Goal: Task Accomplishment & Management: Use online tool/utility

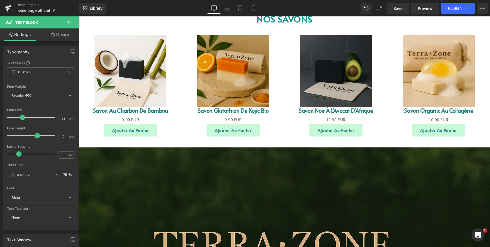
scroll to position [529, 0]
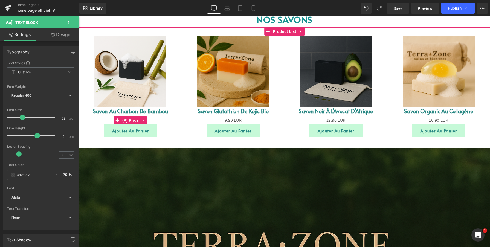
click at [180, 123] on div "0 EUR 9.90 EUR" at bounding box center [130, 121] width 103 height 8
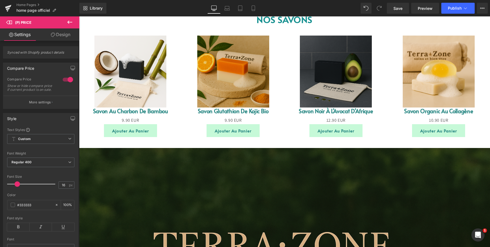
click at [68, 21] on icon at bounding box center [69, 22] width 5 height 3
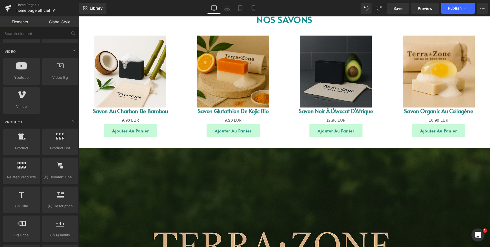
scroll to position [391, 0]
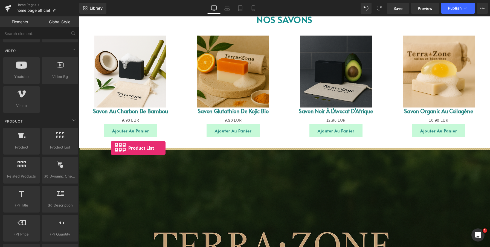
drag, startPoint x: 136, startPoint y: 157, endPoint x: 111, endPoint y: 148, distance: 26.8
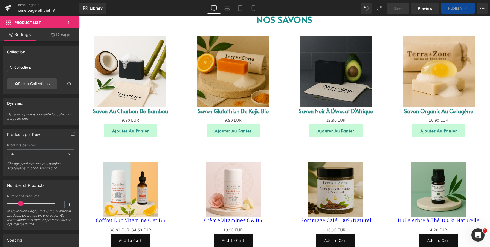
scroll to position [593, 0]
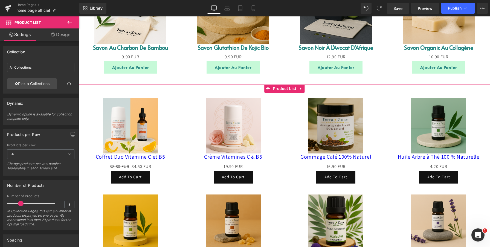
click at [178, 142] on div "Sale Off (P) Image Coffret Duo Vitamine C et B5 (P) Title 38.80 EUR 34.50 EUR (…" at bounding box center [130, 141] width 103 height 96
click at [41, 84] on link "Pick a Collections" at bounding box center [32, 83] width 50 height 11
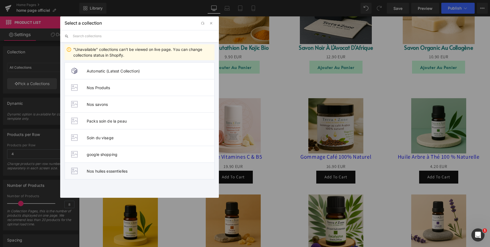
click at [99, 174] on li "Nos huiles essentielles" at bounding box center [140, 171] width 150 height 17
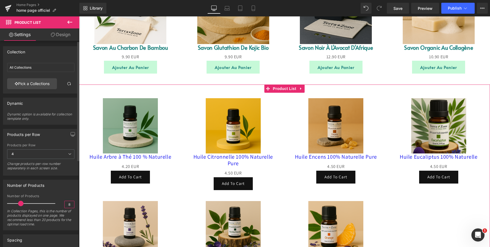
drag, startPoint x: 68, startPoint y: 204, endPoint x: 60, endPoint y: 204, distance: 8.5
click at [60, 204] on div "Number of Products 8 In Collection Pages, this is the number of products displa…" at bounding box center [40, 212] width 67 height 36
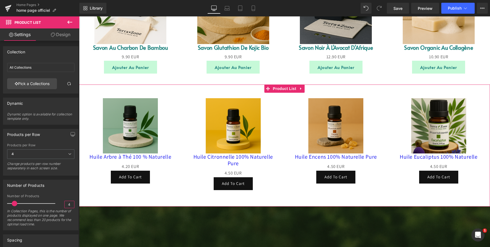
type input "4"
click at [174, 92] on div "Sale Off (P) Image Huile Arbre à Thé 100 % Naturelle (P) Title 0 EUR 4.20 EUR (…" at bounding box center [284, 142] width 411 height 114
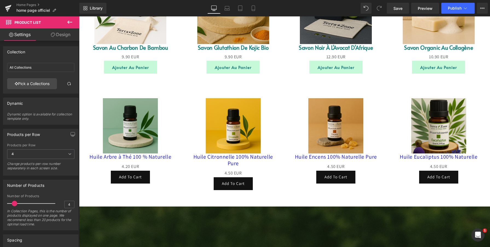
click at [72, 22] on icon at bounding box center [69, 22] width 5 height 3
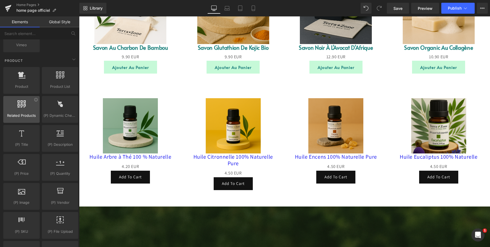
scroll to position [452, 0]
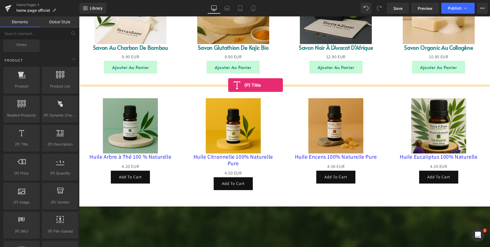
drag, startPoint x: 101, startPoint y: 158, endPoint x: 228, endPoint y: 85, distance: 146.6
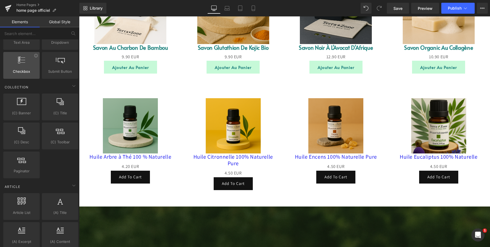
scroll to position [914, 0]
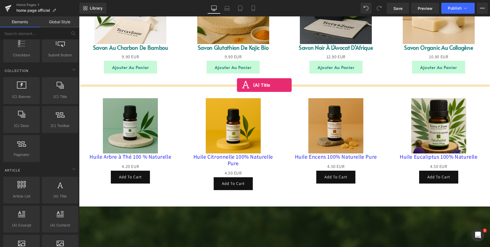
drag, startPoint x: 140, startPoint y: 207, endPoint x: 237, endPoint y: 85, distance: 155.3
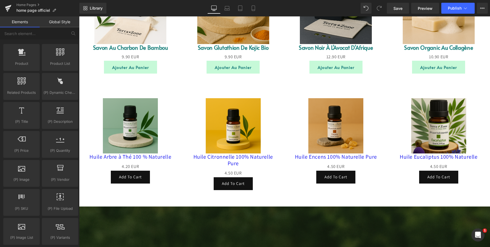
scroll to position [462, 0]
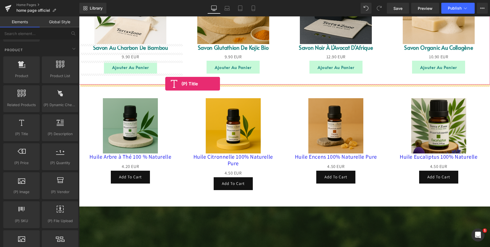
drag, startPoint x: 100, startPoint y: 143, endPoint x: 165, endPoint y: 84, distance: 87.8
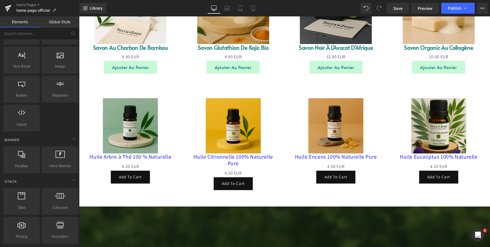
scroll to position [28, 0]
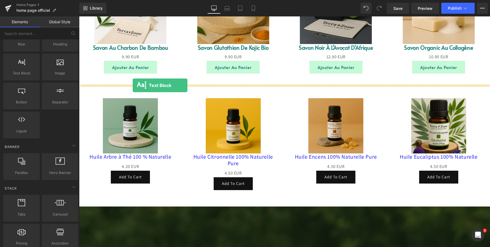
drag, startPoint x: 102, startPoint y: 83, endPoint x: 133, endPoint y: 85, distance: 31.0
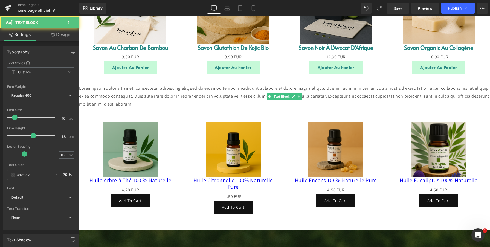
click at [132, 92] on p "Lorem ipsum dolor sit amet, consectetur adipiscing elit, sed do eiusmod tempor …" at bounding box center [284, 97] width 411 height 24
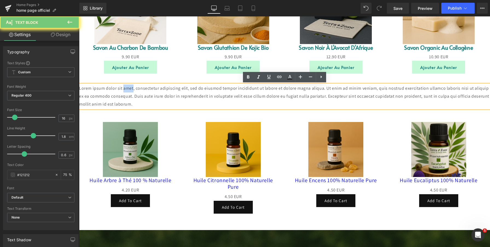
click at [132, 92] on p "Lorem ipsum dolor sit amet, consectetur adipiscing elit, sed do eiusmod tempor …" at bounding box center [284, 97] width 411 height 24
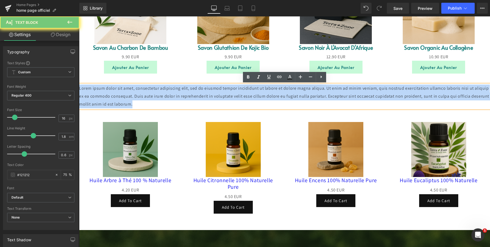
click at [132, 92] on p "Lorem ipsum dolor sit amet, consectetur adipiscing elit, sed do eiusmod tempor …" at bounding box center [284, 97] width 411 height 24
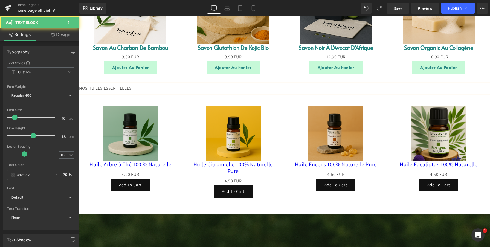
click at [136, 88] on p "NOS HUILES ESSENTIELLES" at bounding box center [284, 89] width 411 height 8
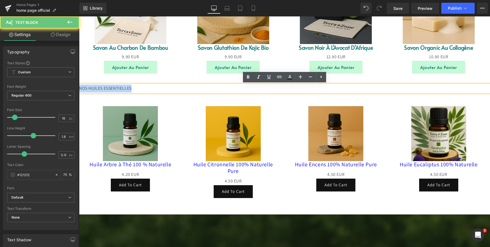
click at [136, 88] on p "NOS HUILES ESSENTIELLES" at bounding box center [284, 89] width 411 height 8
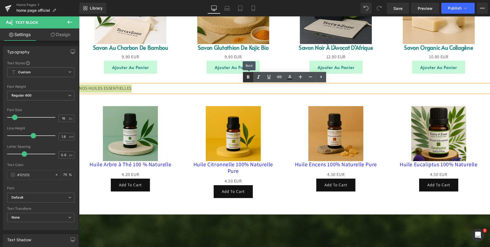
click at [247, 77] on icon at bounding box center [248, 77] width 7 height 7
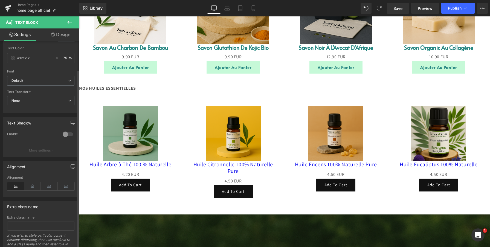
scroll to position [119, 0]
click at [33, 183] on icon at bounding box center [32, 184] width 17 height 8
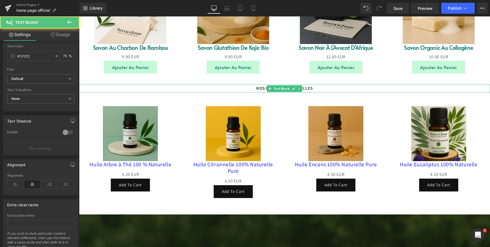
click at [310, 88] on strong "NOS HUILES ESSENTIELLES" at bounding box center [284, 88] width 57 height 6
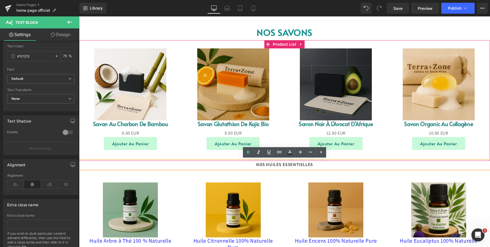
scroll to position [516, 0]
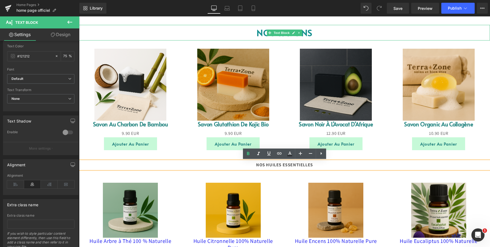
click at [312, 31] on p "NOS SAVONS" at bounding box center [284, 33] width 411 height 16
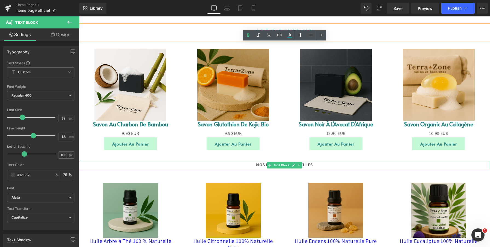
click at [258, 165] on strong "NOS HUILES ESSENTIELLES" at bounding box center [284, 165] width 57 height 6
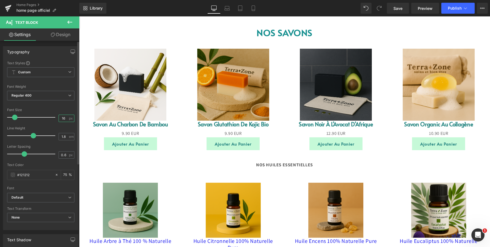
drag, startPoint x: 63, startPoint y: 118, endPoint x: 58, endPoint y: 119, distance: 4.9
click at [59, 119] on input "16" at bounding box center [64, 118] width 10 height 7
type input "32"
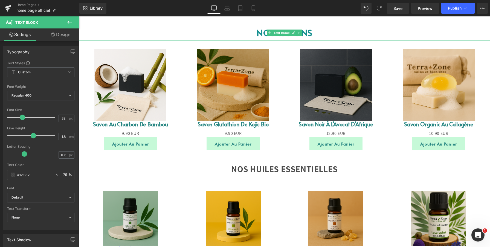
click at [233, 29] on p "NOS SAVONS" at bounding box center [284, 33] width 411 height 16
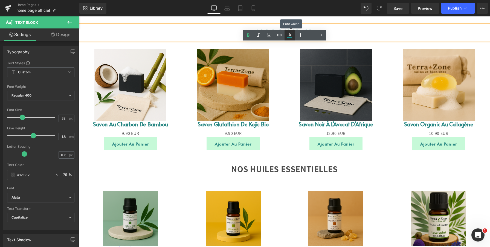
click at [289, 37] on icon at bounding box center [289, 37] width 5 height 1
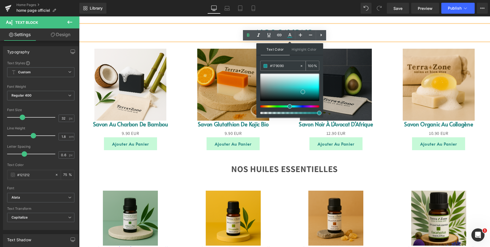
click at [283, 66] on input "#179090" at bounding box center [285, 66] width 30 height 6
click at [240, 168] on strong "NOS HUILES ESSENTIELLES" at bounding box center [284, 168] width 107 height 11
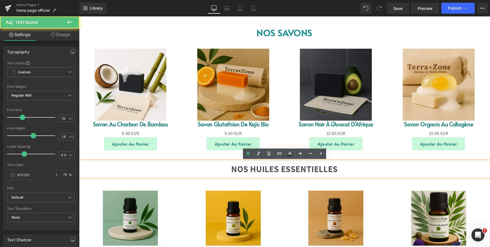
click at [236, 169] on strong "NOS HUILES ESSENTIELLES" at bounding box center [284, 168] width 107 height 11
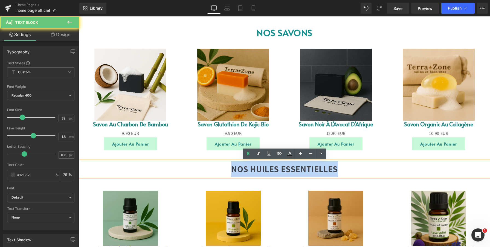
click at [236, 169] on strong "NOS HUILES ESSENTIELLES" at bounding box center [284, 168] width 107 height 11
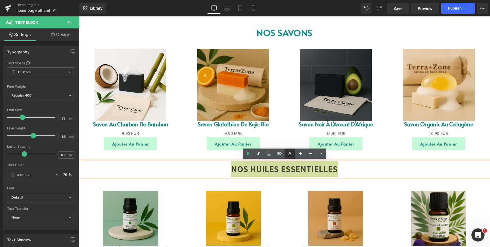
click at [289, 155] on icon at bounding box center [290, 154] width 7 height 7
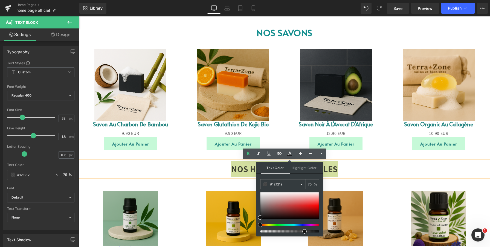
click at [285, 186] on input "#179090" at bounding box center [285, 184] width 30 height 6
paste input "79090"
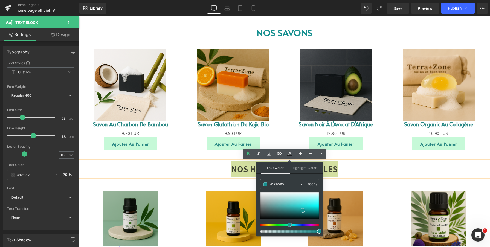
type input "#179090"
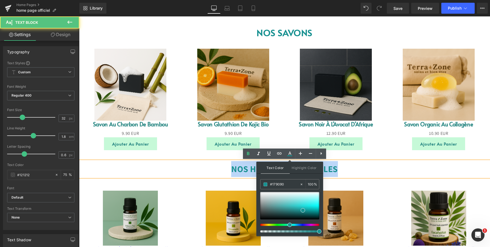
click at [369, 162] on p "NOS HUILES ESSENTIELLES" at bounding box center [284, 169] width 411 height 16
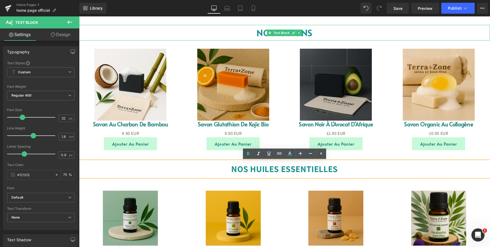
click at [264, 32] on span "NOS SAVONS" at bounding box center [285, 33] width 56 height 12
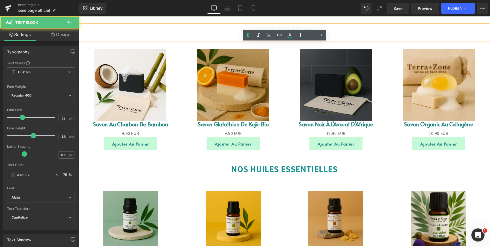
click at [231, 31] on p "NOS SAVONS" at bounding box center [284, 33] width 411 height 16
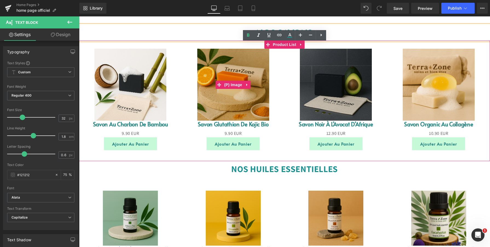
click at [278, 67] on link "Sale Off" at bounding box center [233, 85] width 103 height 72
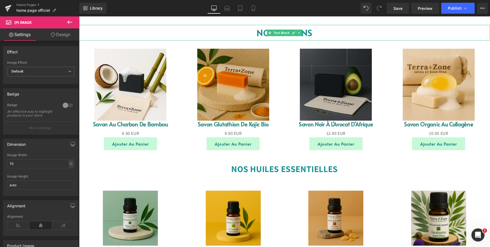
click at [235, 33] on p "NOS SAVONS" at bounding box center [284, 33] width 411 height 16
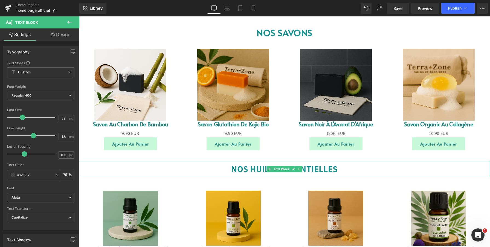
click at [212, 172] on p "NOS HUILES ESSENTIELLES" at bounding box center [284, 169] width 411 height 16
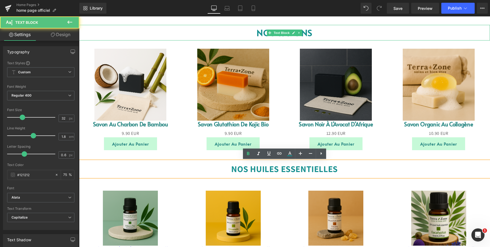
click at [212, 31] on p "NOS SAVONS" at bounding box center [284, 33] width 411 height 16
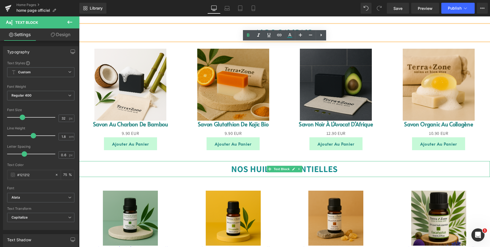
click at [191, 170] on p "NOS HUILES ESSENTIELLES" at bounding box center [284, 169] width 411 height 16
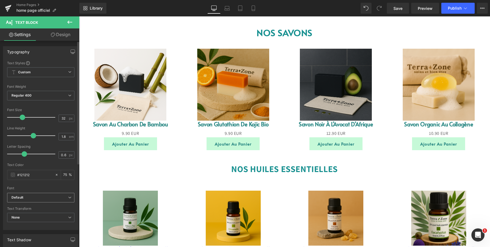
click at [49, 199] on b "Default" at bounding box center [39, 197] width 57 height 5
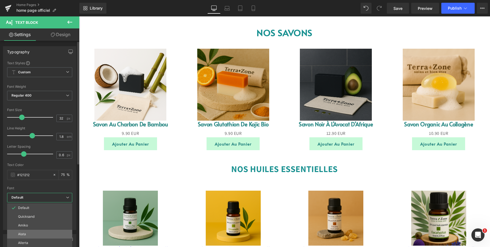
click at [32, 234] on li "Alata" at bounding box center [39, 234] width 65 height 9
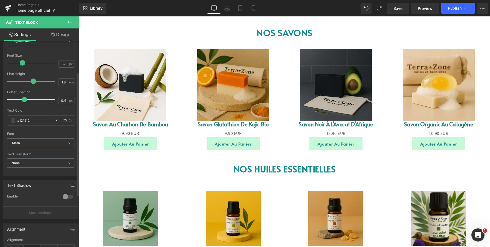
scroll to position [59, 0]
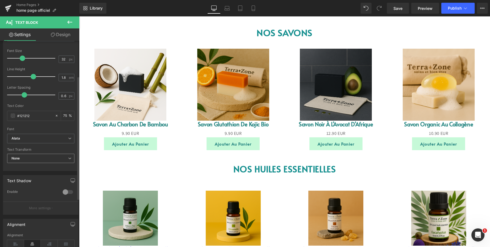
click at [44, 155] on span "None" at bounding box center [40, 159] width 67 height 10
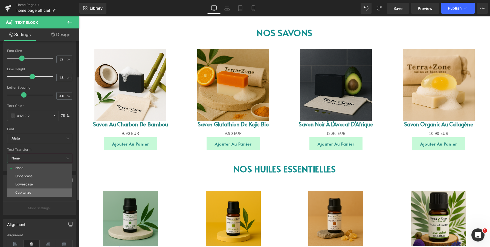
click at [43, 190] on li "Capitalize" at bounding box center [39, 193] width 65 height 8
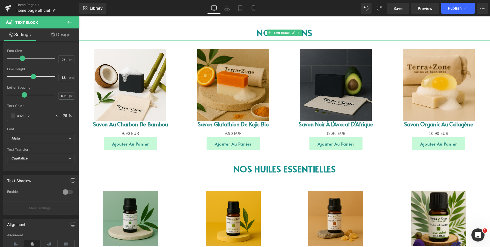
click at [237, 33] on p "NOS SAVONS" at bounding box center [284, 33] width 411 height 16
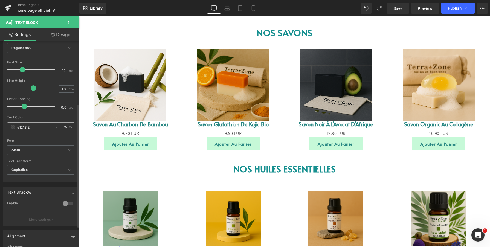
scroll to position [0, 0]
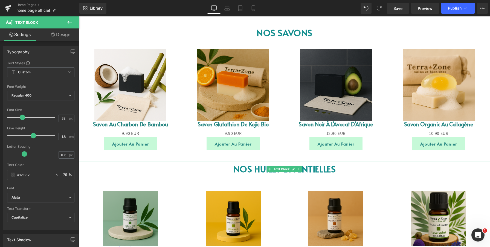
click at [224, 168] on p "NOS HUILES ESSENTIELLES" at bounding box center [284, 169] width 411 height 16
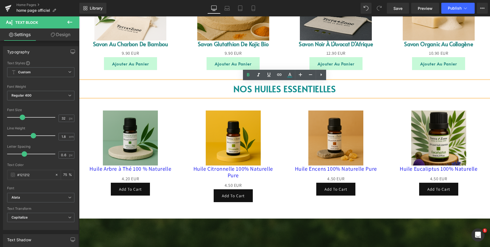
scroll to position [597, 0]
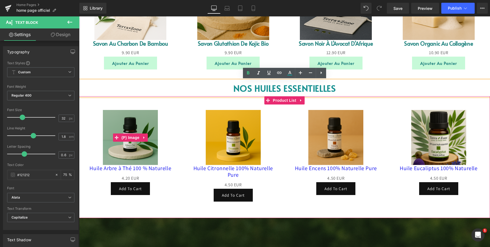
click at [135, 149] on img at bounding box center [130, 137] width 55 height 55
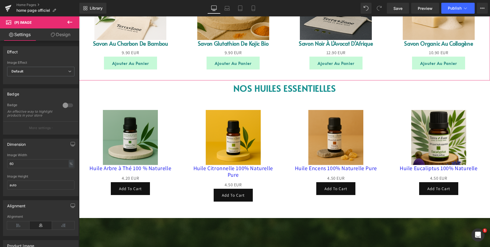
click at [145, 25] on img at bounding box center [130, 4] width 72 height 72
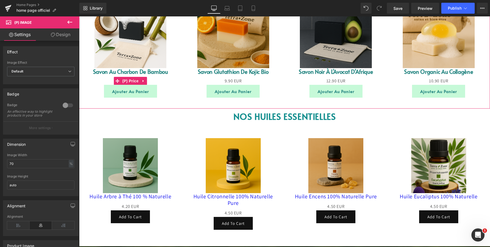
scroll to position [557, 0]
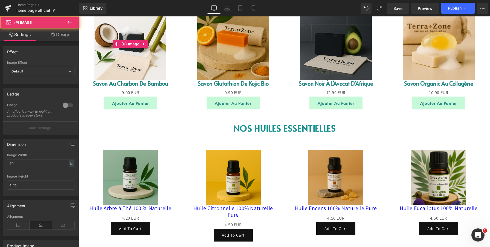
click at [132, 50] on img at bounding box center [130, 44] width 72 height 72
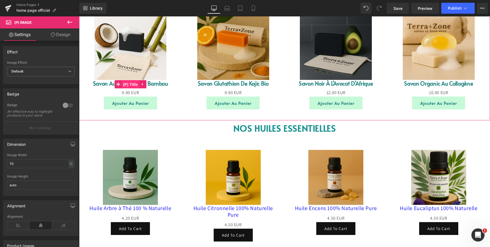
click at [125, 83] on span "(P) Title" at bounding box center [131, 84] width 18 height 8
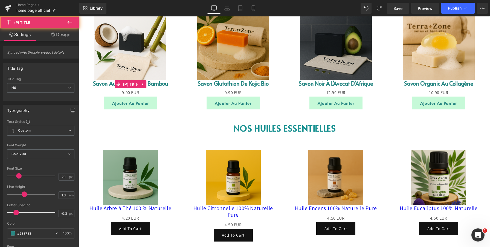
click at [99, 85] on link "Savon au Charbon de Bambou" at bounding box center [130, 83] width 75 height 7
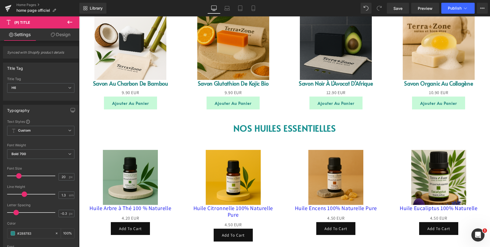
click at [73, 26] on button at bounding box center [69, 22] width 19 height 12
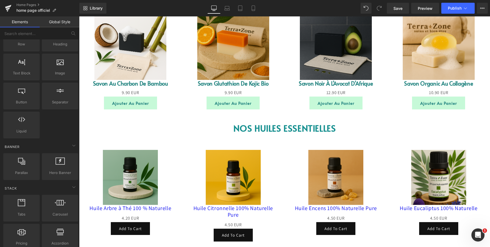
click at [110, 47] on img at bounding box center [130, 44] width 72 height 72
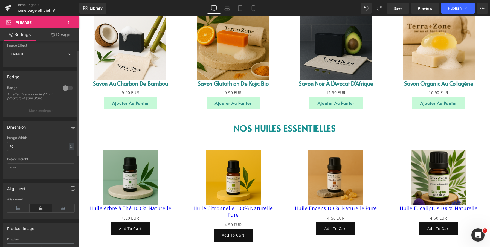
scroll to position [18, 0]
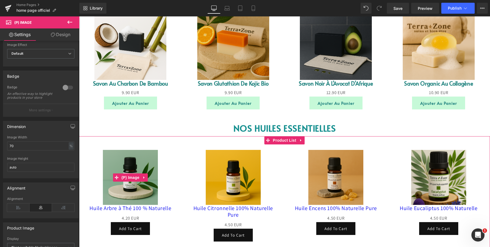
click at [109, 200] on img at bounding box center [130, 177] width 55 height 55
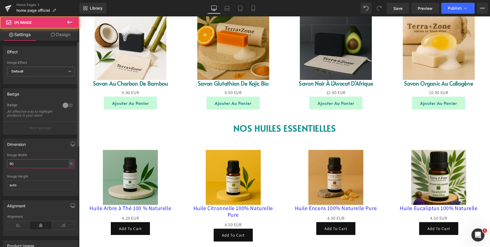
click at [34, 164] on input "60" at bounding box center [40, 163] width 67 height 9
type input "70"
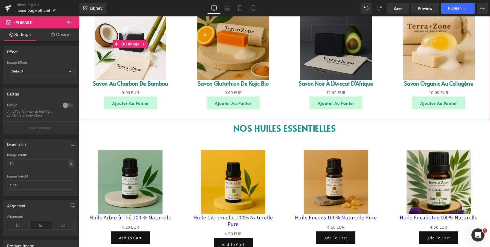
click at [116, 74] on img at bounding box center [130, 44] width 72 height 72
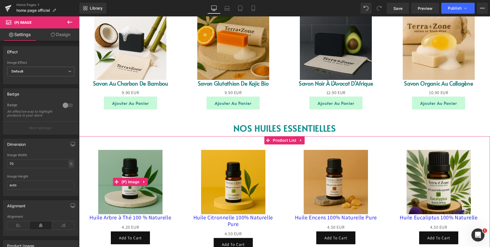
click at [111, 169] on img at bounding box center [130, 182] width 64 height 64
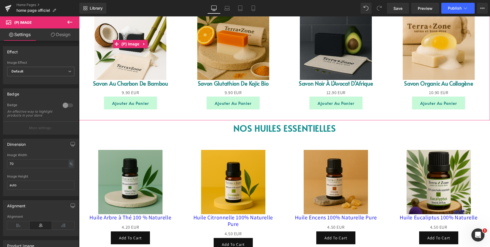
click at [112, 61] on img at bounding box center [130, 44] width 72 height 72
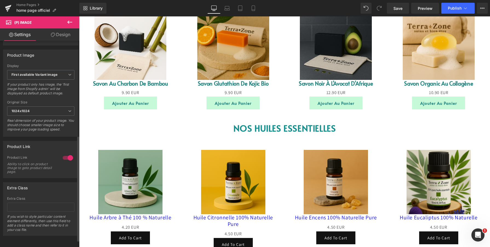
scroll to position [199, 0]
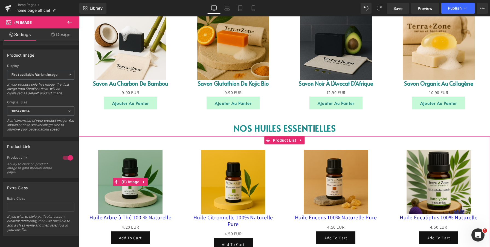
click at [105, 183] on img at bounding box center [130, 182] width 64 height 64
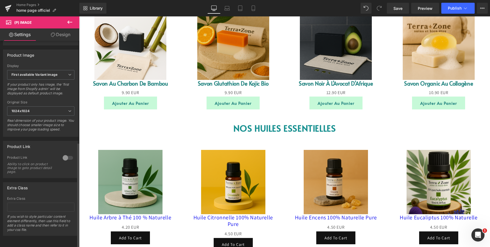
click at [64, 154] on div at bounding box center [67, 158] width 13 height 9
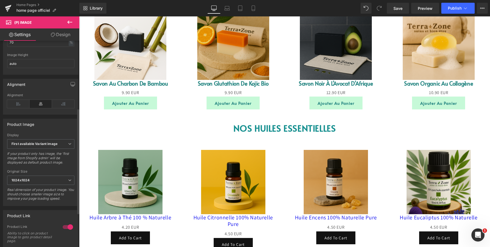
scroll to position [115, 0]
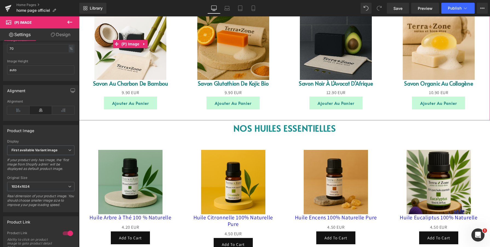
click at [105, 68] on img at bounding box center [130, 44] width 72 height 72
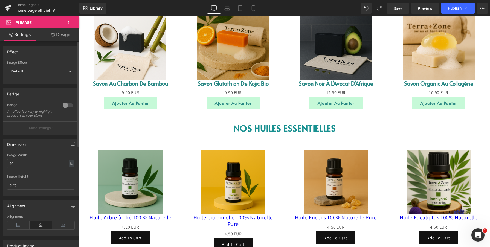
scroll to position [5, 0]
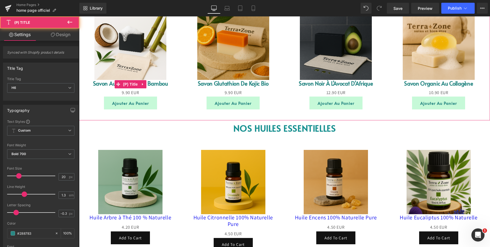
click at [97, 83] on link "Savon au Charbon de Bambou" at bounding box center [130, 83] width 75 height 7
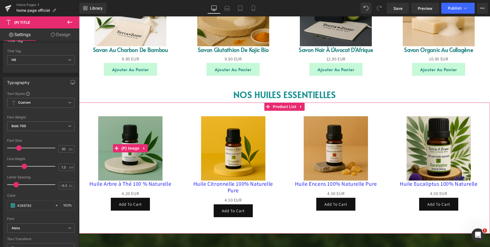
scroll to position [589, 0]
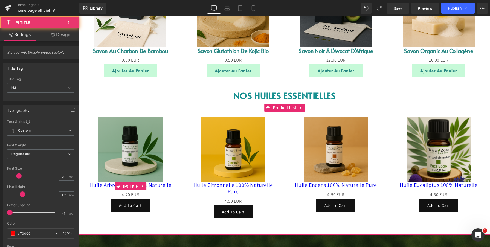
click at [96, 186] on link "Huile Arbre à Thé 100 % Naturelle" at bounding box center [131, 185] width 82 height 7
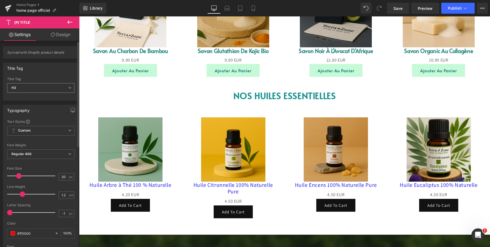
click at [30, 83] on span "H3" at bounding box center [40, 88] width 67 height 10
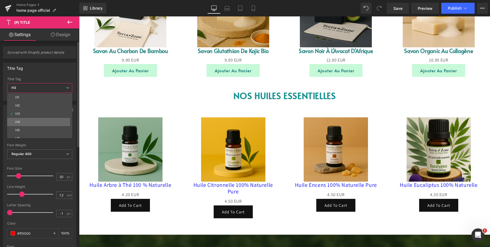
scroll to position [13, 0]
click at [26, 127] on li "H6" at bounding box center [41, 126] width 68 height 8
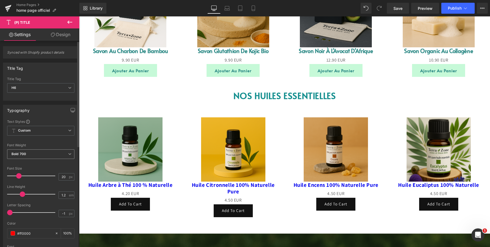
click at [29, 157] on span "Bold 700" at bounding box center [40, 154] width 67 height 10
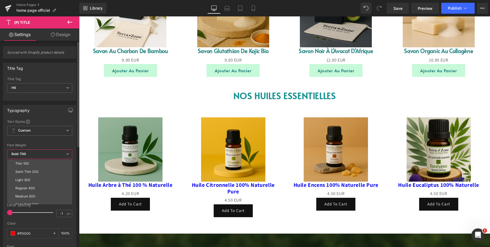
click at [29, 157] on span "Bold 700" at bounding box center [39, 154] width 65 height 10
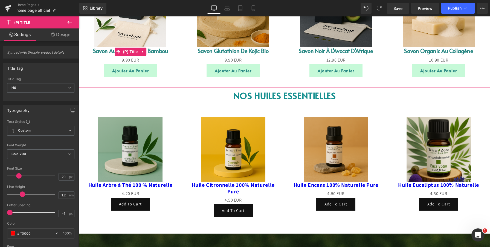
click at [102, 53] on link "Savon au Charbon de Bambou" at bounding box center [130, 50] width 75 height 7
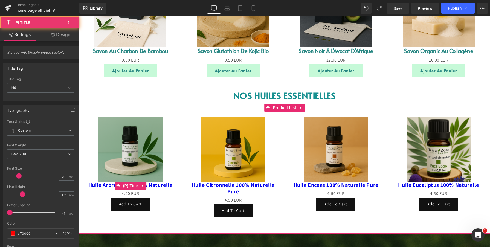
click at [101, 185] on link "Huile Arbre à Thé 100 % Naturelle" at bounding box center [130, 185] width 84 height 7
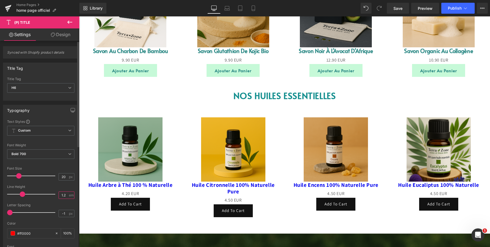
click at [64, 195] on input "1.2" at bounding box center [64, 195] width 10 height 7
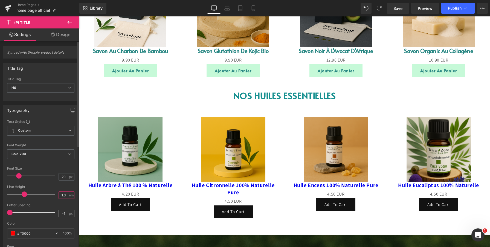
type input "1.3"
click at [64, 214] on input "-1" at bounding box center [64, 213] width 10 height 7
type input "-1"
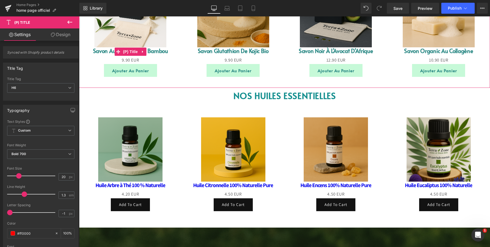
click at [105, 51] on link "Savon au Charbon de Bambou" at bounding box center [130, 50] width 75 height 7
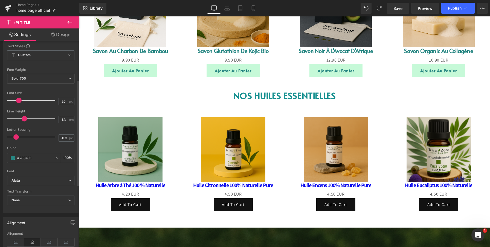
scroll to position [79, 0]
click at [35, 155] on input "#288783" at bounding box center [34, 154] width 35 height 6
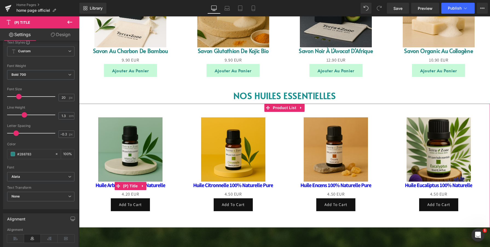
click at [96, 186] on link "Huile Arbre à Thé 100 % Naturelle" at bounding box center [131, 185] width 70 height 7
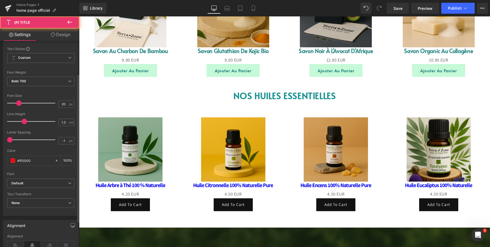
scroll to position [73, 0]
click at [33, 160] on input "#ff0000" at bounding box center [34, 160] width 35 height 6
paste input "288783"
type input "#288783"
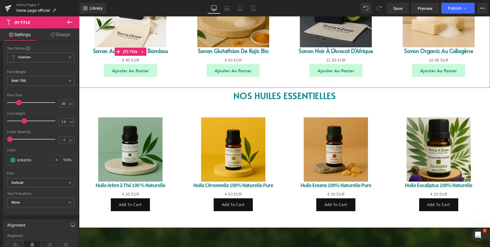
click at [99, 52] on link "Savon au Charbon de Bambou" at bounding box center [130, 50] width 75 height 7
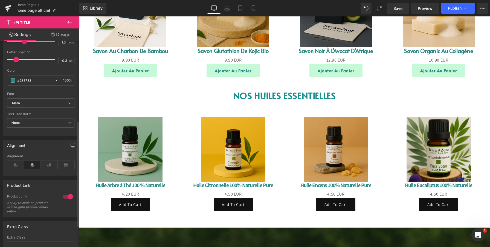
scroll to position [157, 0]
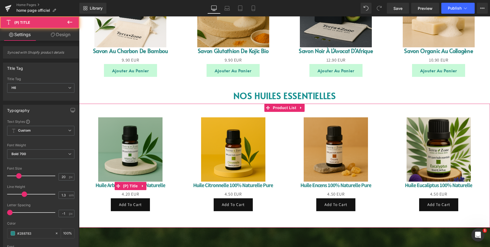
click at [96, 186] on link "Huile Arbre à Thé 100 % Naturelle" at bounding box center [131, 185] width 70 height 7
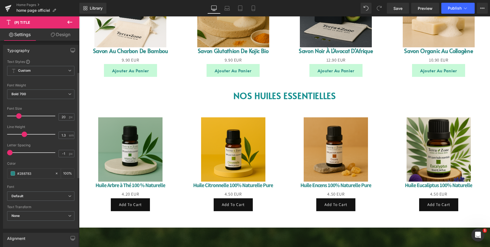
scroll to position [60, 0]
click at [39, 197] on b "Default" at bounding box center [39, 196] width 57 height 5
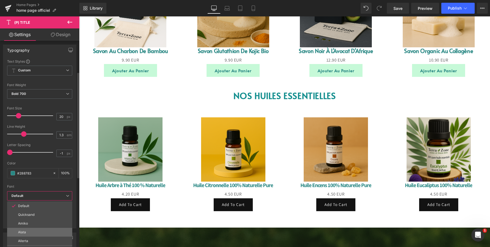
click at [36, 230] on li "Alata" at bounding box center [39, 232] width 65 height 9
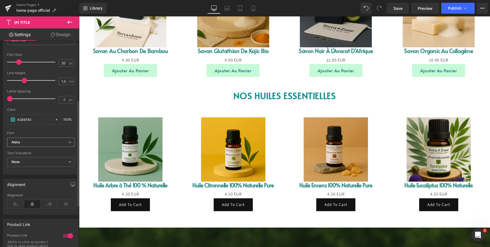
scroll to position [116, 0]
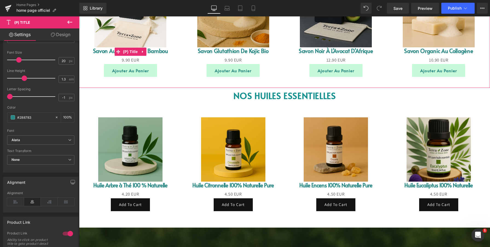
click at [99, 50] on link "Savon au Charbon de Bambou" at bounding box center [130, 50] width 75 height 7
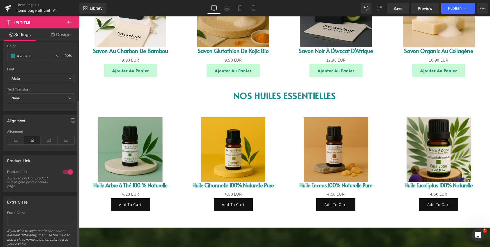
scroll to position [196, 0]
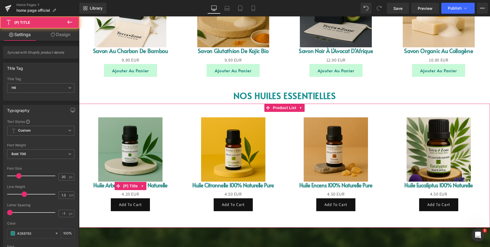
click at [97, 188] on link "Huile Arbre à Thé 100 % Naturelle" at bounding box center [130, 185] width 74 height 7
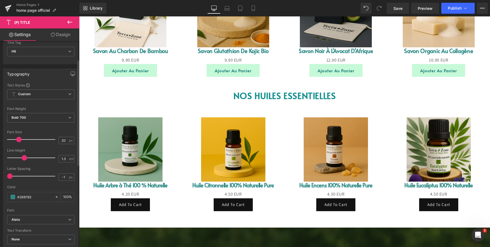
scroll to position [36, 0]
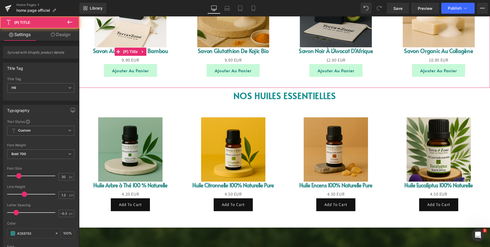
click at [96, 51] on link "Savon au Charbon de Bambou" at bounding box center [130, 50] width 75 height 7
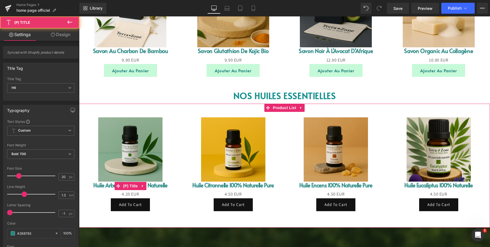
click at [100, 185] on link "Huile Arbre à Thé 100 % Naturelle" at bounding box center [130, 185] width 74 height 7
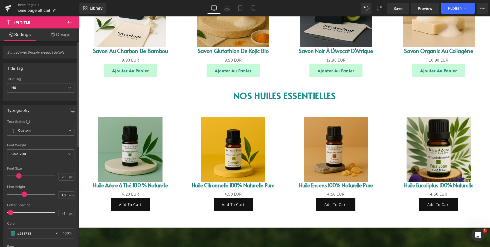
click at [11, 212] on span at bounding box center [10, 212] width 5 height 5
click at [62, 212] on input "-1" at bounding box center [64, 213] width 10 height 7
type input "-0.3"
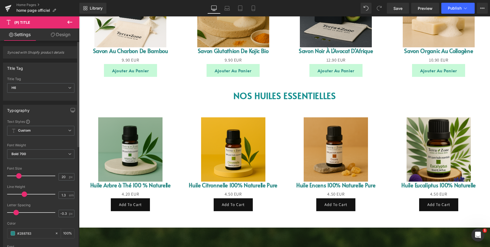
click at [45, 221] on div at bounding box center [40, 220] width 67 height 4
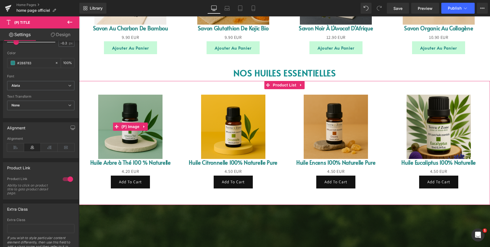
scroll to position [613, 0]
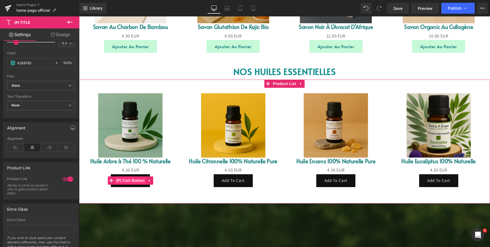
click at [136, 182] on span "(P) Cart Button" at bounding box center [130, 181] width 31 height 8
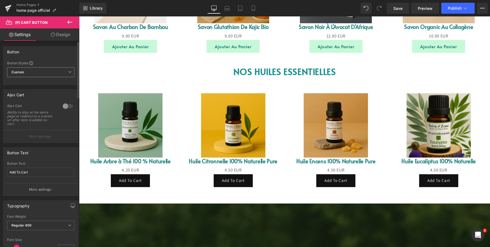
click at [47, 71] on span "Custom Setup Global Style" at bounding box center [40, 72] width 67 height 10
click at [47, 71] on span "Custom Setup Global Style" at bounding box center [39, 72] width 65 height 10
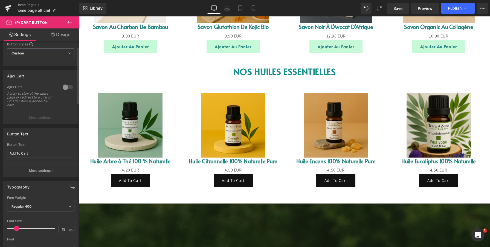
scroll to position [21, 0]
click at [36, 154] on input "Add To Cart" at bounding box center [40, 151] width 67 height 9
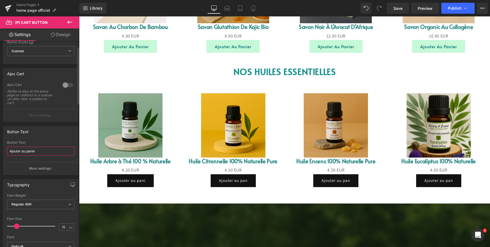
type input "Ajouter au panier"
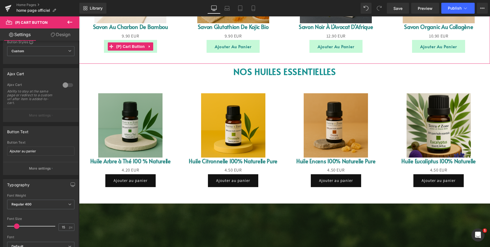
click at [104, 50] on button "Ajouter au panier" at bounding box center [130, 46] width 53 height 13
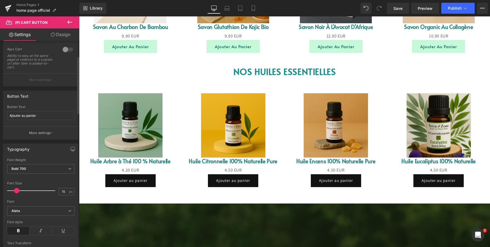
scroll to position [58, 0]
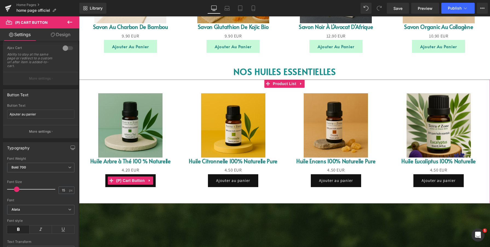
click at [105, 183] on button "Ajouter au panier" at bounding box center [130, 180] width 50 height 13
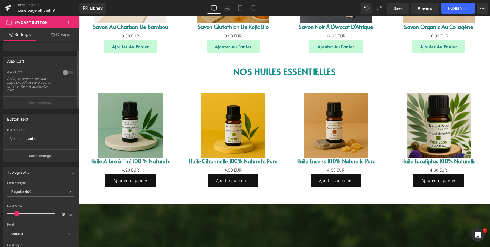
scroll to position [34, 0]
click at [38, 188] on span "Regular 400" at bounding box center [40, 192] width 67 height 10
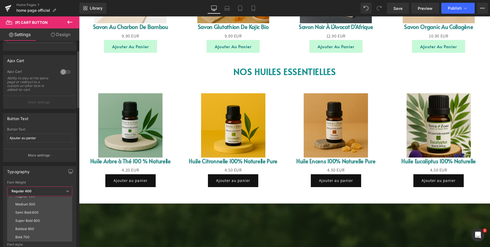
scroll to position [37, 0]
click at [29, 227] on div "Bold 700" at bounding box center [22, 229] width 14 height 4
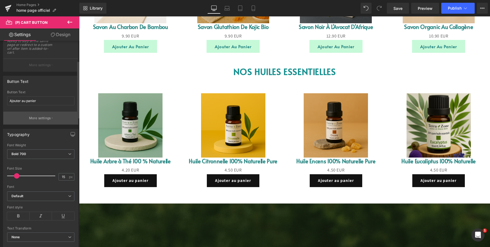
scroll to position [72, 0]
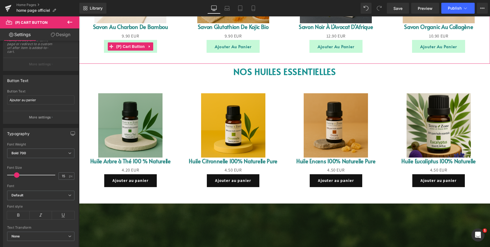
click at [103, 48] on div "Ajouter au panier" at bounding box center [130, 46] width 103 height 13
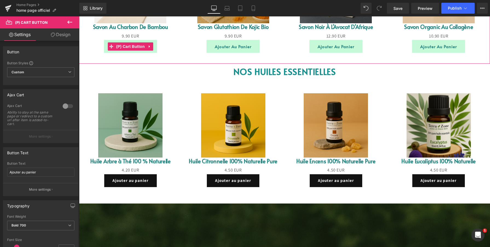
click at [104, 48] on button "Ajouter au panier" at bounding box center [130, 46] width 53 height 13
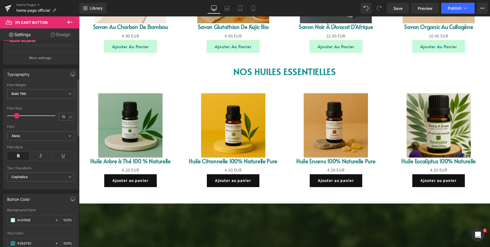
scroll to position [137, 0]
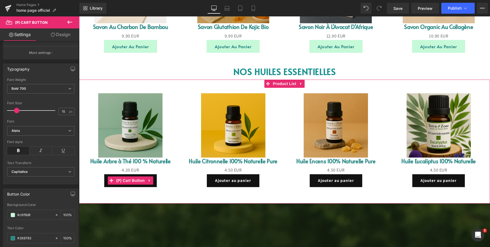
click at [105, 180] on button "Ajouter au panier" at bounding box center [130, 180] width 53 height 13
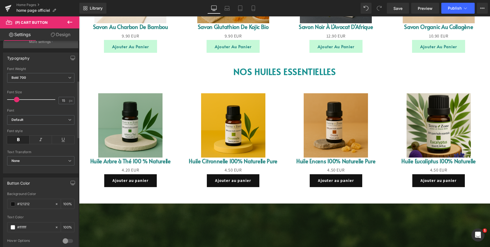
scroll to position [148, 0]
click at [34, 164] on span "None" at bounding box center [40, 161] width 67 height 10
click at [34, 212] on div at bounding box center [40, 213] width 67 height 4
click at [38, 123] on span "Default" at bounding box center [40, 120] width 67 height 10
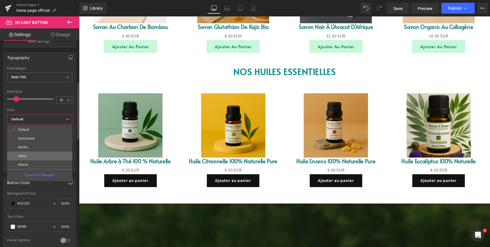
click at [31, 154] on li "Alata" at bounding box center [39, 156] width 65 height 9
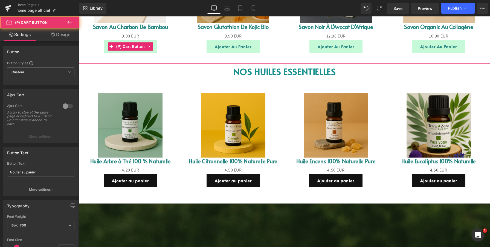
click at [107, 50] on button "Ajouter au panier" at bounding box center [130, 46] width 53 height 13
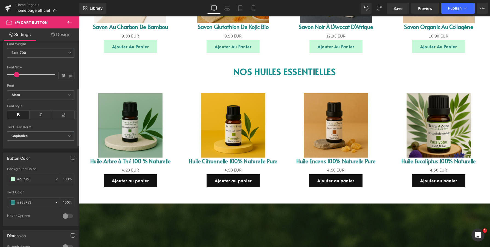
scroll to position [182, 0]
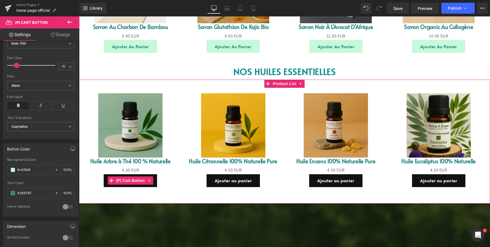
click at [104, 180] on button "Ajouter au panier" at bounding box center [130, 180] width 53 height 13
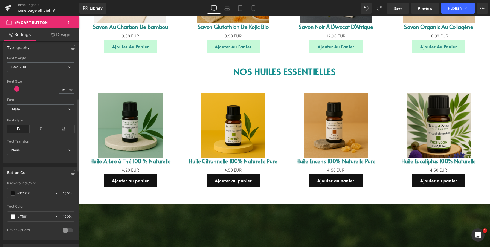
scroll to position [158, 0]
click at [32, 150] on span "None" at bounding box center [40, 151] width 67 height 10
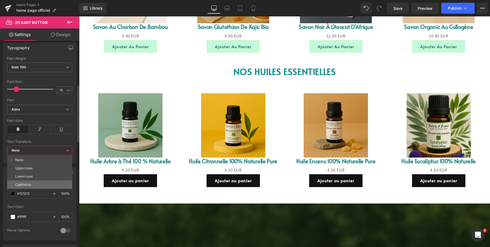
click at [27, 182] on li "Capitalize" at bounding box center [39, 185] width 65 height 8
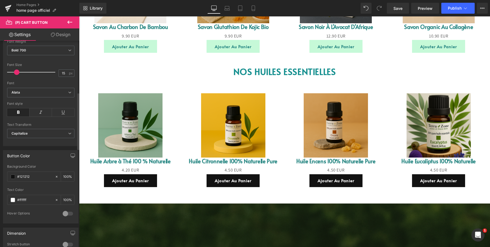
scroll to position [187, 0]
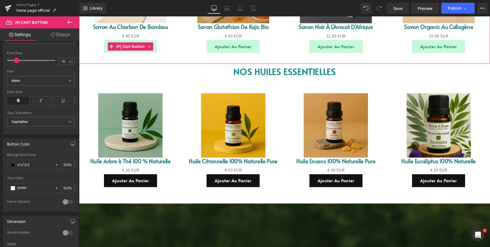
click at [105, 50] on button "Ajouter au panier" at bounding box center [130, 46] width 53 height 13
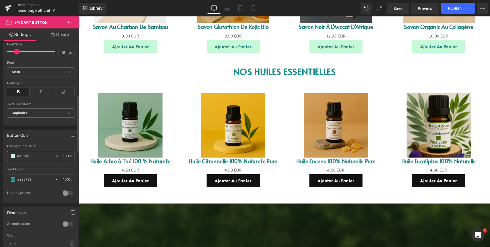
click at [34, 160] on div "#c6f9d8" at bounding box center [30, 156] width 47 height 10
click at [36, 156] on input "#c6f9d8" at bounding box center [34, 156] width 35 height 6
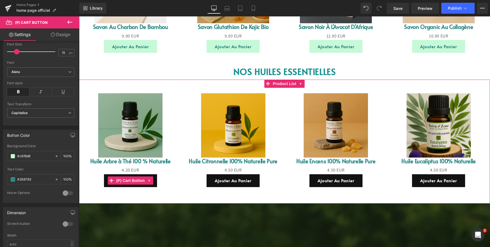
click at [105, 182] on button "Ajouter au panier" at bounding box center [130, 180] width 53 height 13
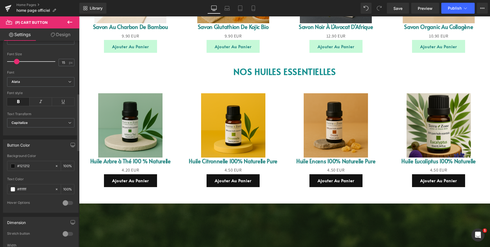
scroll to position [190, 0]
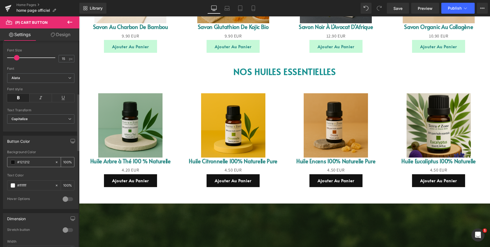
click at [42, 163] on input "#121212" at bounding box center [34, 162] width 35 height 6
type input "#c6f9d8"
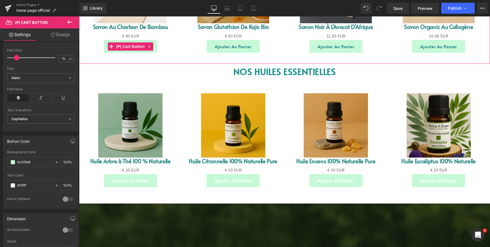
click at [105, 51] on button "Ajouter au panier" at bounding box center [130, 46] width 53 height 13
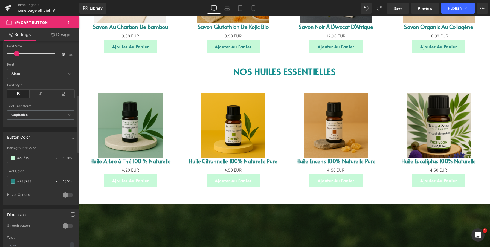
scroll to position [195, 0]
click at [42, 177] on input "#288783" at bounding box center [34, 180] width 35 height 6
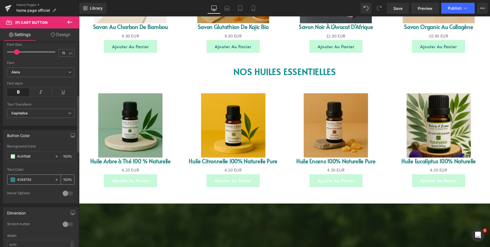
click at [42, 177] on input "#288783" at bounding box center [34, 180] width 35 height 6
click at [26, 180] on input "#288783" at bounding box center [34, 180] width 35 height 6
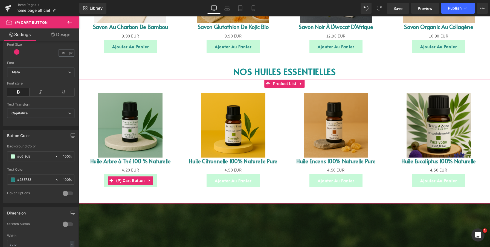
click at [106, 182] on button "Ajouter au panier" at bounding box center [130, 180] width 53 height 13
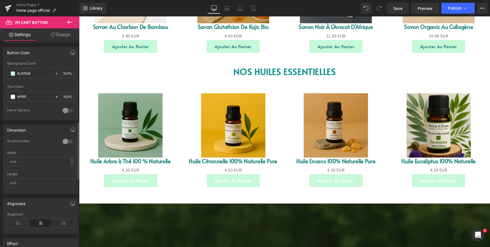
scroll to position [292, 0]
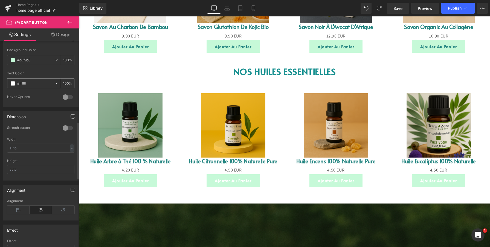
click at [30, 83] on input "#ffffff" at bounding box center [34, 83] width 35 height 6
type input "#288783"
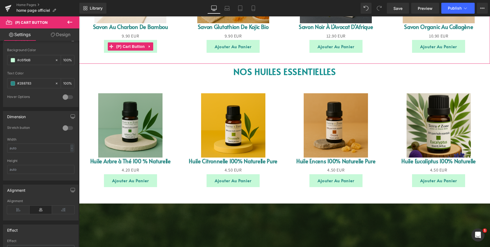
click at [106, 51] on button "Ajouter au panier" at bounding box center [130, 46] width 53 height 13
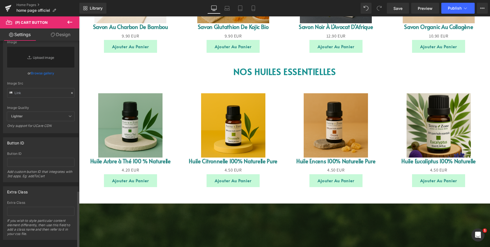
scroll to position [541, 0]
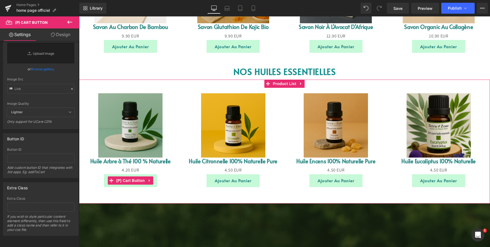
click at [105, 184] on button "Ajouter au panier" at bounding box center [130, 180] width 53 height 13
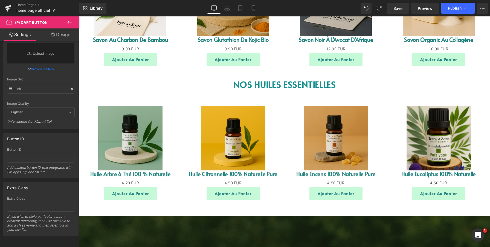
scroll to position [600, 0]
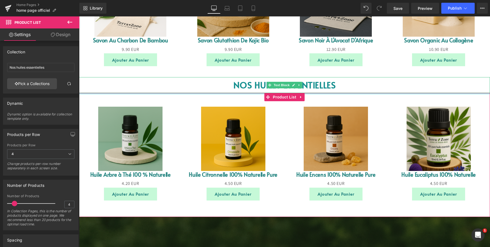
drag, startPoint x: 240, startPoint y: 93, endPoint x: 242, endPoint y: 88, distance: 5.3
click at [242, 88] on div "Image ‹ › Carousel TerraZone – Des soins naturels pour une peau éclatante Formu…" at bounding box center [284, 16] width 411 height 1119
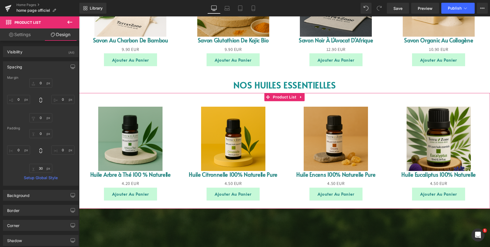
drag, startPoint x: 257, startPoint y: 216, endPoint x: 259, endPoint y: 206, distance: 10.3
click at [259, 206] on div "Sale Off (P) Image Huile Arbre à Thé 100 % Naturelle (P) Title 0 EUR 4.20 EUR (…" at bounding box center [284, 151] width 411 height 116
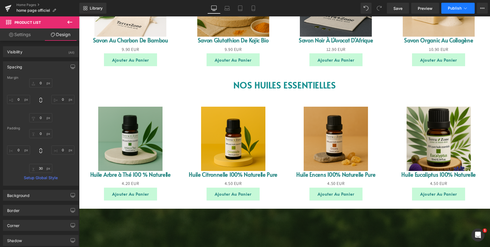
click at [449, 4] on button "Publish" at bounding box center [458, 8] width 33 height 11
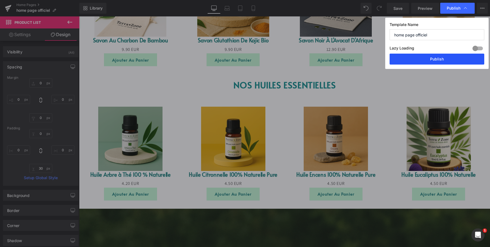
click at [424, 57] on button "Publish" at bounding box center [437, 59] width 95 height 11
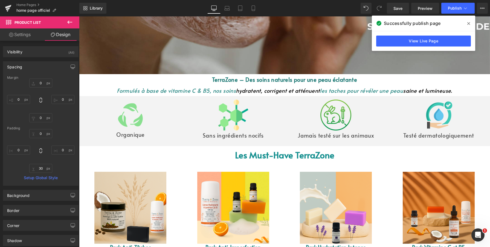
scroll to position [244, 0]
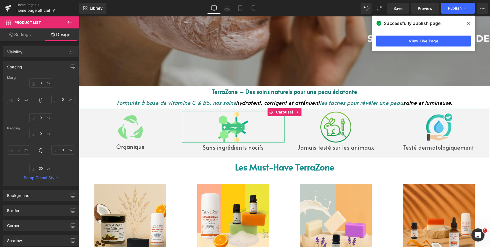
click at [187, 120] on div at bounding box center [233, 127] width 103 height 31
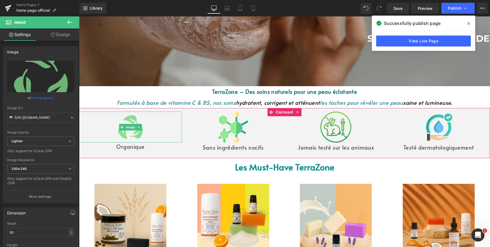
click at [168, 124] on div at bounding box center [130, 127] width 103 height 31
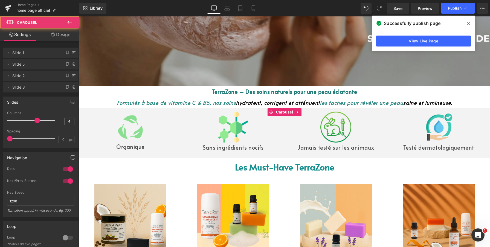
click at [181, 155] on div "Image Organique Text Block Image Sans ingrédients nocifs Text Block Image Text …" at bounding box center [284, 133] width 411 height 50
click at [32, 203] on input "1200" at bounding box center [40, 201] width 67 height 9
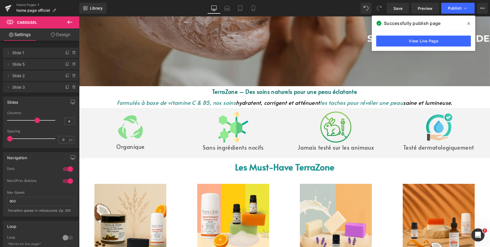
click at [470, 22] on icon at bounding box center [469, 23] width 3 height 4
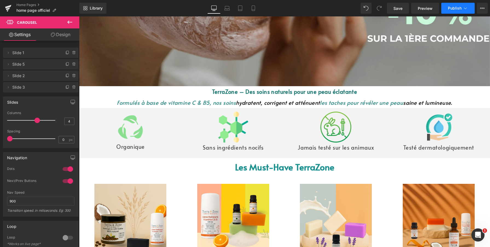
click at [458, 9] on span "Publish" at bounding box center [455, 8] width 14 height 4
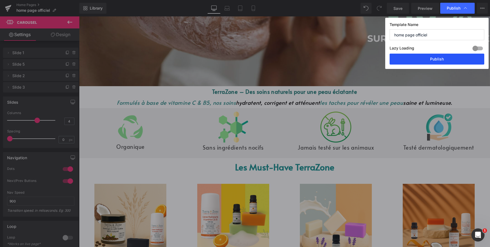
click at [437, 58] on button "Publish" at bounding box center [437, 59] width 95 height 11
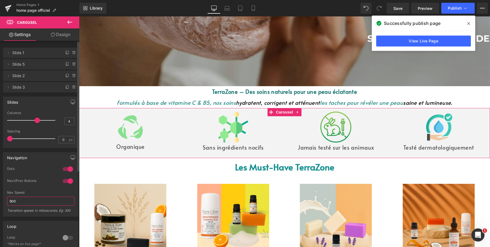
click at [28, 203] on input "900" at bounding box center [40, 201] width 67 height 9
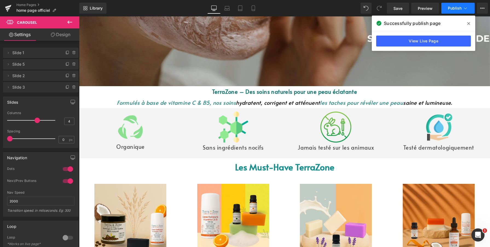
click at [459, 7] on span "Publish" at bounding box center [455, 8] width 14 height 4
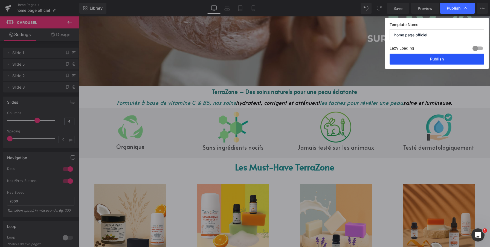
click at [448, 56] on button "Publish" at bounding box center [437, 59] width 95 height 11
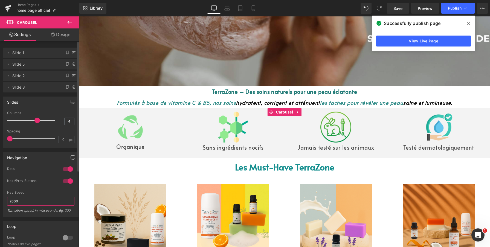
click at [38, 205] on input "2000" at bounding box center [40, 201] width 67 height 9
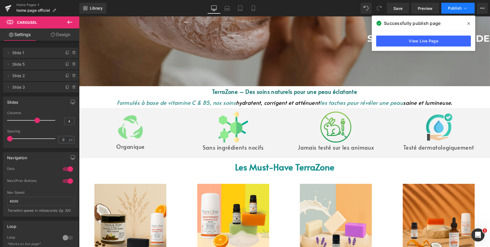
click at [456, 9] on span "Publish" at bounding box center [455, 8] width 14 height 4
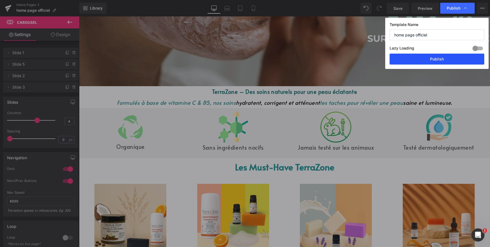
click at [443, 58] on button "Publish" at bounding box center [437, 59] width 95 height 11
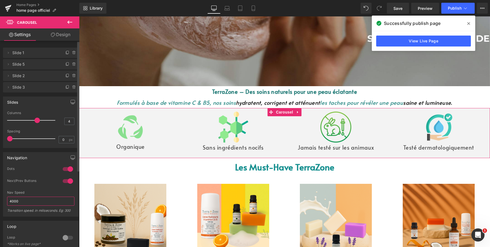
click at [37, 200] on input "4000" at bounding box center [40, 201] width 67 height 9
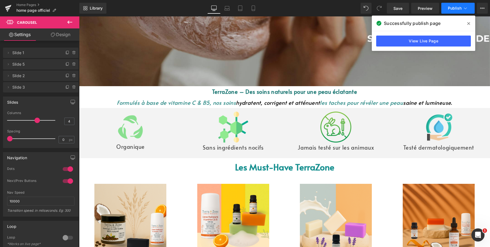
click at [448, 9] on span "Publish" at bounding box center [455, 8] width 14 height 4
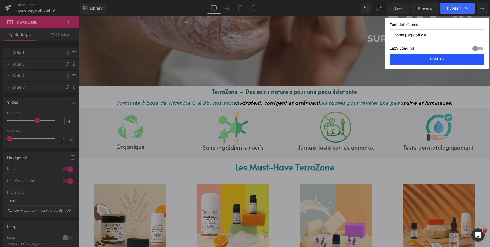
click at [419, 56] on button "Publish" at bounding box center [437, 59] width 95 height 11
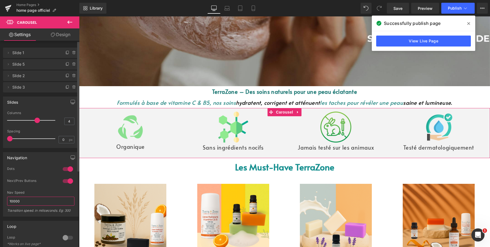
click at [26, 203] on input "10000" at bounding box center [40, 201] width 67 height 9
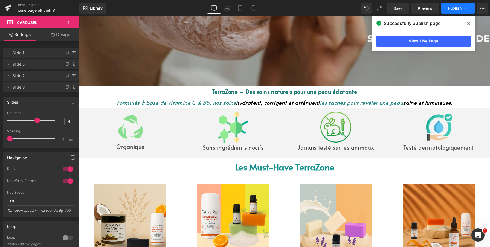
click at [449, 8] on span "Publish" at bounding box center [455, 8] width 14 height 4
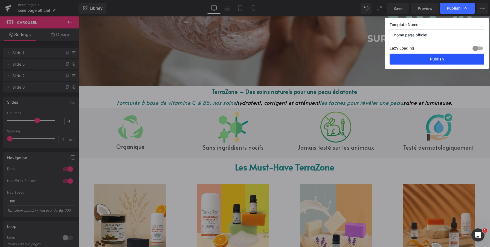
click at [427, 62] on button "Publish" at bounding box center [437, 59] width 95 height 11
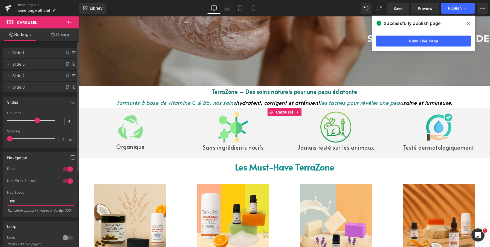
drag, startPoint x: 21, startPoint y: 202, endPoint x: 8, endPoint y: 201, distance: 12.4
click at [8, 201] on input "100" at bounding box center [40, 201] width 67 height 9
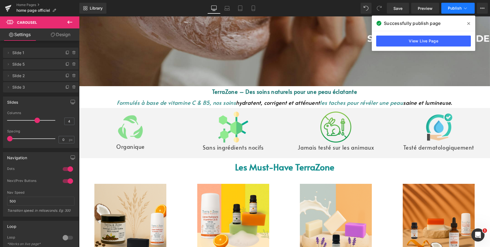
click at [457, 6] on span "Publish" at bounding box center [455, 8] width 14 height 4
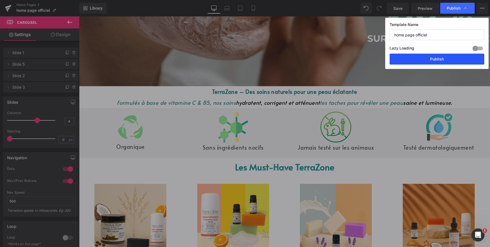
click at [430, 58] on button "Publish" at bounding box center [437, 59] width 95 height 11
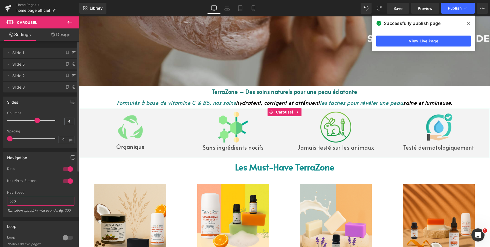
click at [36, 202] on input "500" at bounding box center [40, 201] width 67 height 9
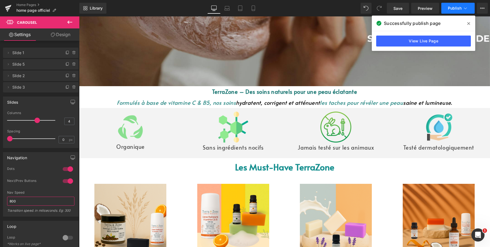
type input "800"
click at [455, 4] on button "Publish" at bounding box center [458, 8] width 33 height 11
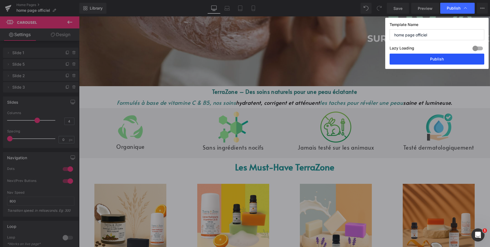
click at [426, 58] on button "Publish" at bounding box center [437, 59] width 95 height 11
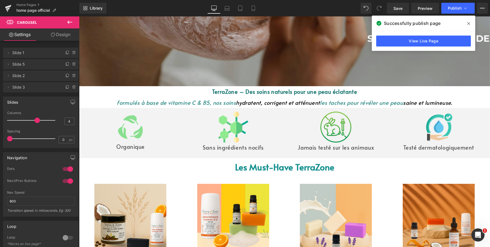
click at [189, 148] on p "Sans ingrédients nocifs" at bounding box center [233, 148] width 103 height 10
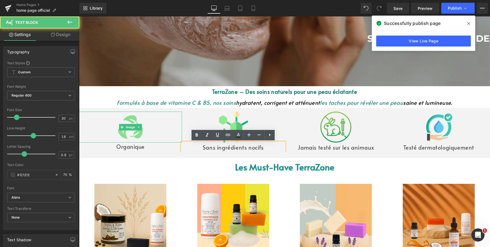
click at [174, 139] on div at bounding box center [130, 127] width 103 height 31
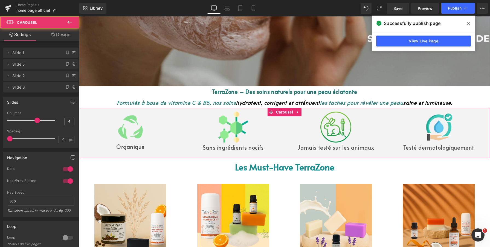
click at [180, 110] on div "Image Organique Text Block Image Sans ingrédients nocifs Text Block Image Text …" at bounding box center [284, 133] width 411 height 50
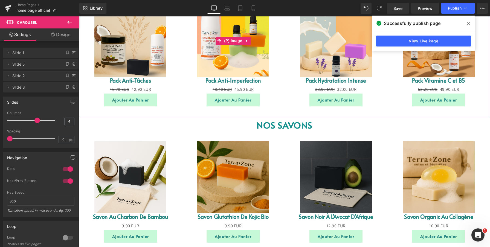
scroll to position [440, 0]
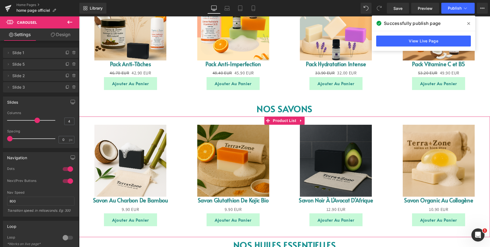
click at [242, 120] on div "Sale Off (P) Image Savon au Charbon de [GEOGRAPHIC_DATA] (P) Title 0 EUR 9.90 E…" at bounding box center [284, 173] width 411 height 113
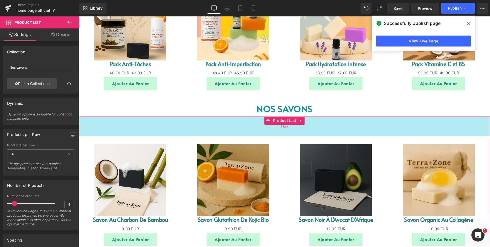
drag, startPoint x: 245, startPoint y: 117, endPoint x: 244, endPoint y: 136, distance: 18.9
click at [244, 136] on div "Sale Off (P) Image Savon au Charbon de [GEOGRAPHIC_DATA] (P) Title 0 EUR 9.90 E…" at bounding box center [284, 187] width 411 height 140
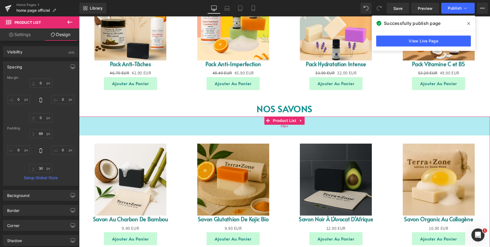
drag, startPoint x: 244, startPoint y: 136, endPoint x: 244, endPoint y: 132, distance: 3.0
click at [244, 132] on div "Sale Off (P) Image Savon au Charbon de [GEOGRAPHIC_DATA] (P) Title 0 EUR 9.90 E…" at bounding box center [284, 187] width 411 height 140
click at [246, 123] on div "69px" at bounding box center [284, 126] width 411 height 19
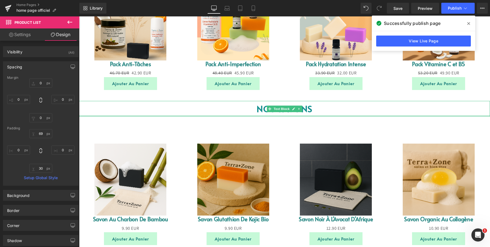
click at [247, 117] on div "Sale Off (P) Image Savon au Charbon de [GEOGRAPHIC_DATA] (P) Title 0 EUR 9.90 E…" at bounding box center [284, 187] width 411 height 140
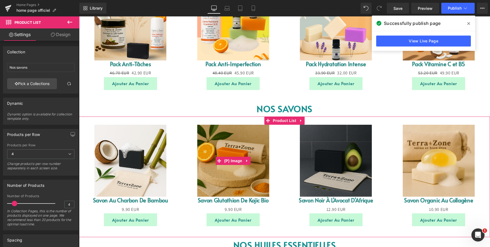
drag, startPoint x: 247, startPoint y: 117, endPoint x: 249, endPoint y: 133, distance: 16.5
click at [249, 133] on div "Sale Off (P) Image Savon au Charbon de [GEOGRAPHIC_DATA] (P) Title 0 EUR 9.90 E…" at bounding box center [284, 177] width 411 height 121
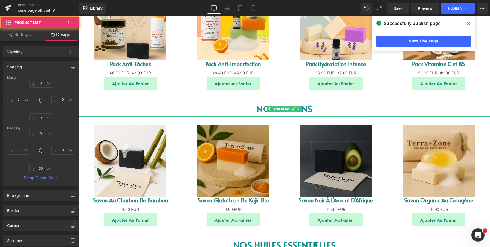
click at [244, 107] on p "NOS SAVONS" at bounding box center [284, 109] width 411 height 16
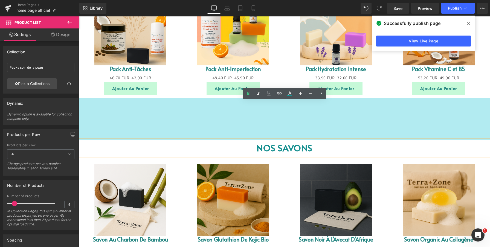
scroll to position [432, 0]
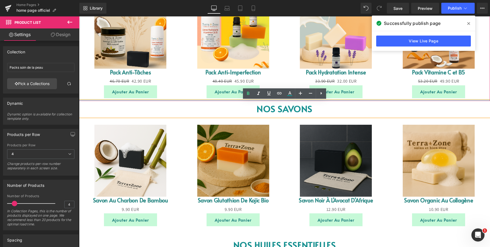
drag, startPoint x: 235, startPoint y: 99, endPoint x: 240, endPoint y: 78, distance: 21.9
click at [240, 78] on div "Sale Off (P) Image Pack Anti-Tâches (P) Title 46.70 EUR 42.90 EUR (P) Price Ajo…" at bounding box center [284, 45] width 411 height 113
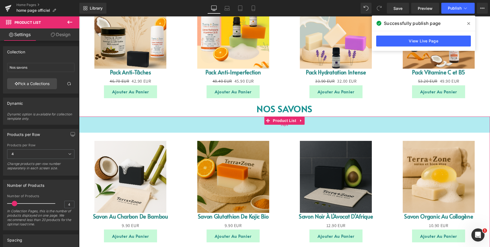
drag, startPoint x: 244, startPoint y: 117, endPoint x: 241, endPoint y: 133, distance: 16.6
click at [241, 133] on div "Sale Off (P) Image Savon au Charbon de [GEOGRAPHIC_DATA] (P) Title 0 EUR 9.90 E…" at bounding box center [284, 185] width 411 height 137
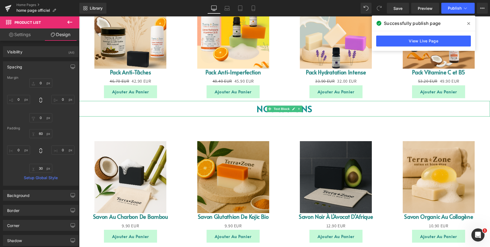
click at [328, 110] on p "NOS SAVONS" at bounding box center [284, 109] width 411 height 16
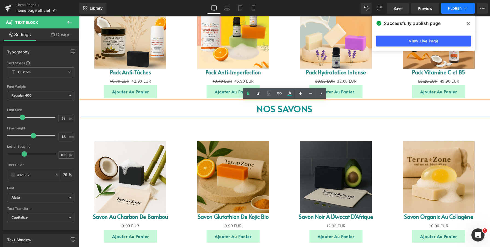
click at [453, 8] on span "Publish" at bounding box center [455, 8] width 14 height 4
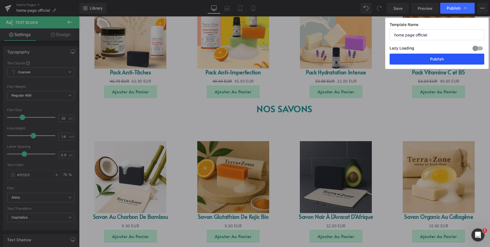
click at [432, 59] on button "Publish" at bounding box center [437, 59] width 95 height 11
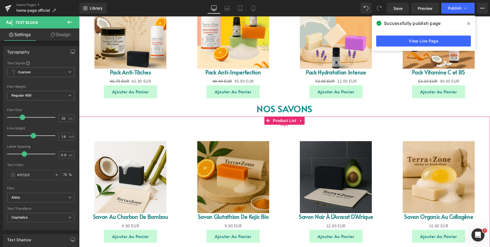
click at [310, 128] on div "60px" at bounding box center [284, 125] width 411 height 16
drag, startPoint x: 316, startPoint y: 116, endPoint x: 313, endPoint y: 139, distance: 22.3
click at [313, 139] on div "Image ‹ › Carousel TerraZone – Des soins naturels pour une peau éclatante Formu…" at bounding box center [284, 184] width 411 height 1119
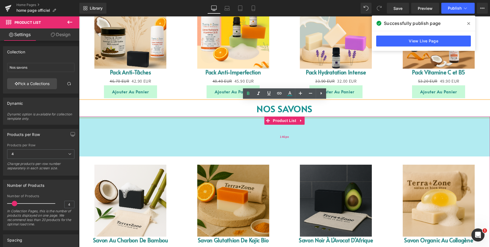
drag, startPoint x: 318, startPoint y: 117, endPoint x: 317, endPoint y: 140, distance: 23.6
click at [317, 140] on div "146px" at bounding box center [284, 137] width 411 height 40
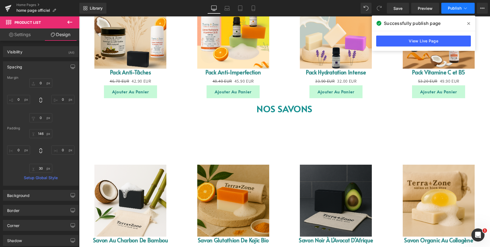
click at [448, 12] on button "Publish" at bounding box center [458, 8] width 33 height 11
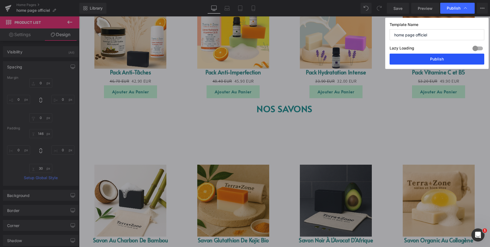
click at [431, 62] on button "Publish" at bounding box center [437, 59] width 95 height 11
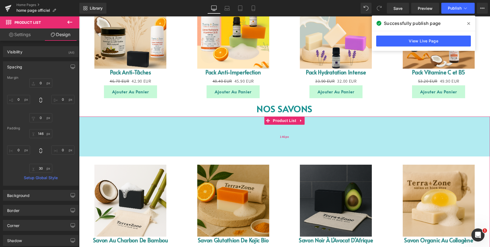
click at [304, 128] on div "146px" at bounding box center [284, 137] width 411 height 40
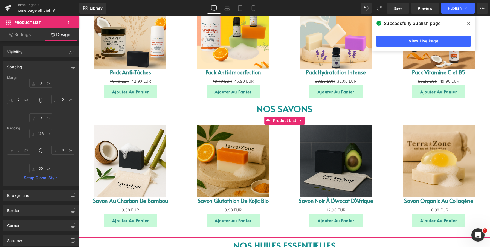
drag, startPoint x: 312, startPoint y: 117, endPoint x: 327, endPoint y: 78, distance: 42.0
click at [327, 78] on div "Image ‹ › Carousel TerraZone – Des soins naturels pour une peau éclatante Formu…" at bounding box center [284, 176] width 411 height 1103
click at [443, 12] on button "Publish" at bounding box center [458, 8] width 33 height 11
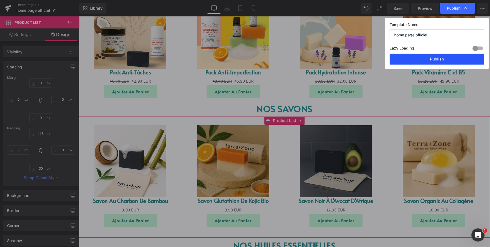
click at [427, 61] on button "Publish" at bounding box center [437, 59] width 95 height 11
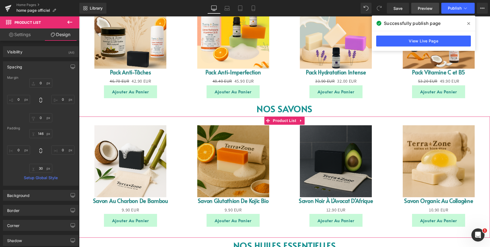
click at [428, 12] on link "Preview" at bounding box center [425, 8] width 28 height 11
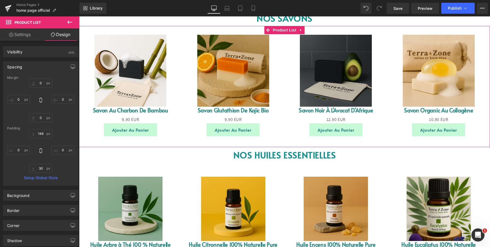
scroll to position [527, 0]
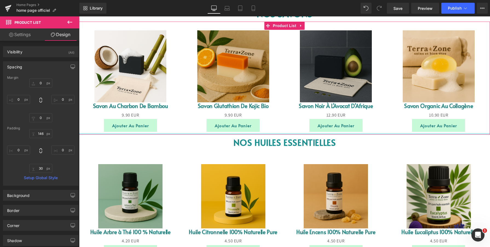
drag, startPoint x: 282, startPoint y: 142, endPoint x: 289, endPoint y: 134, distance: 10.7
click at [289, 134] on div at bounding box center [284, 133] width 411 height 1
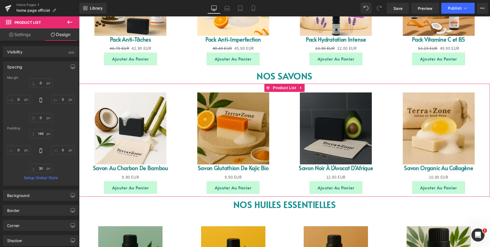
scroll to position [452, 0]
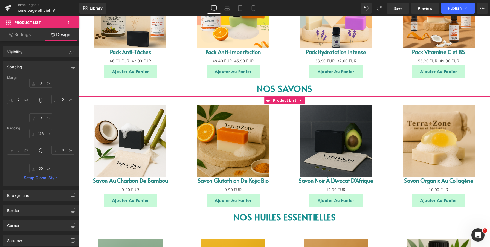
click at [289, 134] on link "Sale Off" at bounding box center [336, 141] width 103 height 72
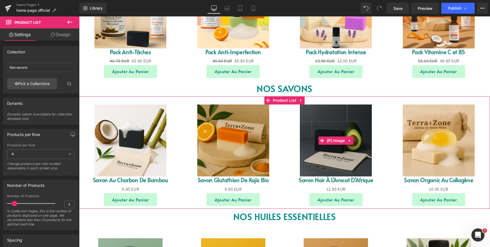
drag, startPoint x: 313, startPoint y: 96, endPoint x: 311, endPoint y: 119, distance: 22.2
click at [311, 119] on div "Sale Off (P) Image Savon au Charbon de [GEOGRAPHIC_DATA] (P) Title 0 EUR 9.90 E…" at bounding box center [284, 152] width 411 height 113
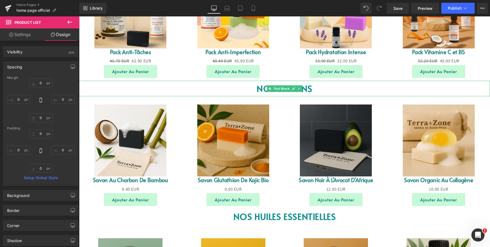
click at [318, 91] on p "NOS SAVONS" at bounding box center [284, 89] width 411 height 16
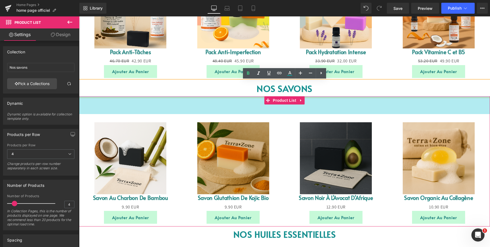
drag, startPoint x: 332, startPoint y: 97, endPoint x: 331, endPoint y: 115, distance: 18.1
click at [331, 115] on div "Sale Off (P) Image Savon au Charbon de [GEOGRAPHIC_DATA] (P) Title 0 EUR 9.90 E…" at bounding box center [284, 161] width 411 height 130
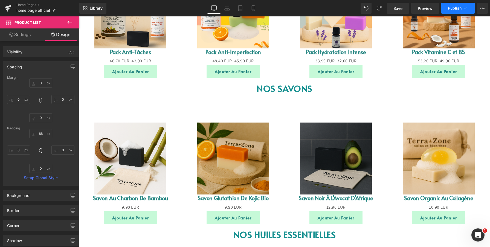
click at [451, 11] on button "Publish" at bounding box center [458, 8] width 33 height 11
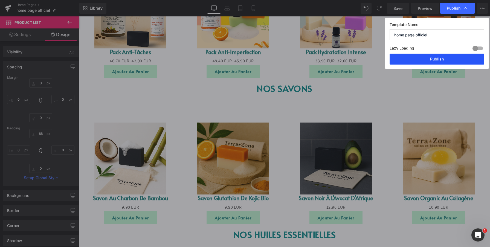
click at [434, 57] on button "Publish" at bounding box center [437, 59] width 95 height 11
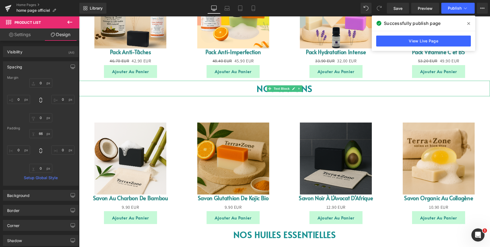
click at [238, 93] on p "NOS SAVONS" at bounding box center [284, 89] width 411 height 16
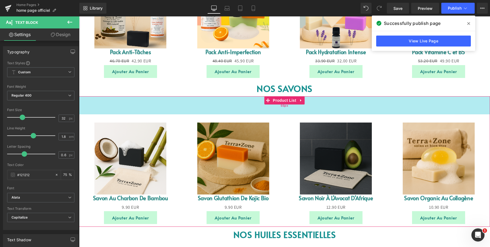
click at [255, 108] on div "66px" at bounding box center [284, 105] width 411 height 18
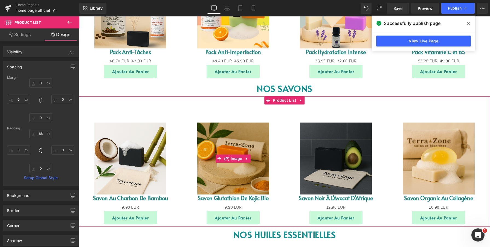
click at [280, 128] on link "Sale Off" at bounding box center [233, 159] width 103 height 72
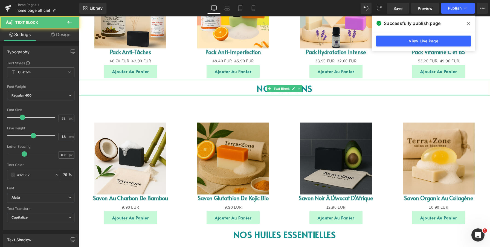
click at [324, 96] on div "NOS SAVONS Text Block" at bounding box center [284, 89] width 411 height 16
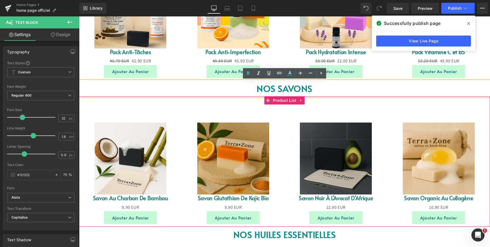
click at [290, 122] on div "Sale Off (P) Image Savon au Charbon de [GEOGRAPHIC_DATA] (P) Title 0 EUR 9.90 E…" at bounding box center [284, 170] width 411 height 113
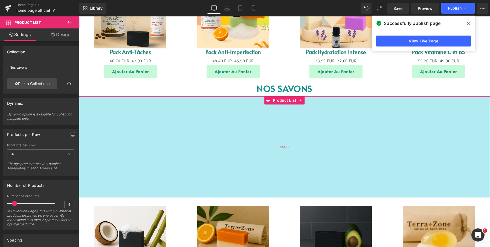
drag, startPoint x: 315, startPoint y: 97, endPoint x: 310, endPoint y: 180, distance: 83.4
click at [310, 180] on div "370px" at bounding box center [284, 146] width 411 height 101
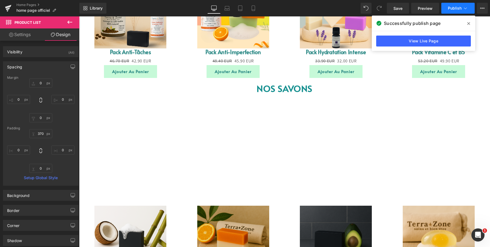
click at [454, 11] on button "Publish" at bounding box center [458, 8] width 33 height 11
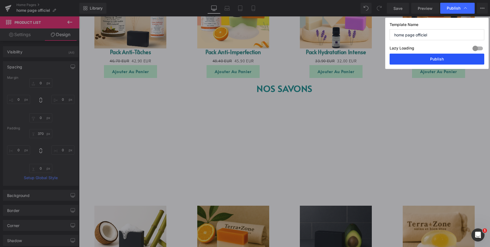
click at [434, 60] on button "Publish" at bounding box center [437, 59] width 95 height 11
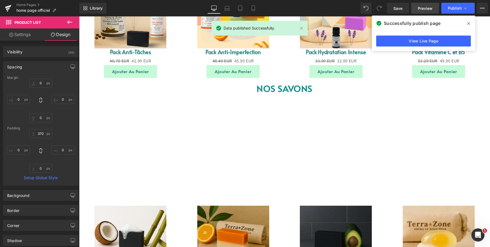
click at [420, 13] on link "Preview" at bounding box center [425, 8] width 28 height 11
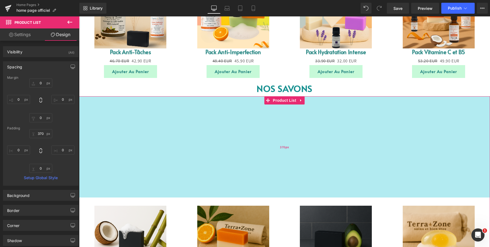
click at [265, 141] on div "370px" at bounding box center [284, 146] width 411 height 101
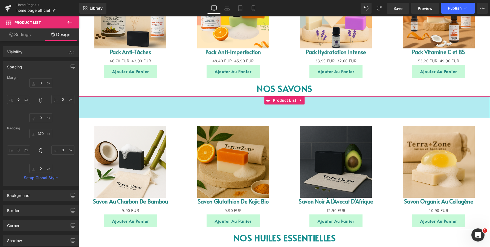
drag, startPoint x: 257, startPoint y: 96, endPoint x: 327, endPoint y: 16, distance: 106.9
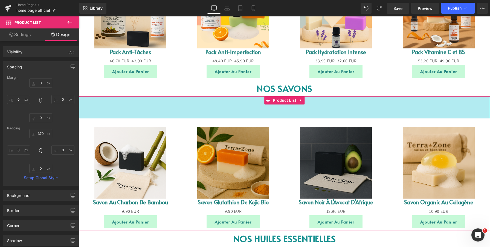
click at [318, 15] on div "Library Desktop Desktop Laptop Tablet Mobile Save Preview Publish Scheduled Vie…" at bounding box center [284, 8] width 411 height 16
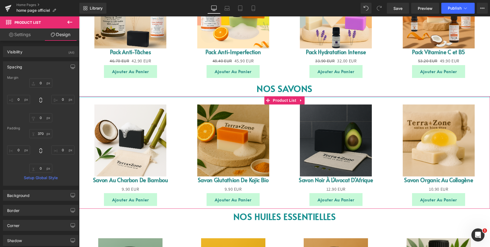
drag, startPoint x: 316, startPoint y: 96, endPoint x: 326, endPoint y: 68, distance: 29.8
click at [326, 68] on div "Image ‹ › Carousel TerraZone – Des soins naturels pour une peau éclatante Formu…" at bounding box center [284, 152] width 411 height 1095
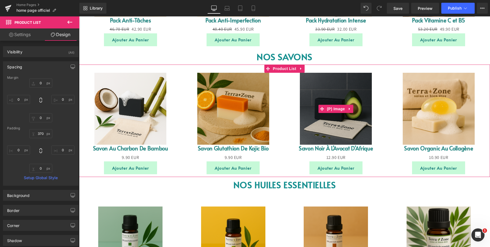
scroll to position [483, 0]
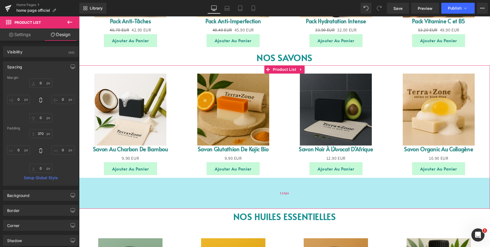
drag, startPoint x: 283, startPoint y: 177, endPoint x: 288, endPoint y: 208, distance: 31.2
click at [288, 208] on div "113px" at bounding box center [284, 193] width 411 height 31
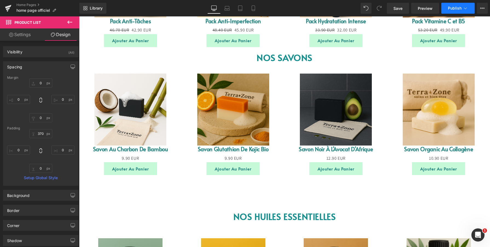
click at [450, 10] on span "Publish" at bounding box center [455, 8] width 14 height 4
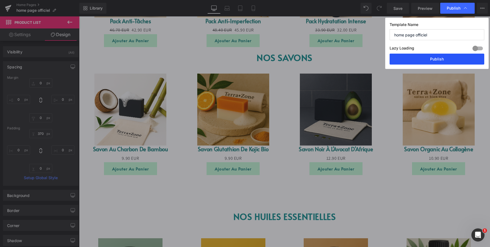
click at [439, 56] on button "Publish" at bounding box center [437, 59] width 95 height 11
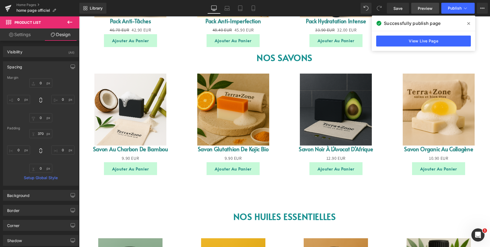
click at [428, 10] on span "Preview" at bounding box center [425, 8] width 15 height 6
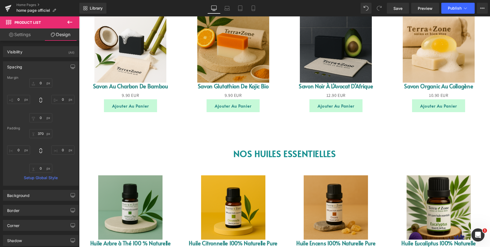
scroll to position [546, 0]
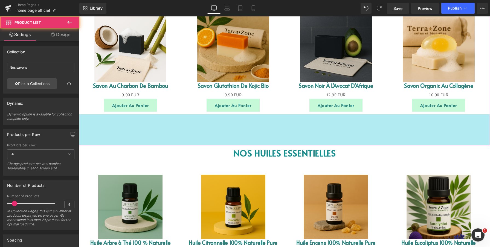
click at [273, 131] on div "Sale Off (P) Image Savon au Charbon de [GEOGRAPHIC_DATA] (P) Title 0 EUR 9.90 E…" at bounding box center [284, 73] width 411 height 143
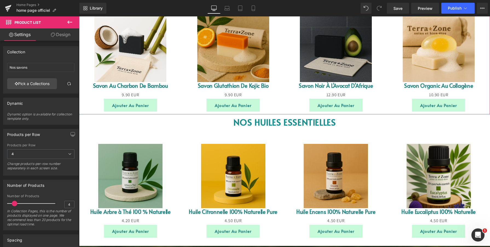
drag, startPoint x: 273, startPoint y: 144, endPoint x: 285, endPoint y: 113, distance: 33.9
click at [285, 113] on div "Sale Off (P) Image Savon au Charbon de [GEOGRAPHIC_DATA] (P) Title 0 EUR 9.90 E…" at bounding box center [284, 58] width 411 height 113
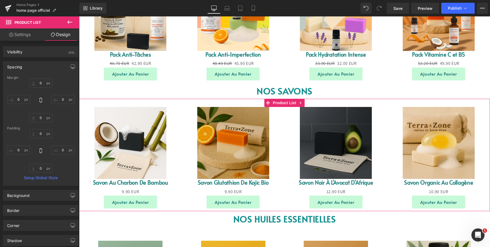
scroll to position [449, 0]
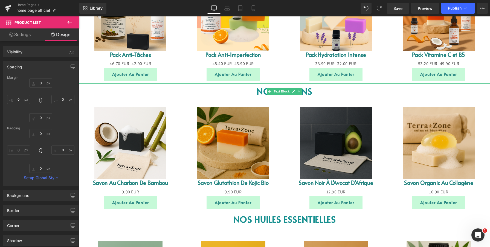
click at [318, 91] on p "NOS SAVONS" at bounding box center [284, 91] width 411 height 16
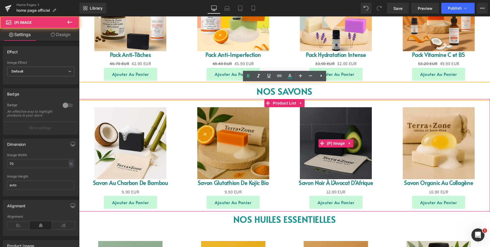
click at [384, 109] on link "Sale Off" at bounding box center [336, 143] width 103 height 72
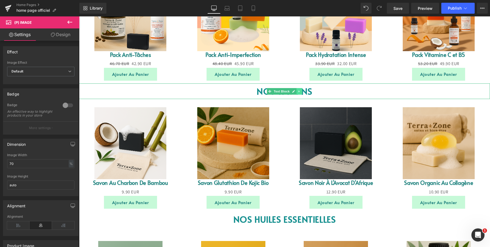
click at [301, 92] on icon at bounding box center [299, 91] width 3 height 3
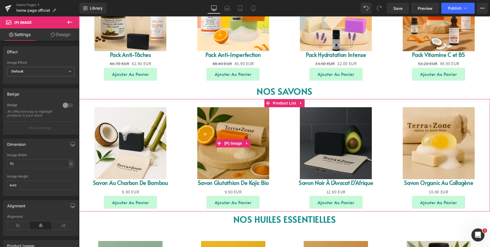
click at [282, 116] on link "Sale Off" at bounding box center [233, 143] width 103 height 72
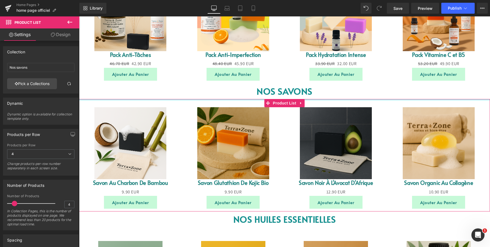
click at [328, 97] on div "Image ‹ › Carousel TerraZone – Des soins naturels pour une peau éclatante Formu…" at bounding box center [284, 155] width 411 height 1095
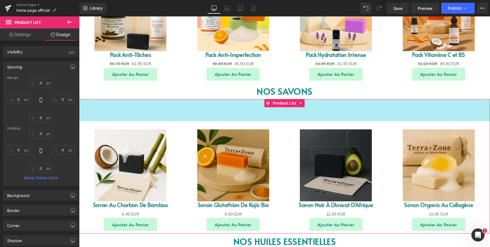
drag, startPoint x: 317, startPoint y: 99, endPoint x: 312, endPoint y: 130, distance: 31.3
click at [312, 130] on div "Sale Off (P) Image Savon au Charbon de [GEOGRAPHIC_DATA] (P) Title 0 EUR 9.90 E…" at bounding box center [284, 166] width 411 height 135
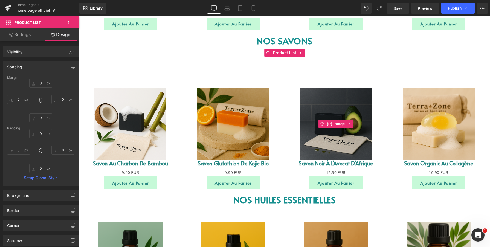
scroll to position [503, 0]
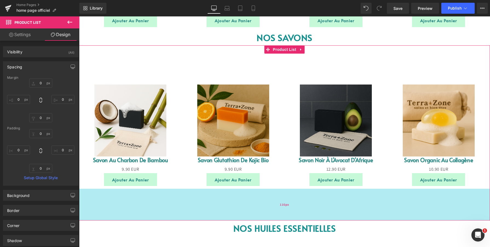
drag, startPoint x: 304, startPoint y: 189, endPoint x: 303, endPoint y: 224, distance: 35.9
click at [303, 221] on div "116px" at bounding box center [284, 205] width 411 height 32
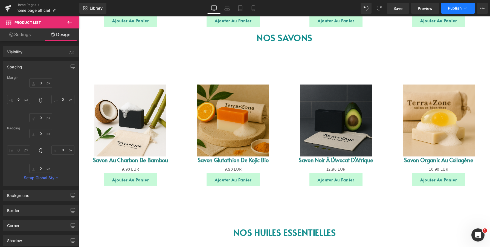
click at [459, 10] on button "Publish" at bounding box center [458, 8] width 33 height 11
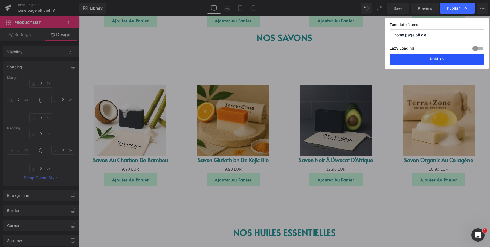
drag, startPoint x: 428, startPoint y: 57, endPoint x: 349, endPoint y: 41, distance: 80.7
click at [428, 57] on button "Publish" at bounding box center [437, 59] width 95 height 11
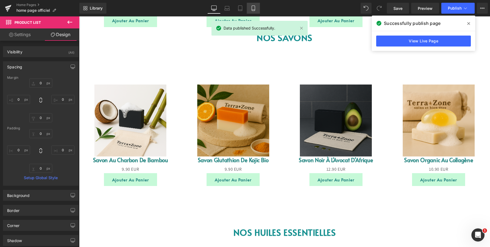
click at [252, 11] on icon at bounding box center [253, 7] width 5 height 5
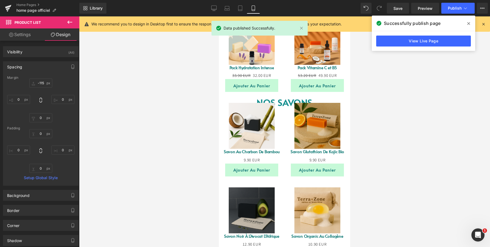
scroll to position [349, 0]
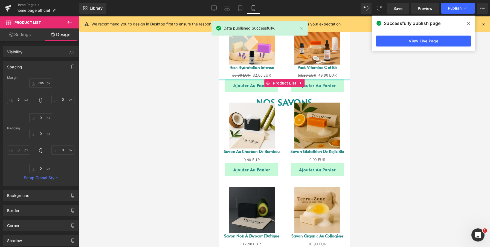
click at [287, 105] on link "Sale Off" at bounding box center [318, 126] width 66 height 46
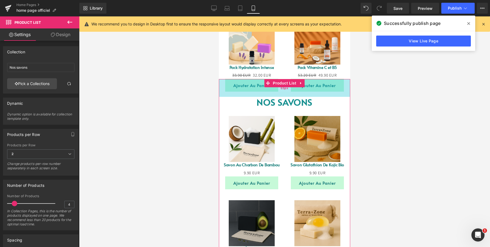
drag, startPoint x: 306, startPoint y: 79, endPoint x: 307, endPoint y: 97, distance: 17.8
click at [307, 97] on div "65px" at bounding box center [284, 88] width 131 height 18
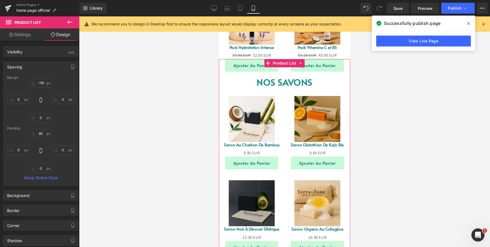
scroll to position [353, 0]
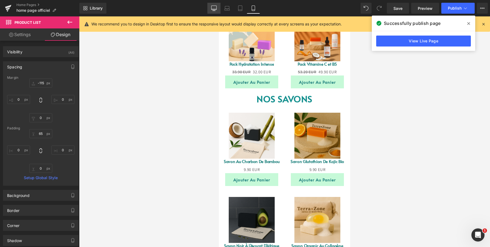
click at [218, 10] on link "Desktop" at bounding box center [213, 8] width 13 height 11
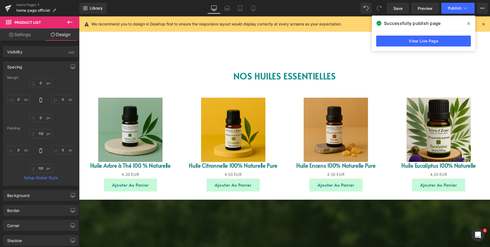
scroll to position [473, 0]
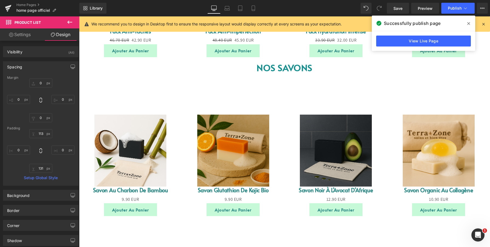
click at [267, 90] on div "Sale Off (P) Image Savon au Charbon de [GEOGRAPHIC_DATA] (P) Title 0 EUR 9.90 E…" at bounding box center [284, 165] width 411 height 179
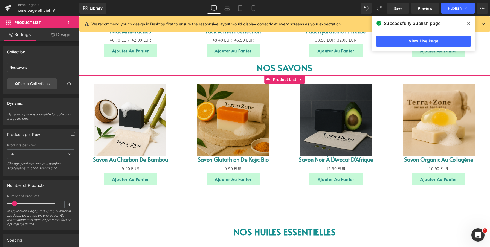
drag, startPoint x: 315, startPoint y: 76, endPoint x: 301, endPoint y: 175, distance: 100.3
click at [319, 45] on div "Image ‹ › Carousel TerraZone – Des soins naturels pour une peau éclatante Formu…" at bounding box center [284, 149] width 411 height 1131
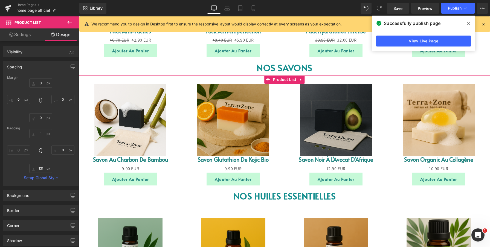
drag, startPoint x: 286, startPoint y: 223, endPoint x: 293, endPoint y: 186, distance: 38.0
click at [293, 186] on div "Sale Off (P) Image Savon au Charbon de [GEOGRAPHIC_DATA] (P) Title 0 EUR 9.90 E…" at bounding box center [284, 132] width 411 height 113
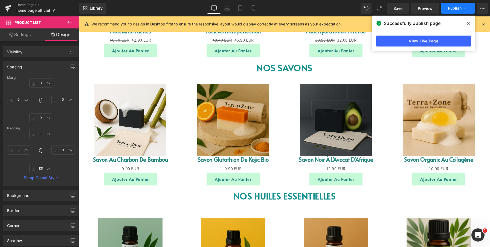
click at [453, 8] on span "Publish" at bounding box center [455, 8] width 14 height 4
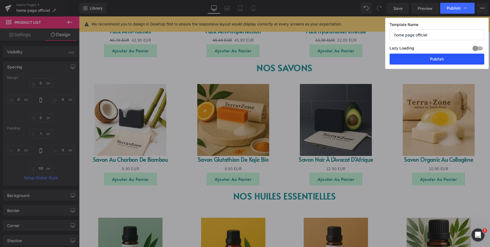
click at [431, 56] on button "Publish" at bounding box center [437, 59] width 95 height 11
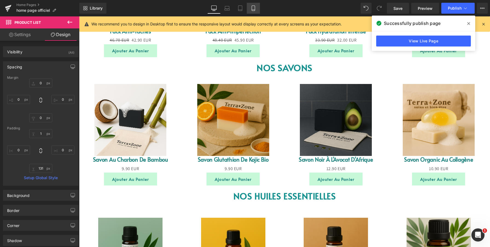
click at [256, 9] on icon at bounding box center [253, 7] width 5 height 5
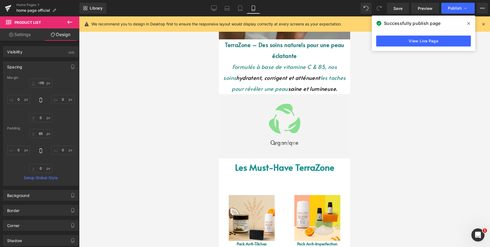
scroll to position [88, 0]
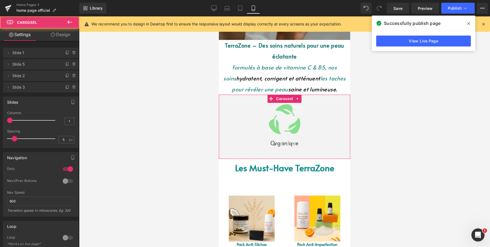
click at [263, 145] on div at bounding box center [284, 146] width 131 height 8
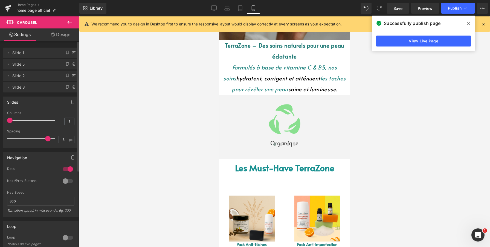
drag, startPoint x: 15, startPoint y: 140, endPoint x: 46, endPoint y: 139, distance: 31.8
click at [46, 139] on span at bounding box center [47, 138] width 5 height 5
drag, startPoint x: 47, startPoint y: 138, endPoint x: 10, endPoint y: 137, distance: 36.7
click at [10, 137] on span at bounding box center [9, 138] width 5 height 5
click at [212, 10] on icon at bounding box center [213, 8] width 5 height 4
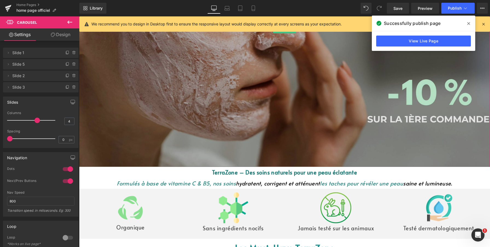
scroll to position [223, 0]
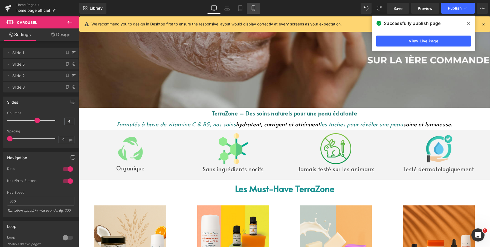
click at [258, 4] on link "Mobile" at bounding box center [253, 8] width 13 height 11
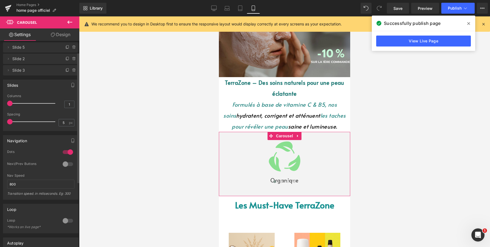
scroll to position [18, 0]
click at [65, 151] on div at bounding box center [67, 150] width 13 height 9
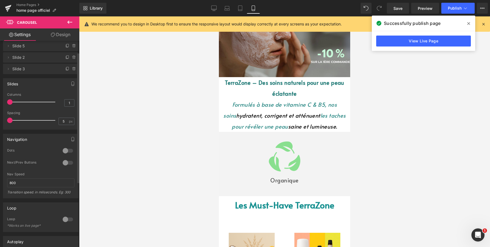
click at [65, 151] on div at bounding box center [67, 150] width 13 height 9
click at [64, 163] on div at bounding box center [67, 162] width 13 height 9
click at [67, 164] on div at bounding box center [67, 162] width 13 height 9
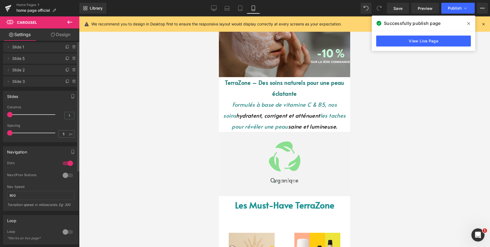
scroll to position [0, 0]
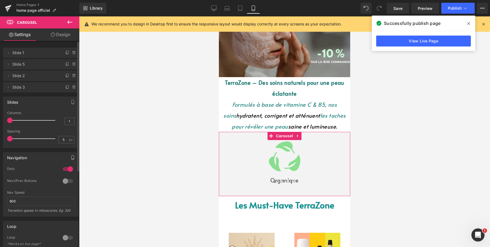
click at [71, 158] on icon "button" at bounding box center [73, 157] width 4 height 4
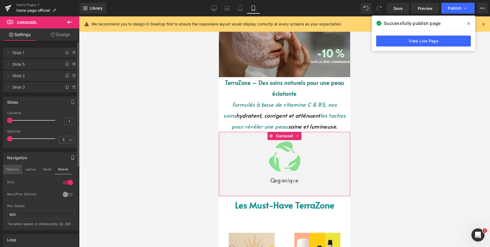
click at [10, 170] on button "Desktop" at bounding box center [12, 169] width 19 height 9
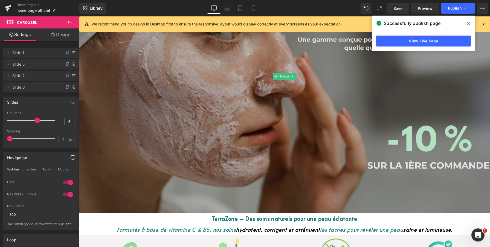
scroll to position [155, 0]
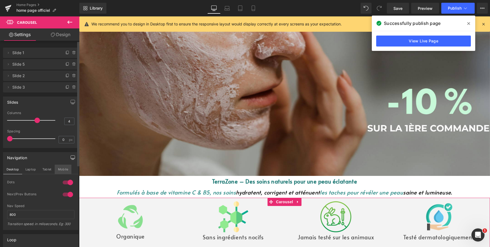
click at [66, 168] on button "Mobile" at bounding box center [63, 169] width 17 height 9
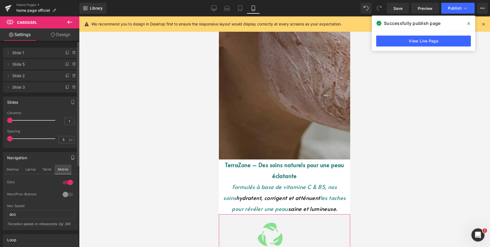
scroll to position [171, 0]
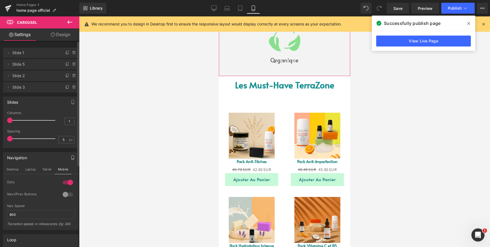
click at [68, 183] on div at bounding box center [67, 182] width 13 height 9
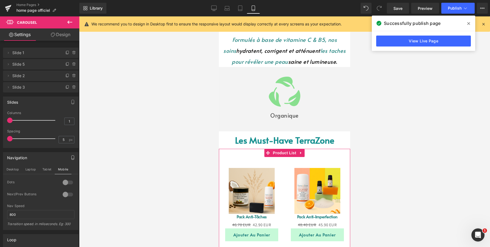
scroll to position [114, 0]
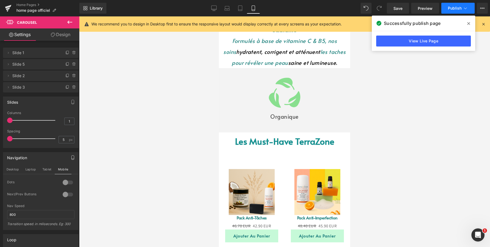
click at [450, 7] on span "Publish" at bounding box center [455, 8] width 14 height 4
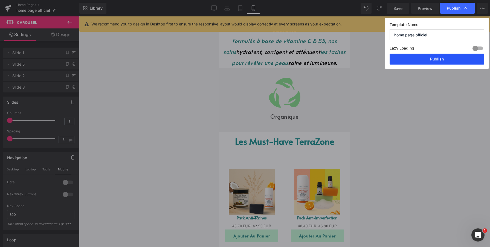
click at [435, 62] on button "Publish" at bounding box center [437, 59] width 95 height 11
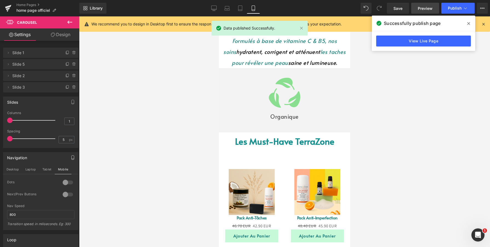
click at [423, 10] on span "Preview" at bounding box center [425, 8] width 15 height 6
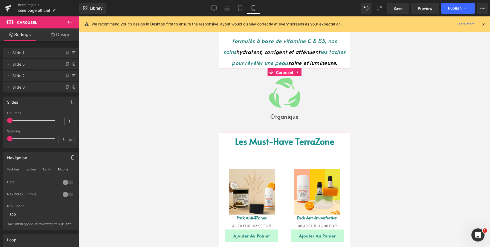
click at [287, 72] on span "Carousel" at bounding box center [285, 72] width 20 height 8
click at [299, 72] on icon at bounding box center [298, 72] width 4 height 4
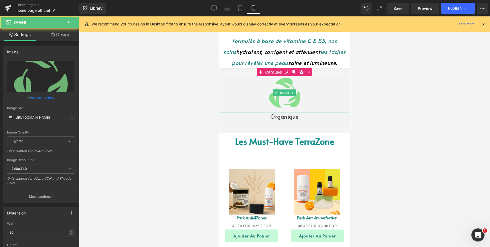
click at [232, 101] on div at bounding box center [284, 92] width 131 height 39
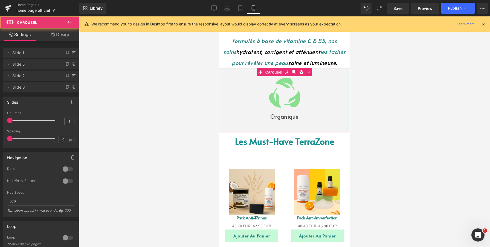
click at [230, 122] on div "Image Organique Text Block Image Sans ingrédients nocifs Text Block Image Jamai…" at bounding box center [482, 97] width 526 height 49
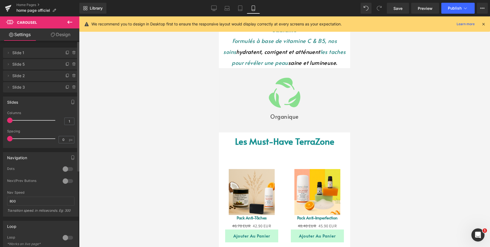
click at [11, 123] on div at bounding box center [32, 120] width 45 height 11
drag, startPoint x: 11, startPoint y: 139, endPoint x: 41, endPoint y: 141, distance: 30.1
click at [41, 141] on span at bounding box center [41, 138] width 5 height 5
drag, startPoint x: 41, startPoint y: 141, endPoint x: 12, endPoint y: 141, distance: 28.5
click at [15, 141] on div at bounding box center [32, 138] width 45 height 11
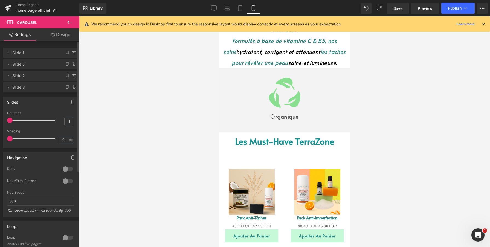
drag, startPoint x: 14, startPoint y: 138, endPoint x: 5, endPoint y: 138, distance: 8.5
click at [5, 138] on div "4 Columns 4 4 Columns 4 4 Columns 4 1 Columns 1 0px Spacing 0 px 5px Spacing 5 …" at bounding box center [40, 129] width 75 height 37
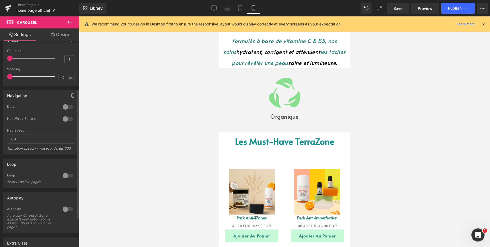
scroll to position [78, 0]
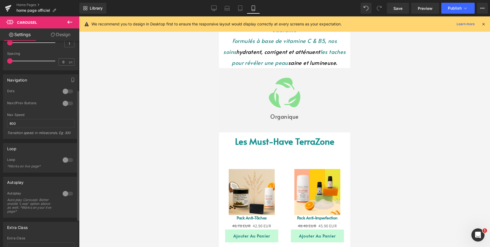
click at [63, 91] on div at bounding box center [67, 91] width 13 height 9
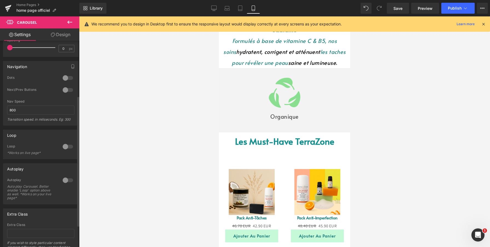
scroll to position [91, 0]
click at [24, 112] on input "800" at bounding box center [40, 109] width 67 height 9
click at [36, 129] on div "Loop 0 Loop *Works on live page*" at bounding box center [41, 142] width 82 height 34
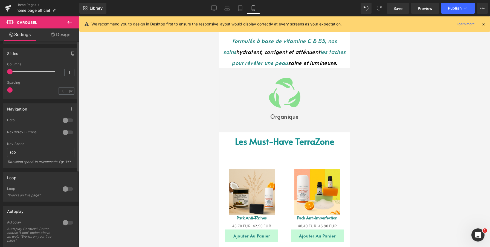
scroll to position [0, 0]
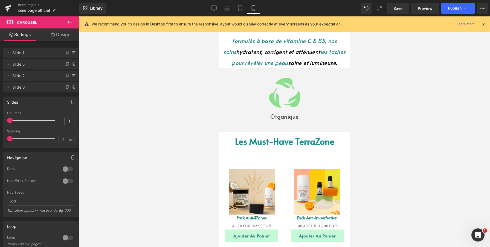
click at [68, 23] on icon at bounding box center [70, 22] width 7 height 7
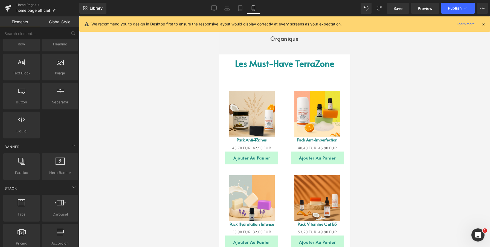
scroll to position [192, 0]
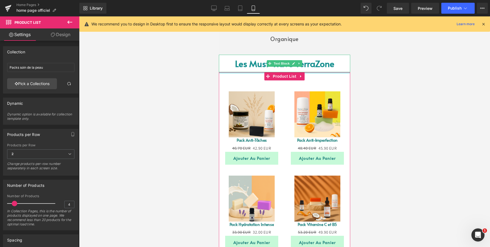
drag, startPoint x: 307, startPoint y: 72, endPoint x: 307, endPoint y: 65, distance: 7.1
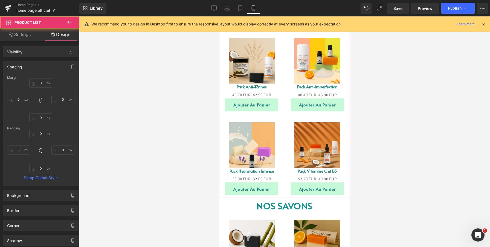
scroll to position [253, 0]
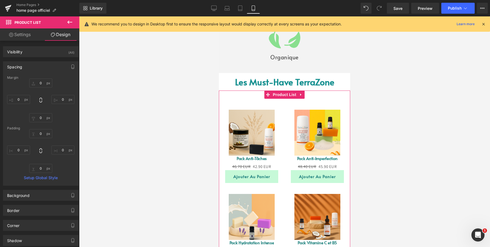
scroll to position [174, 0]
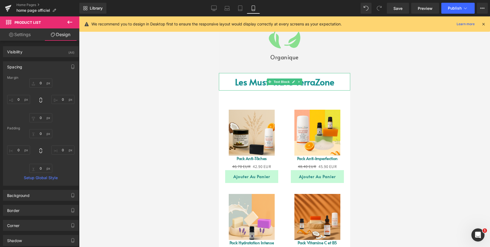
click at [337, 80] on p "Les Must-Have TerraZone" at bounding box center [284, 82] width 131 height 18
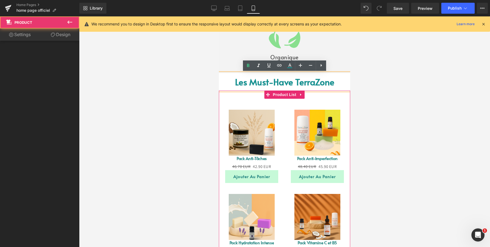
click at [282, 103] on div "Sale Off (P) Image Pack Anti-Tâches (P) Title 46.70 EUR 42.90 EUR (P) Price Ajo…" at bounding box center [252, 141] width 66 height 84
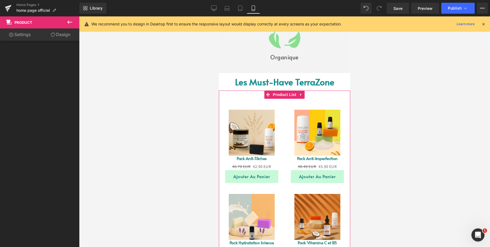
click at [287, 127] on link "Sale Off" at bounding box center [318, 133] width 66 height 46
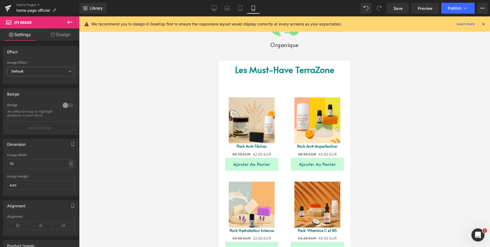
scroll to position [186, 0]
click at [286, 97] on div "Sale Off (P) Image Pack Anti-Imperfection (P) Title 48.40 EUR 45.90 EUR (P) Pri…" at bounding box center [318, 129] width 66 height 84
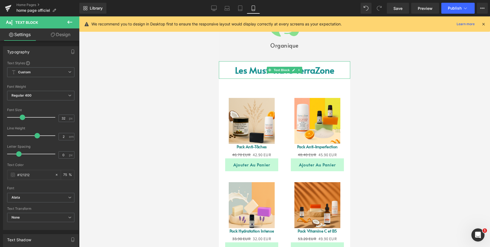
drag, startPoint x: 308, startPoint y: 79, endPoint x: 315, endPoint y: 68, distance: 12.7
click at [315, 68] on div "Les Must-Have TerraZone Text Block" at bounding box center [284, 70] width 131 height 18
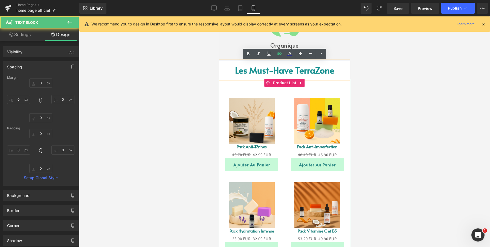
click at [287, 94] on div "Sale Off (P) Image Pack Anti-Imperfection (P) Title 48.40 EUR 45.90 EUR (P) Pri…" at bounding box center [318, 129] width 66 height 84
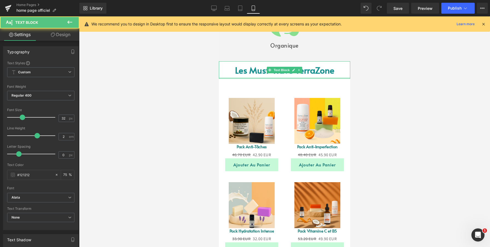
click at [311, 78] on div at bounding box center [284, 77] width 131 height 1
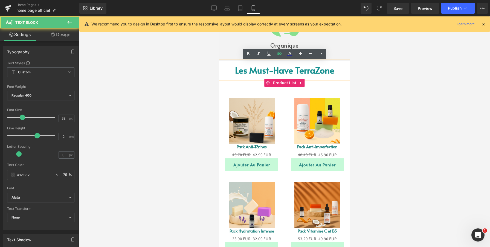
click at [290, 87] on div "Sale Off (P) Image Pack Anti-Imperfection (P) Title 48.40 EUR 45.90 EUR (P) Pri…" at bounding box center [318, 129] width 66 height 84
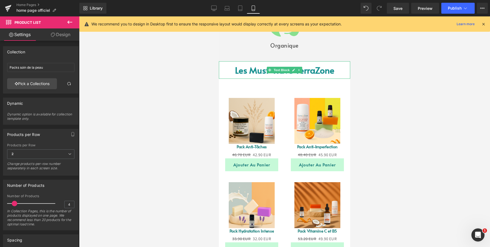
drag, startPoint x: 314, startPoint y: 79, endPoint x: 319, endPoint y: 68, distance: 12.9
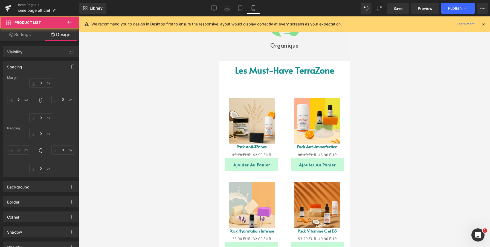
type input "0"
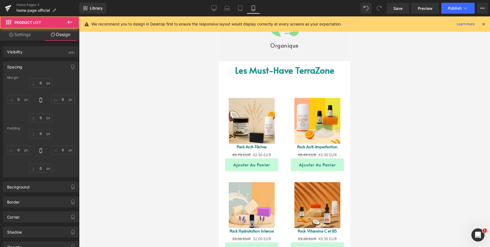
type input "0"
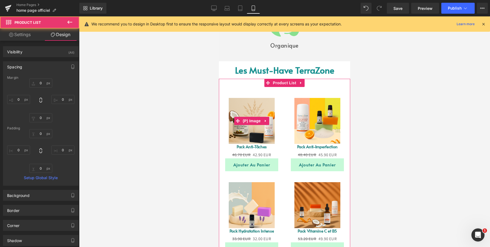
click at [280, 127] on link "Sale Off" at bounding box center [252, 121] width 66 height 46
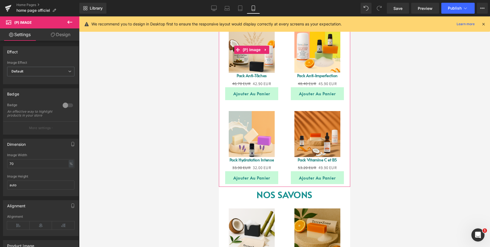
scroll to position [257, 0]
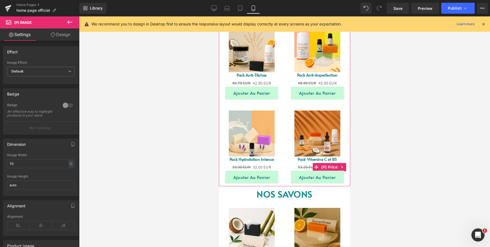
click at [286, 170] on div "53.20 EUR 49.90 EUR" at bounding box center [318, 166] width 66 height 7
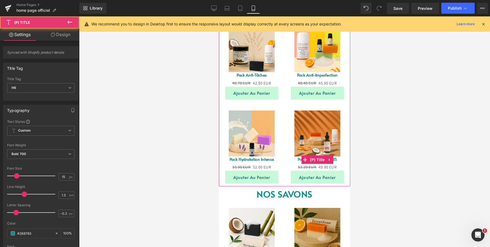
click at [344, 158] on h6 "Pack Vitamine C et B5" at bounding box center [318, 160] width 66 height 7
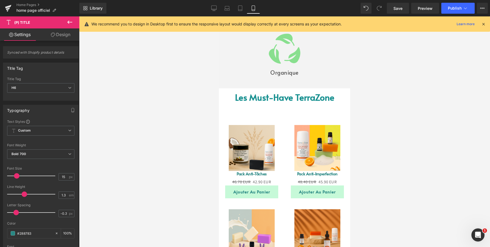
scroll to position [153, 0]
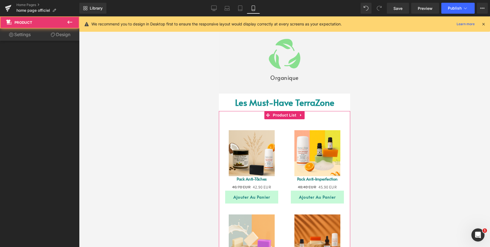
click at [286, 129] on div "Sale Off (P) Image Pack Anti-Imperfection (P) Title 48.40 EUR 45.90 EUR (P) Pri…" at bounding box center [318, 161] width 66 height 84
click at [289, 127] on div "Sale Off (P) Image Pack Anti-Imperfection (P) Title 48.40 EUR 45.90 EUR (P) Pri…" at bounding box center [318, 161] width 66 height 84
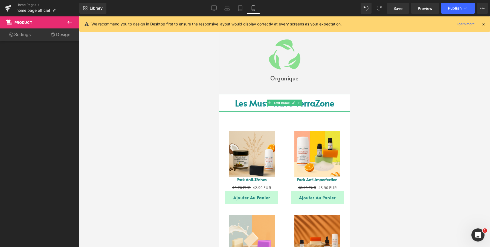
click at [345, 107] on p "Les Must-Have TerraZone" at bounding box center [284, 103] width 131 height 18
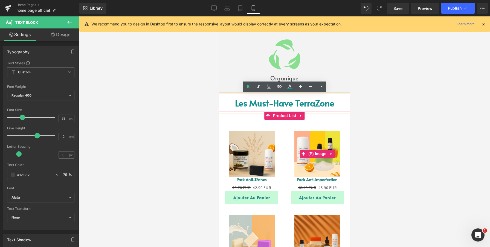
click at [289, 140] on link "Sale Off" at bounding box center [318, 154] width 66 height 46
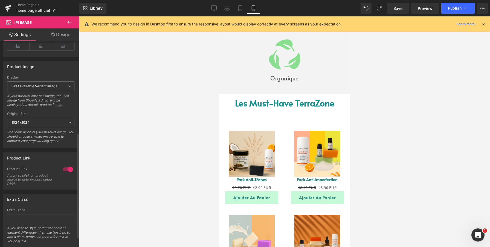
scroll to position [199, 0]
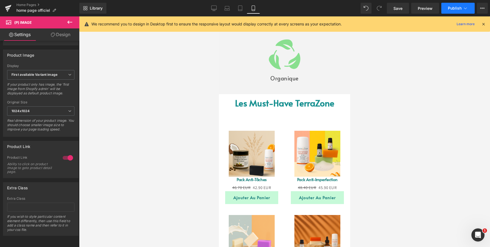
click at [446, 10] on button "Publish" at bounding box center [458, 8] width 33 height 11
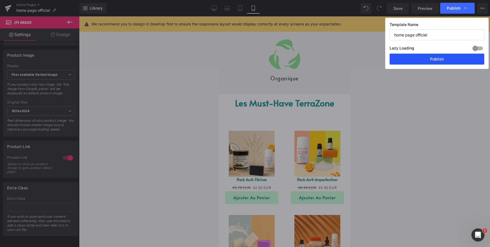
click at [448, 55] on button "Publish" at bounding box center [437, 59] width 95 height 11
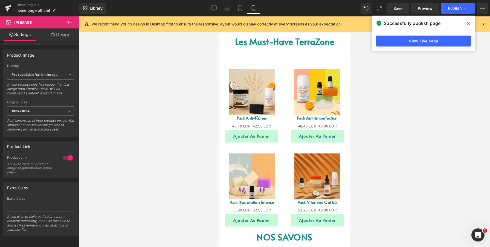
scroll to position [182, 0]
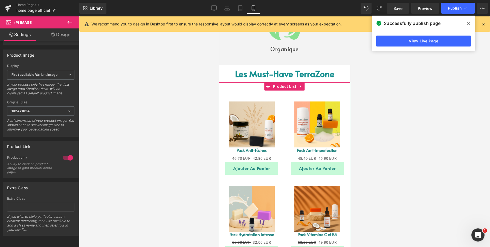
click at [332, 88] on div "Sale Off (P) Image Pack Anti-Tâches (P) Title 46.70 EUR 42.90 EUR (P) Price Ajo…" at bounding box center [284, 171] width 131 height 179
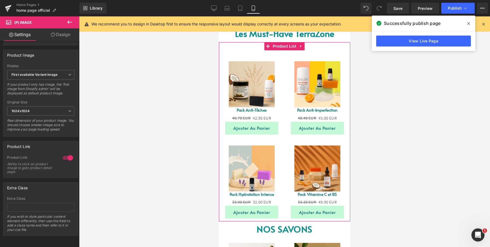
scroll to position [246, 0]
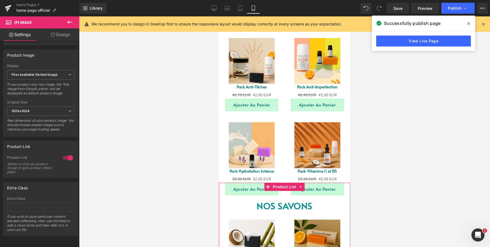
click at [331, 214] on div "Sale Off (P) Image Savon Glutathion de Kojic Bio (P) Title 0 EUR 9.90 EUR (P) P…" at bounding box center [318, 251] width 66 height 85
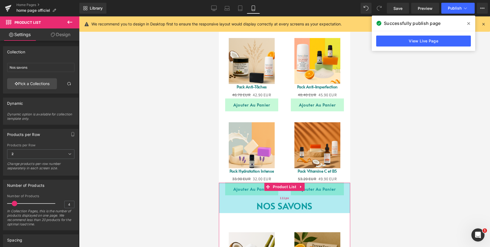
drag, startPoint x: 310, startPoint y: 183, endPoint x: 310, endPoint y: 195, distance: 12.6
click at [310, 195] on div "111px" at bounding box center [284, 198] width 131 height 30
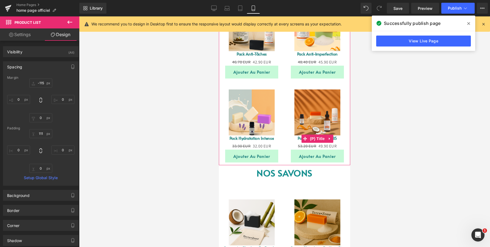
scroll to position [280, 0]
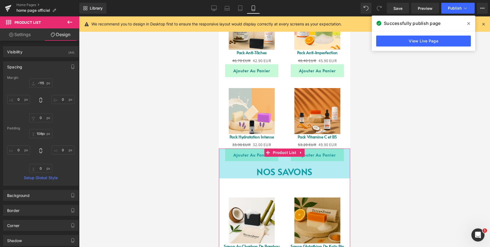
type input "107px"
drag, startPoint x: 313, startPoint y: 149, endPoint x: 316, endPoint y: 148, distance: 3.7
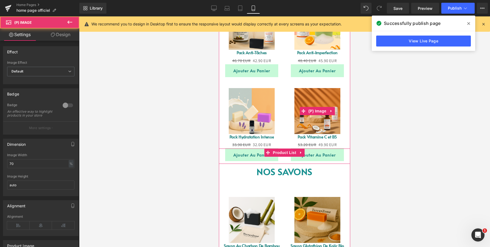
click at [286, 129] on link "Sale Off" at bounding box center [318, 111] width 66 height 46
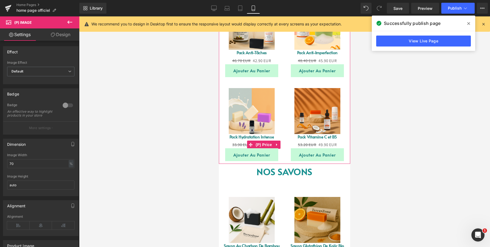
click at [221, 148] on div "33.90 EUR 32.00 EUR" at bounding box center [252, 144] width 66 height 7
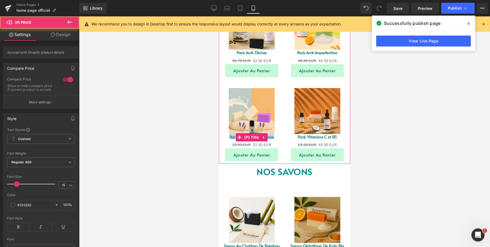
drag, startPoint x: 221, startPoint y: 145, endPoint x: 221, endPoint y: 137, distance: 8.8
click at [221, 137] on div "Sale Off (P) Image Pack Hydratation Intense (P) Title 33.90 EUR 32.00 EUR (P) P…" at bounding box center [252, 119] width 66 height 84
click at [221, 137] on h6 "Pack Hydratation Intense" at bounding box center [252, 137] width 66 height 7
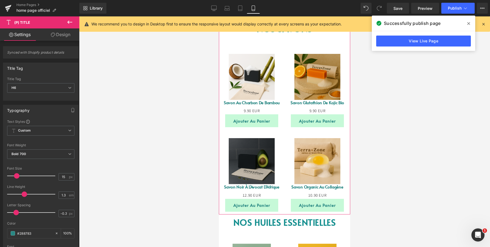
scroll to position [437, 0]
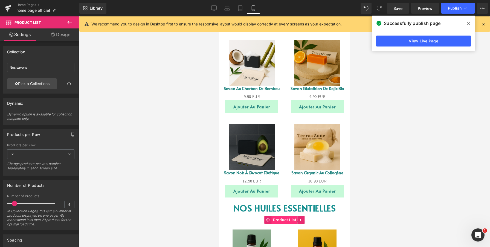
drag, startPoint x: 272, startPoint y: 199, endPoint x: 276, endPoint y: 223, distance: 24.1
click at [276, 223] on div "Image ‹ › Carousel TerraZone – Des soins naturels pour une peau éclatante Formu…" at bounding box center [284, 94] width 131 height 983
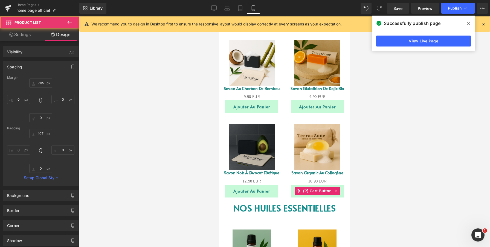
click at [285, 189] on div "Ajouter au panier" at bounding box center [318, 191] width 66 height 13
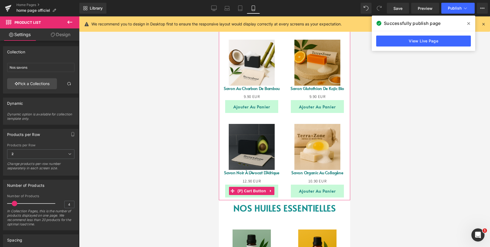
drag, startPoint x: 282, startPoint y: 200, endPoint x: 283, endPoint y: 193, distance: 6.3
click at [283, 193] on div "Sale Off (P) Image Savon au Charbon de [GEOGRAPHIC_DATA] (P) Title 0 EUR 9.90 E…" at bounding box center [284, 95] width 131 height 209
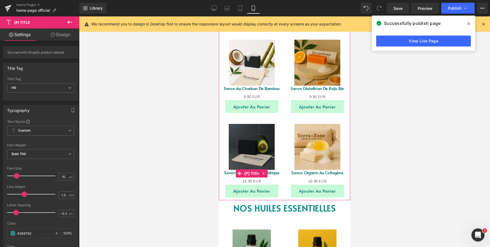
click at [284, 173] on h6 "Savon Noir à l'Avocat d'Afrique" at bounding box center [252, 173] width 66 height 7
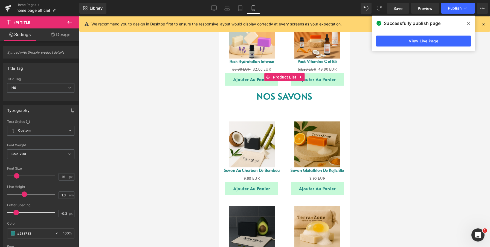
scroll to position [351, 0]
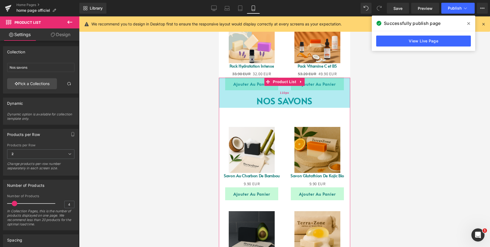
click at [312, 79] on div "110px" at bounding box center [284, 93] width 131 height 30
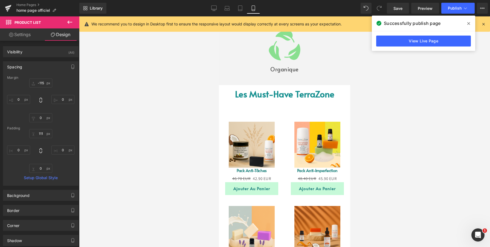
scroll to position [139, 0]
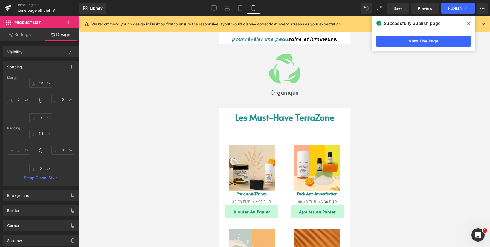
click at [318, 134] on div "Sale Off (P) Image Pack Anti-Imperfection (P) Title 48.40 EUR 45.90 EUR (P) Pri…" at bounding box center [318, 176] width 66 height 84
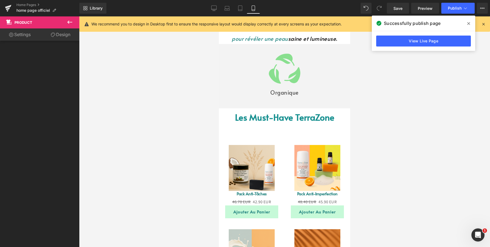
click at [25, 37] on link "Settings" at bounding box center [20, 34] width 40 height 12
click at [26, 34] on link "Settings" at bounding box center [20, 34] width 40 height 12
click at [253, 139] on div "Sale Off (P) Image Pack Anti-Tâches (P) Title 46.70 EUR 42.90 EUR (P) Price Ajo…" at bounding box center [252, 176] width 66 height 84
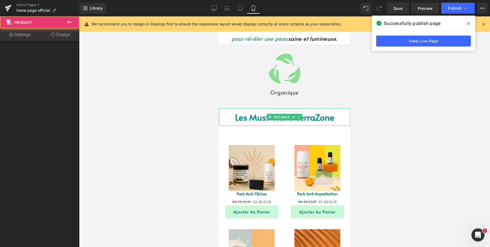
click at [234, 120] on p "Les Must-Have TerraZone" at bounding box center [284, 117] width 131 height 18
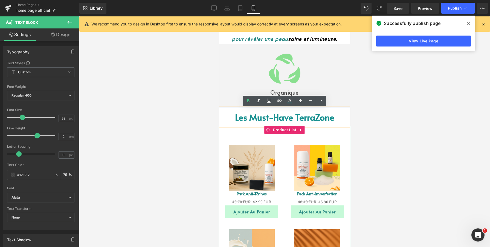
click at [248, 139] on div "Sale Off (P) Image Pack Anti-Tâches (P) Title 46.70 EUR 42.90 EUR (P) Price Ajo…" at bounding box center [252, 176] width 66 height 84
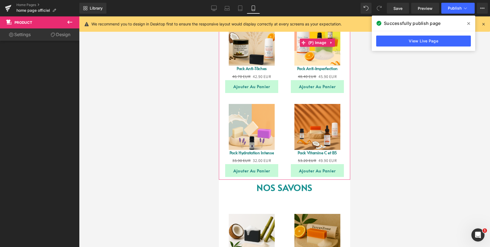
scroll to position [366, 0]
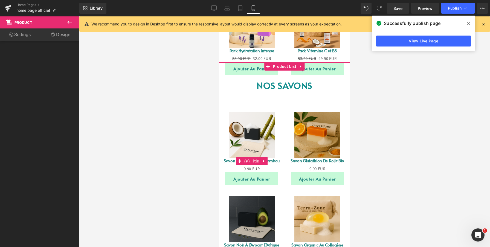
click at [283, 162] on h6 "Savon au Charbon de Bambou" at bounding box center [252, 161] width 66 height 7
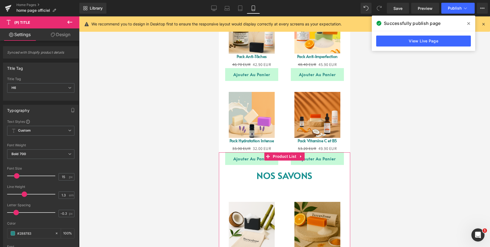
scroll to position [268, 0]
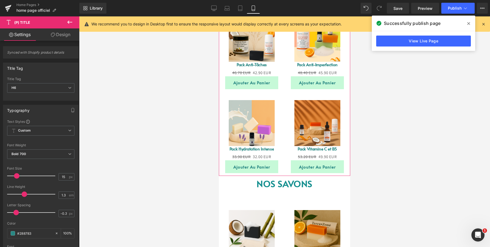
click at [227, 93] on div "Sale Off (P) Image Pack Hydratation Intense (P) Title 33.90 EUR 32.00 EUR (P) P…" at bounding box center [252, 131] width 66 height 84
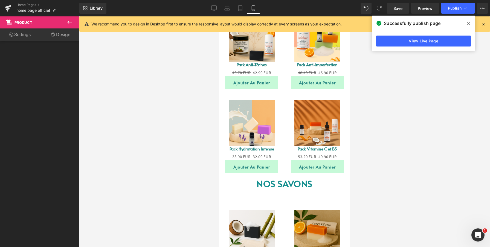
click at [70, 22] on icon at bounding box center [70, 22] width 7 height 7
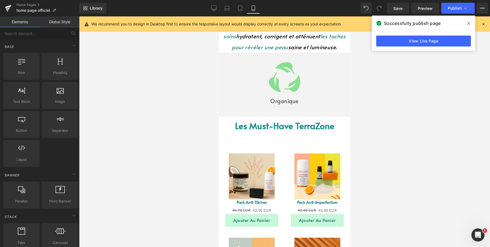
scroll to position [91, 0]
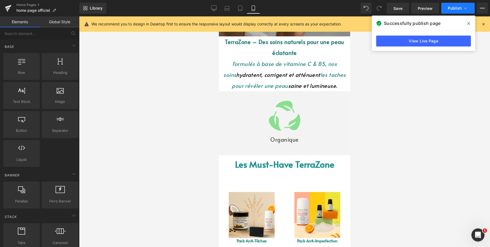
click at [451, 4] on button "Publish" at bounding box center [458, 8] width 33 height 11
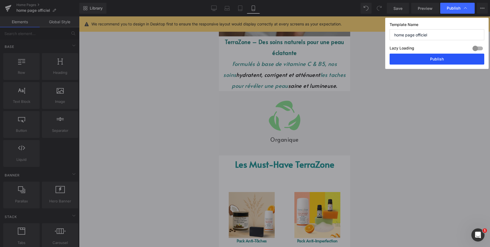
click at [438, 56] on button "Publish" at bounding box center [437, 59] width 95 height 11
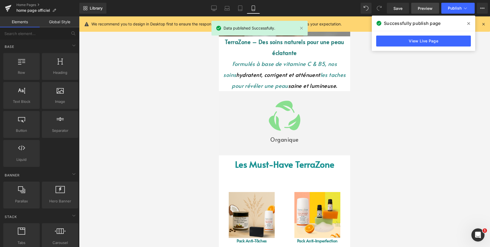
click at [423, 7] on span "Preview" at bounding box center [425, 8] width 15 height 6
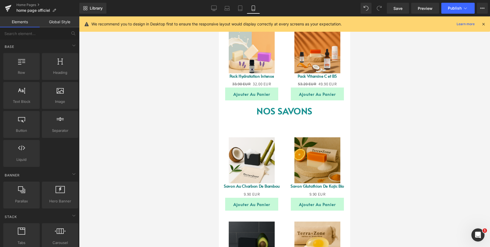
scroll to position [341, 0]
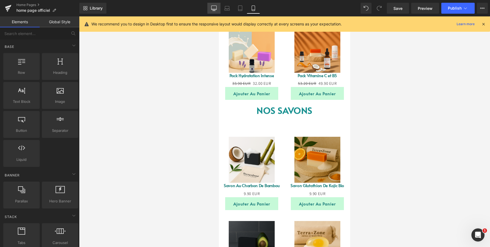
click at [216, 12] on link "Desktop" at bounding box center [213, 8] width 13 height 11
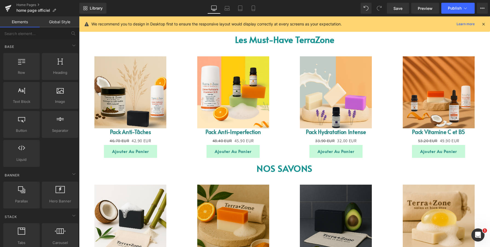
scroll to position [372, 0]
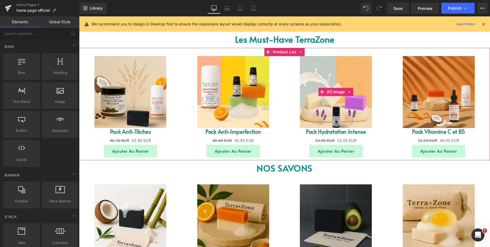
click at [286, 94] on link "Sale Off" at bounding box center [336, 92] width 103 height 72
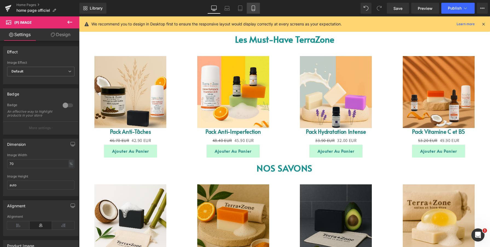
click at [253, 10] on icon at bounding box center [253, 10] width 3 height 0
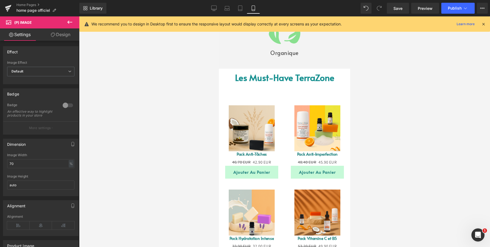
scroll to position [214, 0]
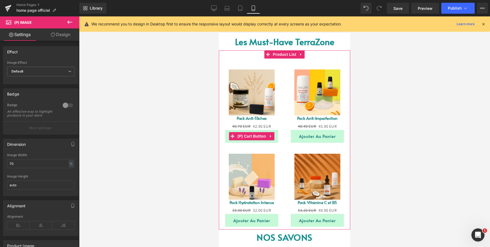
click at [227, 140] on button "Ajouter au panier" at bounding box center [251, 136] width 53 height 13
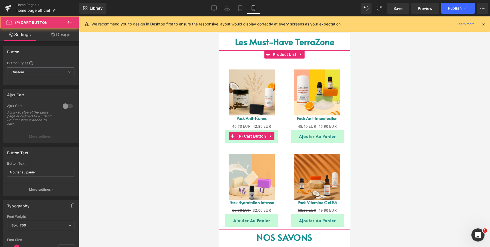
click at [227, 140] on button "Ajouter au panier" at bounding box center [251, 136] width 53 height 13
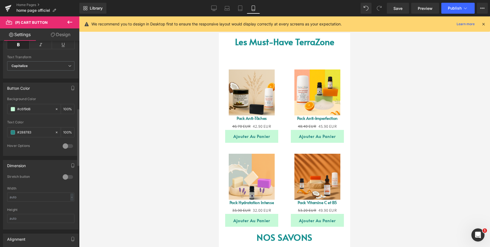
scroll to position [243, 0]
click at [65, 146] on div at bounding box center [67, 145] width 13 height 9
click at [66, 146] on div at bounding box center [67, 145] width 13 height 9
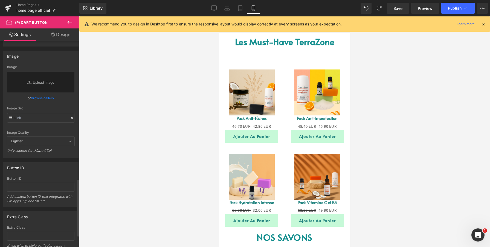
scroll to position [541, 0]
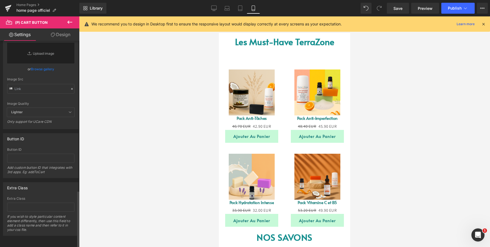
click at [44, 108] on span "Lighter" at bounding box center [40, 112] width 67 height 9
click at [42, 108] on span "Lighter" at bounding box center [40, 112] width 67 height 9
click at [68, 111] on icon at bounding box center [69, 112] width 3 height 3
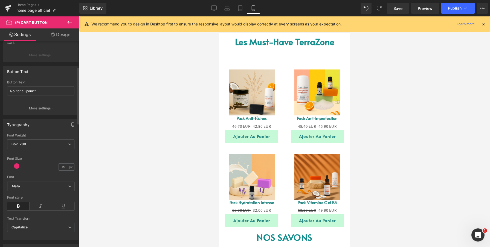
scroll to position [81, 0]
click at [47, 111] on button "More settings" at bounding box center [40, 108] width 75 height 13
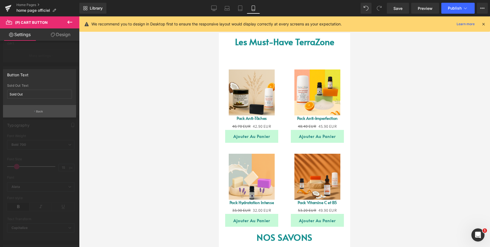
click at [46, 113] on button "Back" at bounding box center [39, 111] width 73 height 12
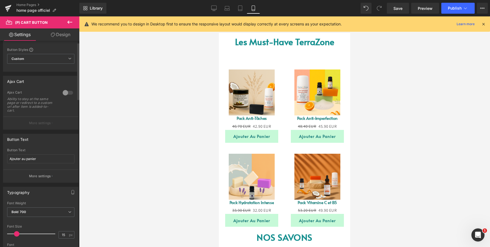
scroll to position [0, 0]
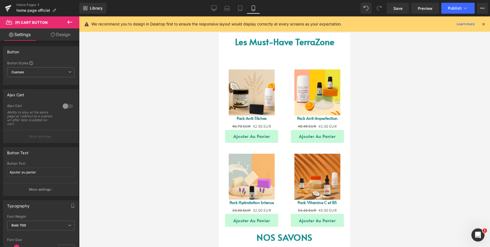
click at [57, 38] on link "Design" at bounding box center [61, 34] width 40 height 12
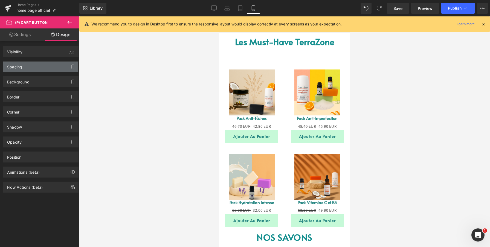
click at [44, 64] on div "Spacing" at bounding box center [40, 67] width 75 height 10
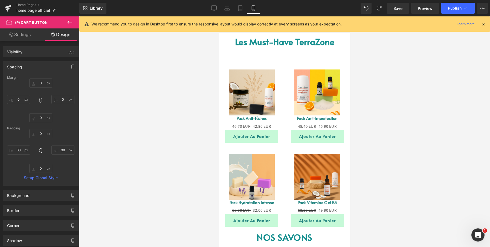
click at [44, 64] on div "Spacing" at bounding box center [40, 67] width 75 height 10
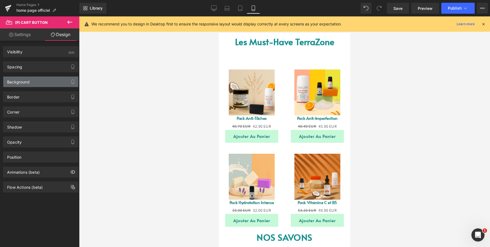
click at [33, 79] on div "Background" at bounding box center [40, 82] width 75 height 10
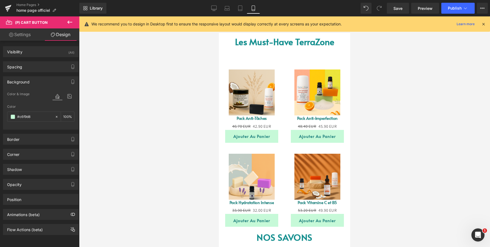
click at [33, 79] on div "Background" at bounding box center [40, 82] width 75 height 10
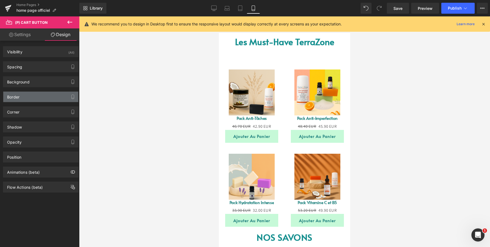
click at [25, 102] on div "Border" at bounding box center [40, 97] width 75 height 10
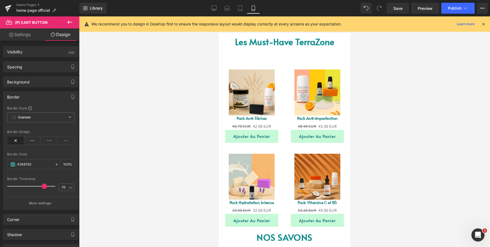
drag, startPoint x: 12, startPoint y: 187, endPoint x: 45, endPoint y: 184, distance: 33.0
click at [45, 184] on div at bounding box center [32, 186] width 45 height 11
type input "0"
drag, startPoint x: 43, startPoint y: 186, endPoint x: 7, endPoint y: 188, distance: 35.6
click at [7, 188] on div "Border Thickness 0 px" at bounding box center [40, 186] width 67 height 18
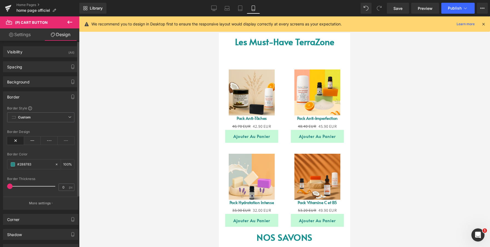
click at [18, 92] on div "Border" at bounding box center [13, 96] width 12 height 8
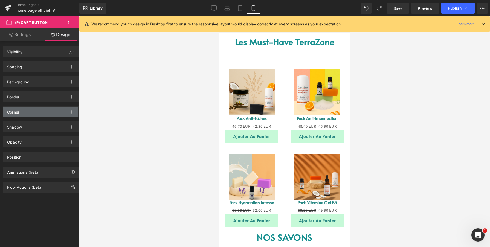
click at [22, 111] on div "Corner" at bounding box center [40, 112] width 75 height 10
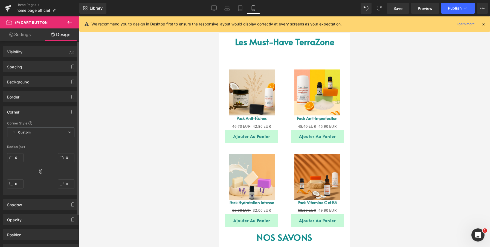
click at [23, 112] on div "Corner" at bounding box center [40, 112] width 75 height 10
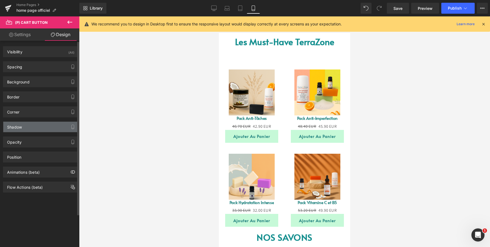
click at [36, 127] on div "Shadow" at bounding box center [40, 127] width 75 height 10
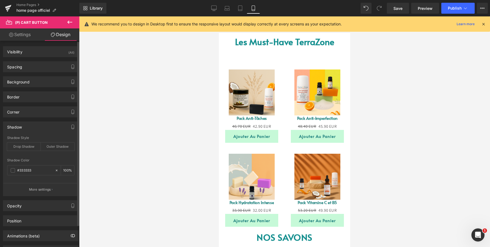
click at [36, 127] on div "Shadow" at bounding box center [40, 127] width 75 height 10
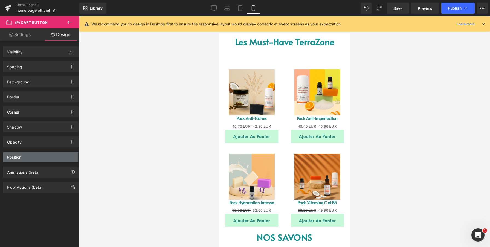
click at [32, 158] on div "Position" at bounding box center [40, 157] width 75 height 10
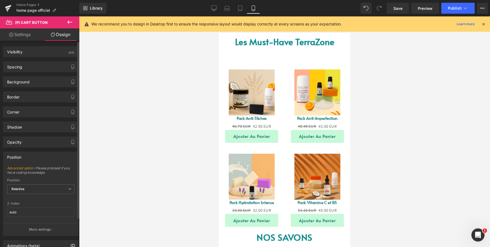
click at [27, 155] on div "Position" at bounding box center [40, 157] width 75 height 10
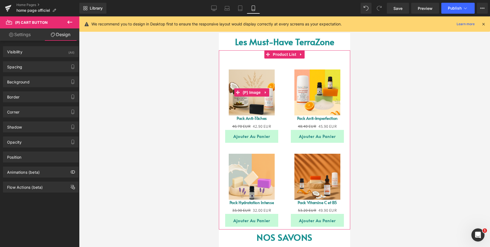
scroll to position [209, 0]
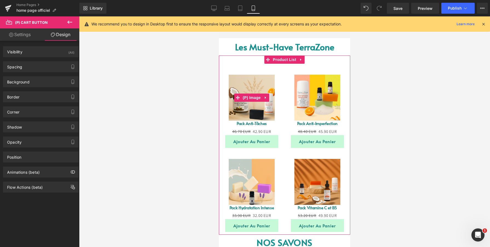
click at [281, 87] on link "Sale Off" at bounding box center [252, 98] width 66 height 46
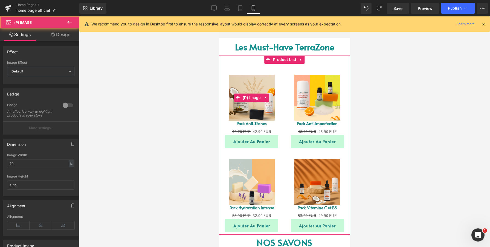
click at [250, 82] on img at bounding box center [252, 98] width 46 height 46
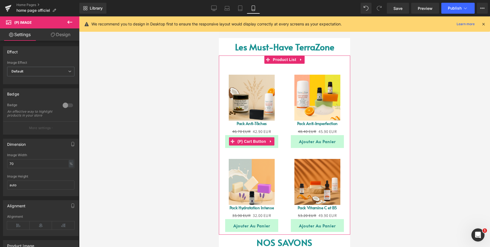
click at [228, 138] on button "Ajouter au panier" at bounding box center [251, 141] width 53 height 13
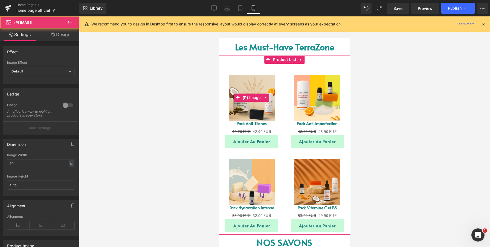
click at [240, 82] on img at bounding box center [252, 98] width 46 height 46
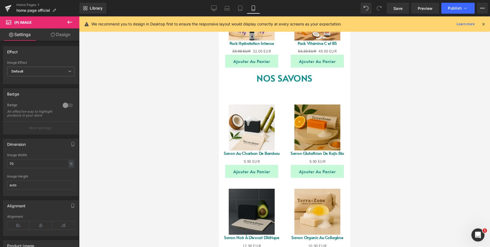
scroll to position [381, 0]
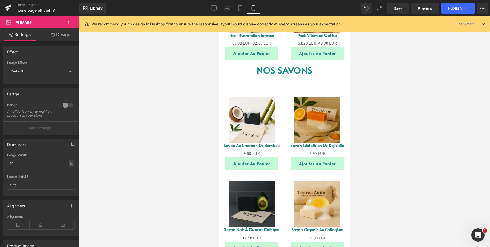
click at [248, 110] on img at bounding box center [252, 120] width 46 height 46
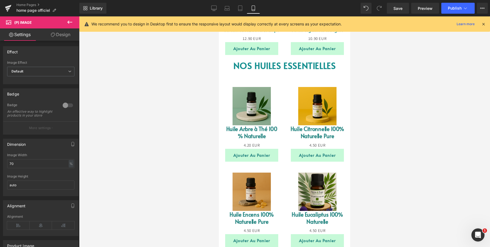
scroll to position [582, 0]
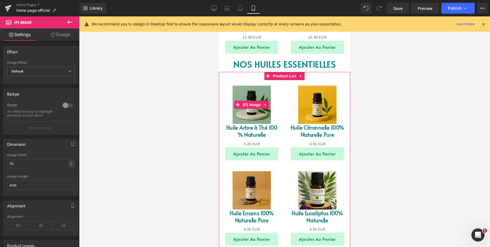
click at [246, 111] on img at bounding box center [252, 105] width 38 height 38
click at [227, 153] on button "Ajouter au panier" at bounding box center [251, 154] width 53 height 13
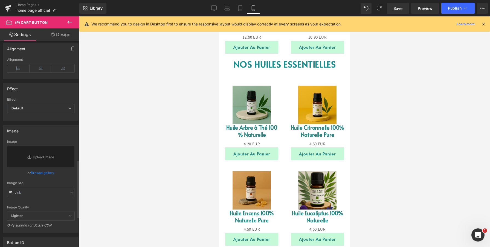
scroll to position [434, 0]
click at [19, 67] on icon at bounding box center [18, 67] width 22 height 8
click at [37, 70] on icon at bounding box center [41, 67] width 22 height 8
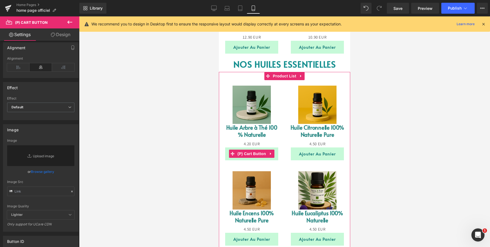
click at [227, 155] on button "Ajouter au panier" at bounding box center [251, 154] width 53 height 13
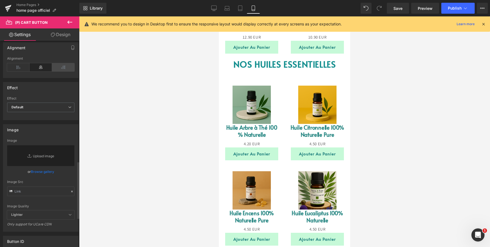
click at [64, 69] on icon at bounding box center [63, 67] width 22 height 8
click at [44, 68] on icon at bounding box center [41, 67] width 22 height 8
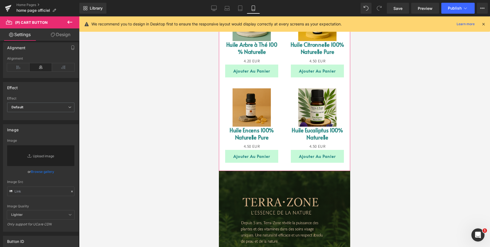
scroll to position [665, 0]
click at [292, 74] on button "Ajouter au panier" at bounding box center [317, 71] width 53 height 13
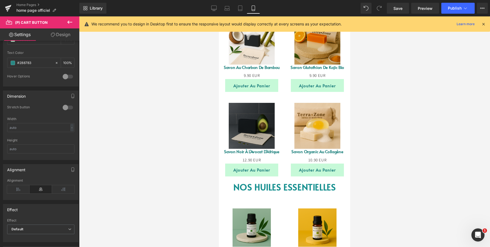
scroll to position [459, 0]
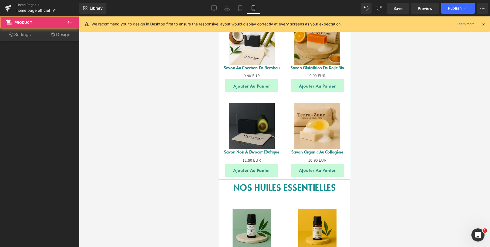
click at [224, 97] on div "Sale Off (P) Image Savon Noir à l'Avocat d'Afrique (P) Title 0 EUR 12.90 EUR (P…" at bounding box center [252, 134] width 66 height 85
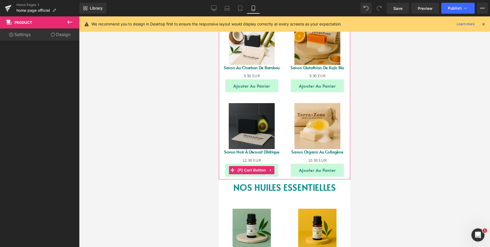
click at [228, 166] on button "Ajouter au panier" at bounding box center [251, 170] width 53 height 13
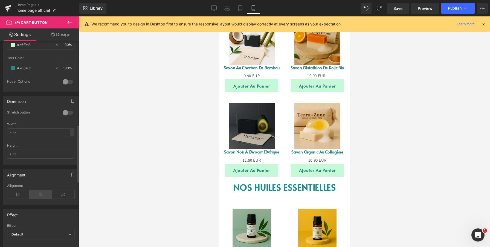
scroll to position [308, 0]
click at [40, 196] on icon at bounding box center [41, 193] width 22 height 8
click at [57, 193] on icon at bounding box center [63, 193] width 22 height 8
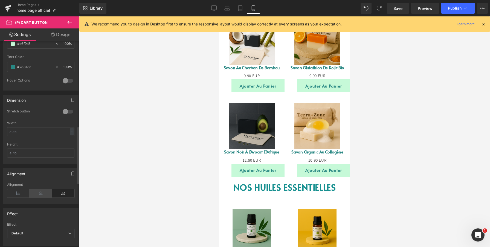
click at [42, 194] on icon at bounding box center [41, 193] width 22 height 8
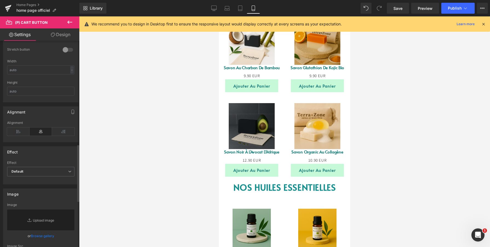
scroll to position [373, 0]
click at [50, 167] on span "Default" at bounding box center [40, 169] width 67 height 10
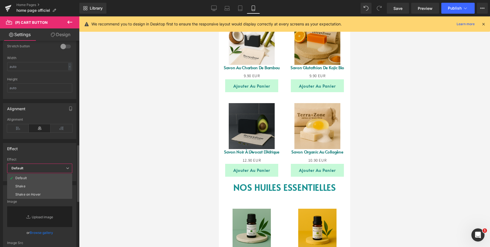
click at [50, 168] on span "Default" at bounding box center [39, 169] width 65 height 10
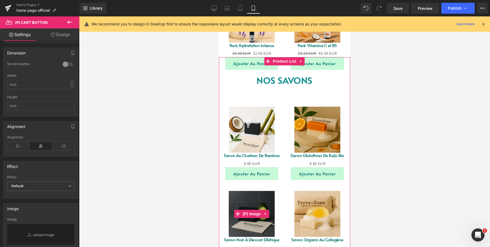
scroll to position [272, 0]
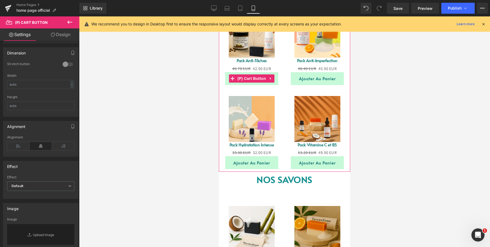
click at [228, 82] on button "Ajouter au panier" at bounding box center [251, 78] width 53 height 13
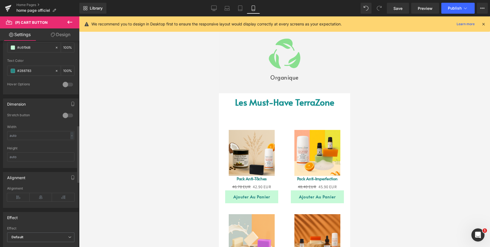
scroll to position [319, 0]
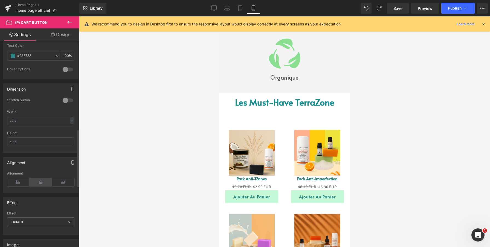
click at [40, 183] on icon at bounding box center [41, 182] width 22 height 8
click at [55, 184] on icon at bounding box center [63, 182] width 22 height 8
click at [42, 182] on icon at bounding box center [41, 182] width 22 height 8
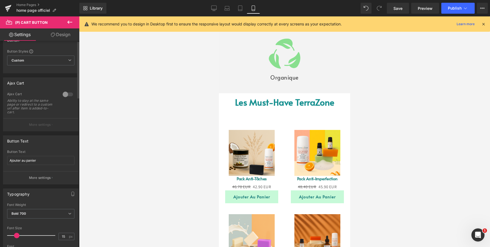
scroll to position [0, 0]
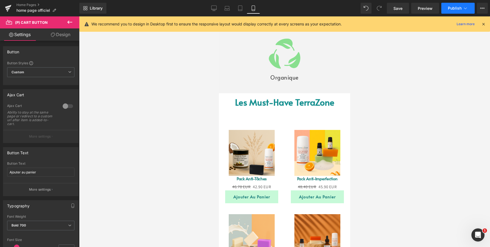
click at [456, 7] on span "Publish" at bounding box center [455, 8] width 14 height 4
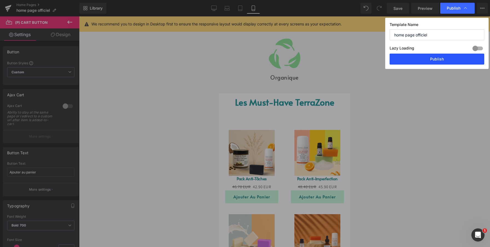
click at [437, 59] on button "Publish" at bounding box center [437, 59] width 95 height 11
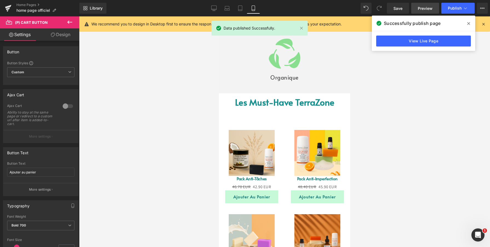
click at [427, 11] on link "Preview" at bounding box center [425, 8] width 28 height 11
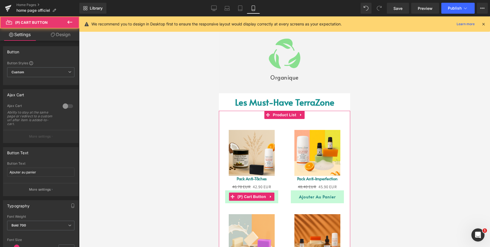
click at [276, 199] on button "Ajouter au panier" at bounding box center [251, 197] width 53 height 13
click at [257, 197] on span "(P) Cart Button" at bounding box center [251, 197] width 31 height 8
click at [280, 202] on div "Ajouter au panier" at bounding box center [252, 197] width 66 height 13
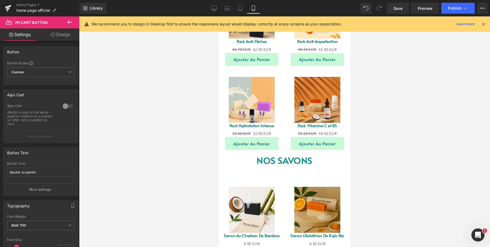
scroll to position [293, 0]
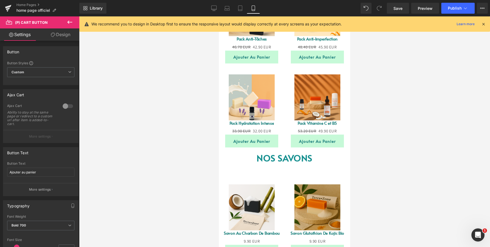
click at [282, 203] on link "Sale Off" at bounding box center [252, 208] width 66 height 46
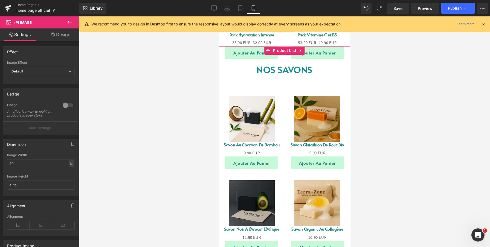
scroll to position [383, 0]
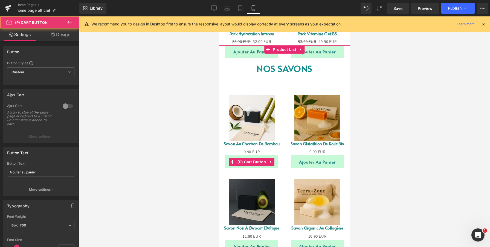
click at [276, 166] on button "Ajouter au panier" at bounding box center [251, 161] width 53 height 13
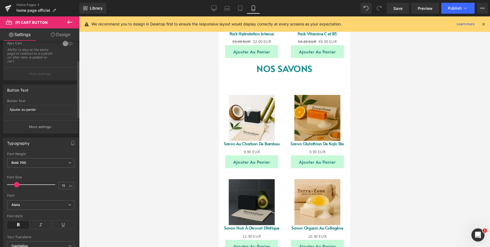
scroll to position [78, 0]
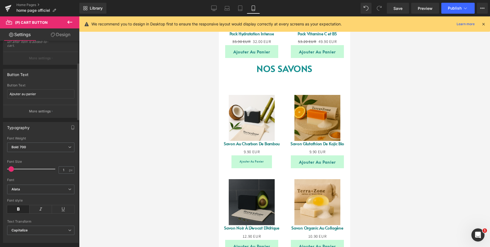
type input "0"
drag, startPoint x: 16, startPoint y: 170, endPoint x: 6, endPoint y: 170, distance: 9.9
click at [6, 170] on div "Thin 100 Semi Thin 200 Light 300 Regular 400 Medium 500 Semi Bold 600 Super Bol…" at bounding box center [40, 190] width 75 height 106
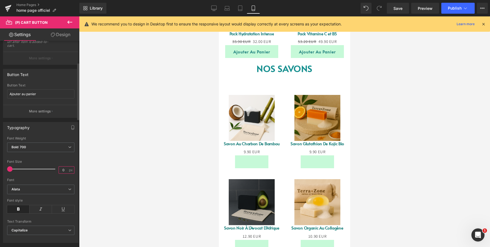
click at [62, 170] on input "0" at bounding box center [64, 170] width 10 height 7
type input "15"
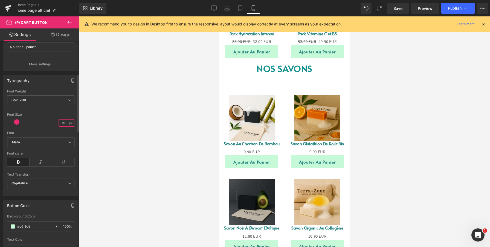
scroll to position [126, 0]
click at [57, 186] on span "Capitalize" at bounding box center [40, 183] width 67 height 10
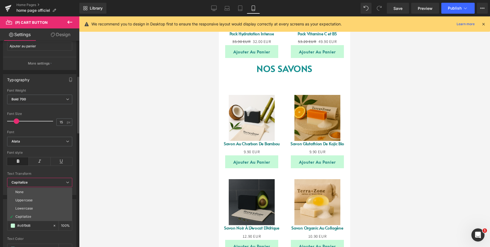
click at [57, 186] on span "Capitalize" at bounding box center [39, 183] width 65 height 10
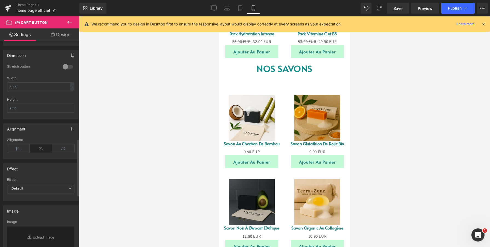
scroll to position [356, 0]
click at [57, 186] on span "Default" at bounding box center [40, 186] width 67 height 10
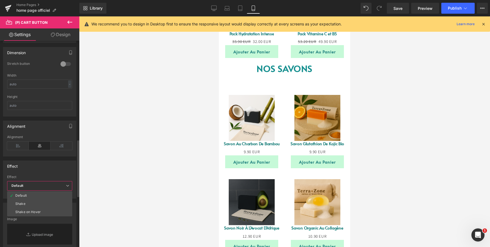
click at [57, 186] on span "Default" at bounding box center [39, 186] width 65 height 10
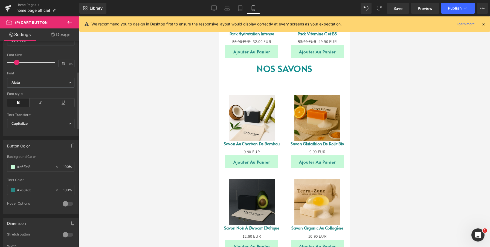
scroll to position [0, 0]
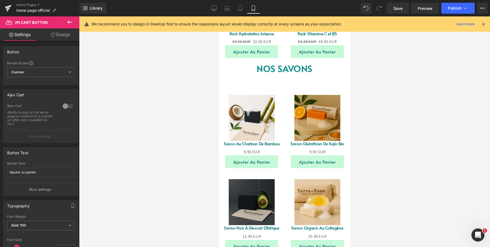
click at [56, 33] on link "Design" at bounding box center [61, 34] width 40 height 12
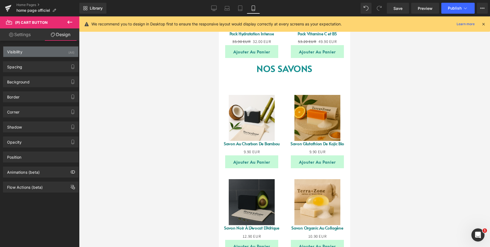
type input "#c6f9d8"
type input "100"
click at [50, 50] on div "Visibility (All)" at bounding box center [40, 52] width 75 height 10
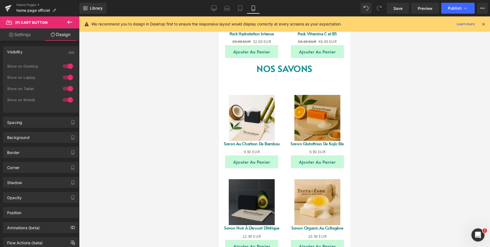
click at [50, 50] on div "Visibility (All)" at bounding box center [40, 52] width 75 height 10
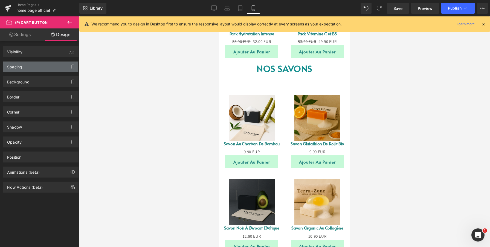
click at [39, 66] on div "Spacing" at bounding box center [40, 67] width 75 height 10
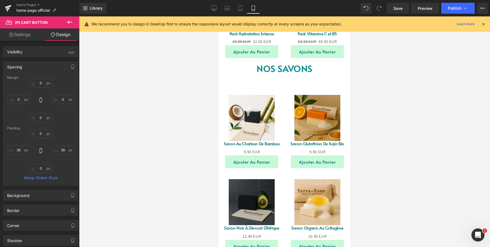
click at [39, 66] on div "Spacing" at bounding box center [40, 67] width 75 height 10
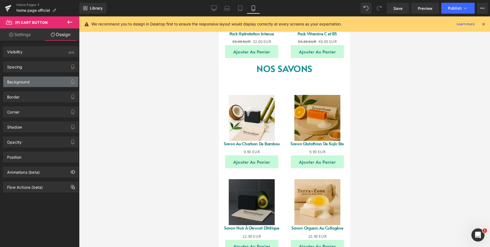
click at [34, 82] on div "Background" at bounding box center [40, 82] width 75 height 10
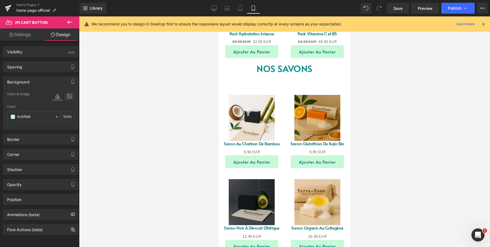
click at [68, 95] on icon at bounding box center [70, 96] width 10 height 7
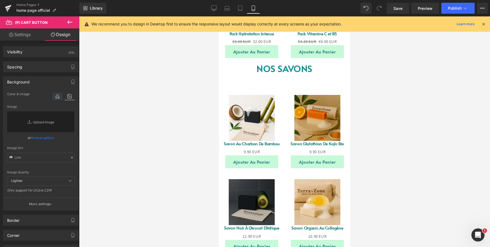
click at [54, 97] on icon at bounding box center [58, 96] width 10 height 7
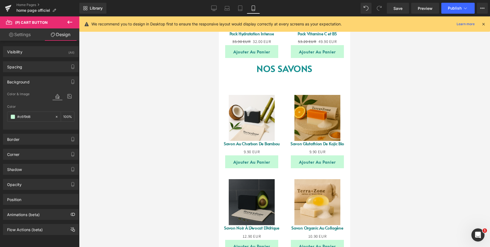
click at [43, 83] on div "Background" at bounding box center [40, 82] width 75 height 10
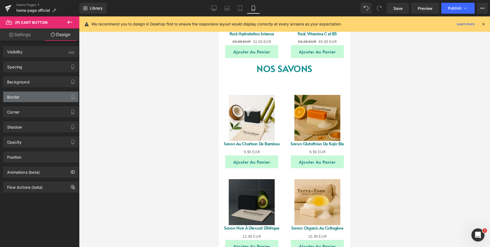
click at [37, 99] on div "Border" at bounding box center [40, 97] width 75 height 10
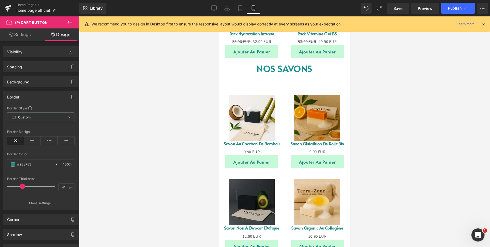
drag, startPoint x: 10, startPoint y: 186, endPoint x: 30, endPoint y: 186, distance: 20.0
click at [25, 186] on span at bounding box center [22, 186] width 5 height 5
drag, startPoint x: 30, startPoint y: 187, endPoint x: 51, endPoint y: 188, distance: 21.6
click at [49, 188] on span at bounding box center [46, 186] width 5 height 5
type input "0"
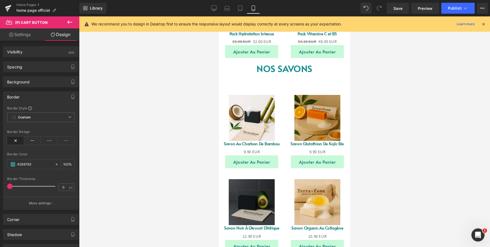
drag, startPoint x: 51, startPoint y: 187, endPoint x: 0, endPoint y: 185, distance: 51.0
click at [0, 185] on html "(P) Cart Button You are previewing how the will restyle your page. You can not …" at bounding box center [245, 123] width 490 height 247
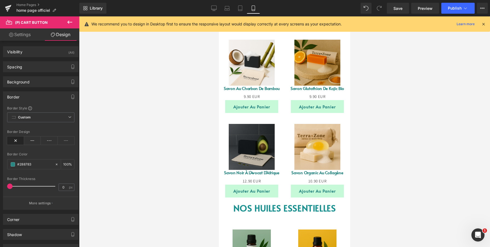
scroll to position [433, 0]
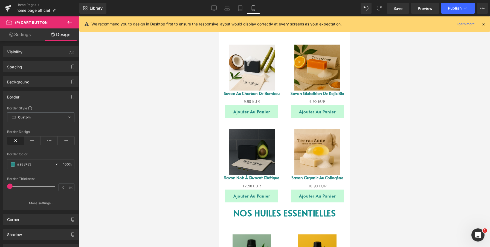
click at [33, 94] on div "Border" at bounding box center [40, 97] width 75 height 10
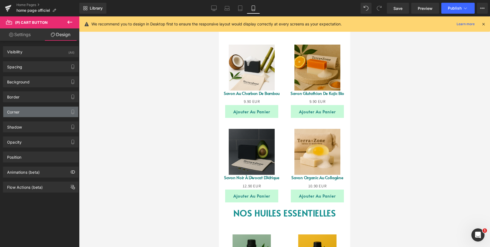
click at [33, 114] on div "Corner" at bounding box center [40, 112] width 75 height 10
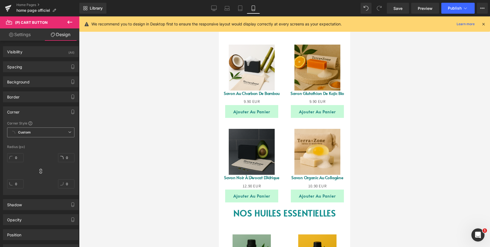
click at [32, 131] on span "Custom Setup Global Style" at bounding box center [40, 133] width 67 height 10
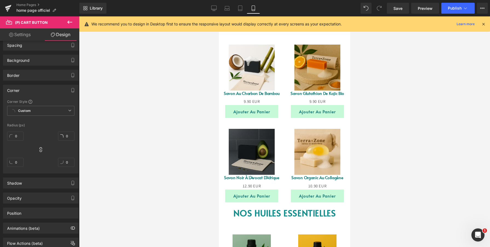
scroll to position [28, 0]
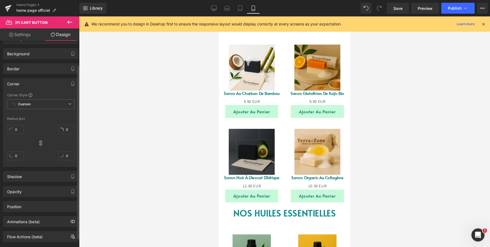
click at [42, 81] on div "Corner" at bounding box center [40, 84] width 75 height 10
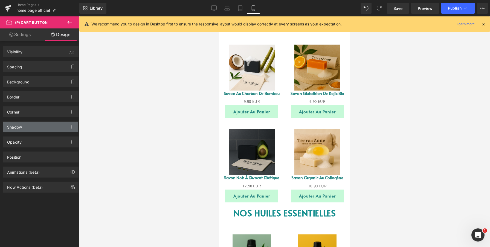
click at [33, 126] on div "Shadow" at bounding box center [40, 127] width 75 height 10
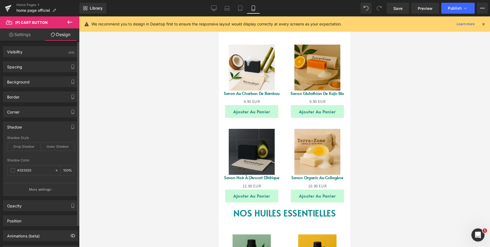
click at [34, 126] on div "Shadow" at bounding box center [40, 127] width 75 height 10
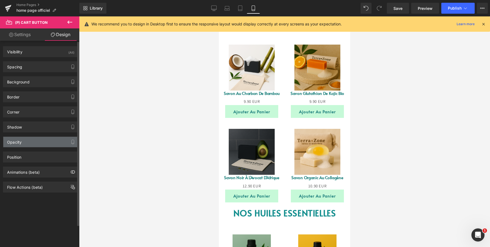
click at [30, 143] on div "Opacity" at bounding box center [40, 142] width 75 height 10
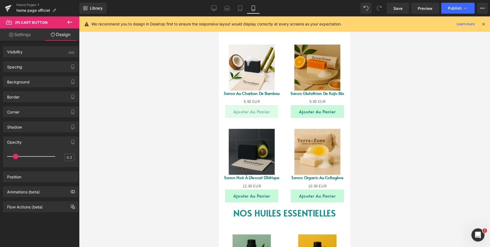
drag, startPoint x: 52, startPoint y: 156, endPoint x: 9, endPoint y: 156, distance: 43.3
click at [13, 156] on span at bounding box center [15, 156] width 5 height 5
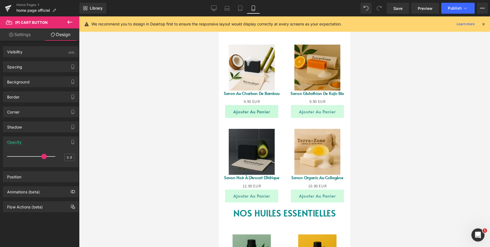
type input "1"
drag, startPoint x: 10, startPoint y: 156, endPoint x: 62, endPoint y: 160, distance: 52.4
click at [62, 160] on div "1" at bounding box center [40, 158] width 67 height 15
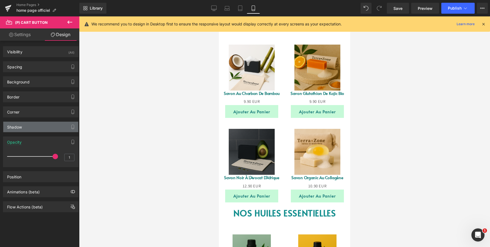
click at [29, 124] on div "Shadow" at bounding box center [40, 127] width 75 height 10
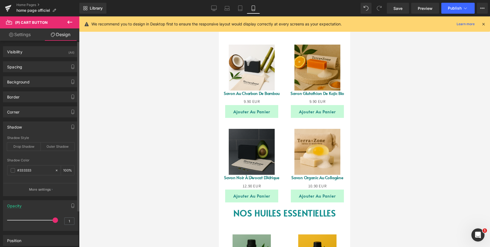
click at [30, 128] on div "Shadow" at bounding box center [40, 127] width 75 height 10
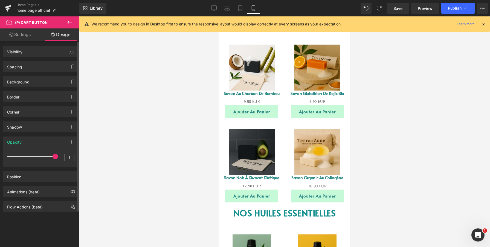
click at [28, 142] on div "Opacity" at bounding box center [40, 142] width 75 height 10
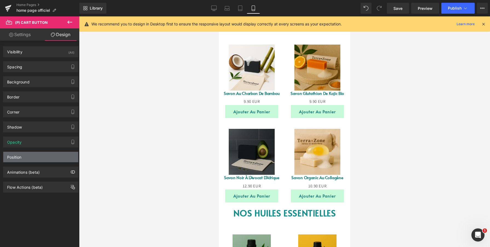
click at [28, 159] on div "Position" at bounding box center [40, 157] width 75 height 10
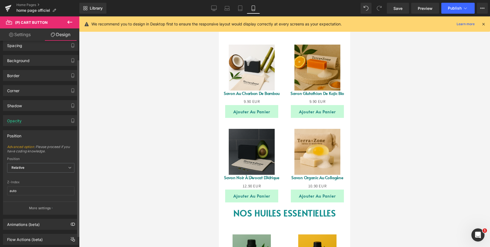
scroll to position [30, 0]
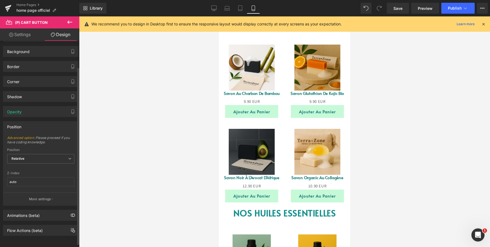
click at [22, 126] on div "Position" at bounding box center [40, 127] width 75 height 10
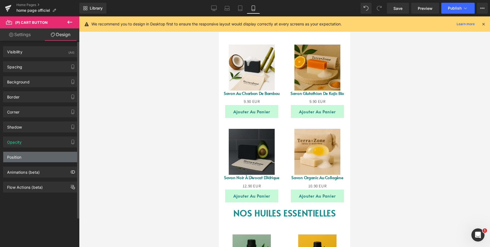
scroll to position [0, 0]
click at [24, 156] on div "Position" at bounding box center [40, 157] width 75 height 10
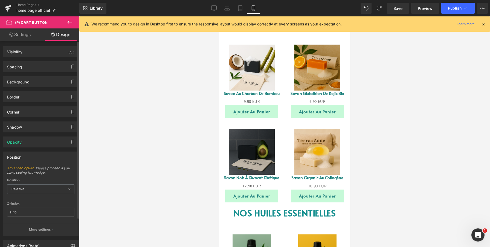
click at [24, 156] on div "Position" at bounding box center [40, 157] width 75 height 10
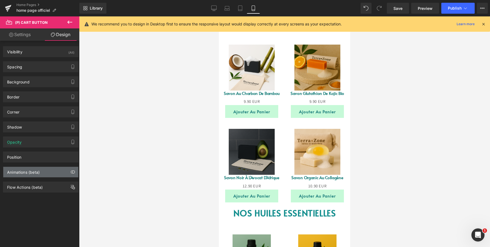
click at [24, 169] on div "Animations (beta)" at bounding box center [23, 171] width 33 height 8
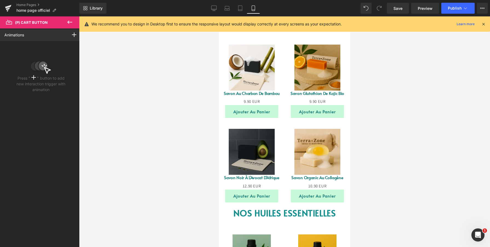
click at [66, 24] on button at bounding box center [69, 22] width 19 height 12
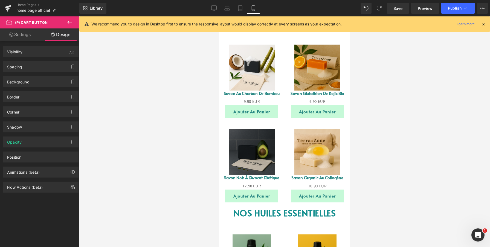
click at [27, 35] on link "Settings" at bounding box center [20, 34] width 40 height 12
type input "100"
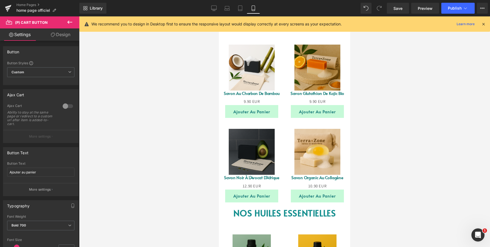
click at [54, 36] on link "Design" at bounding box center [61, 34] width 40 height 12
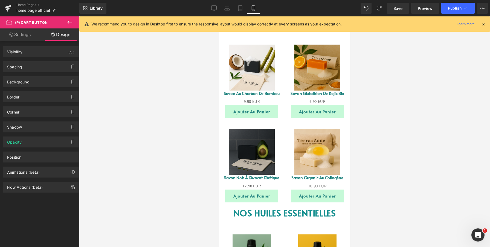
type input "100"
click at [39, 95] on div "Border" at bounding box center [40, 97] width 75 height 10
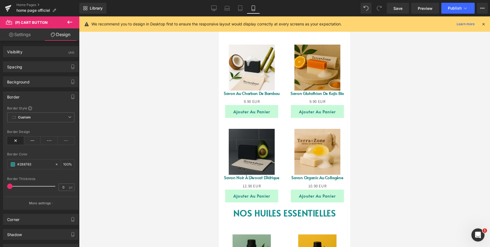
type input "37"
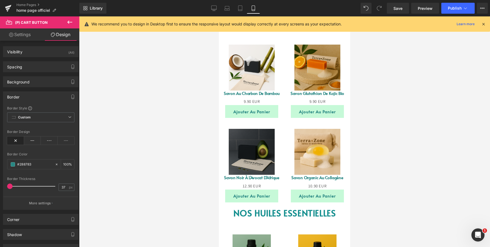
click at [26, 187] on div at bounding box center [32, 186] width 45 height 11
type input "53"
type input "48"
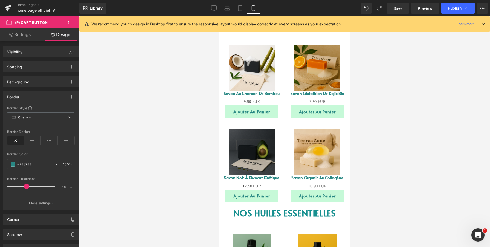
type input "48"
type input "64"
type input "59"
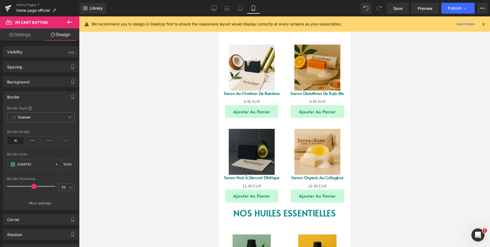
type input "59"
type input "71"
type input "68"
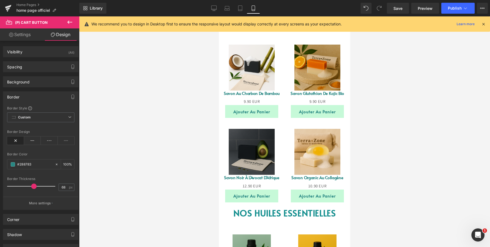
type input "68"
type input "72"
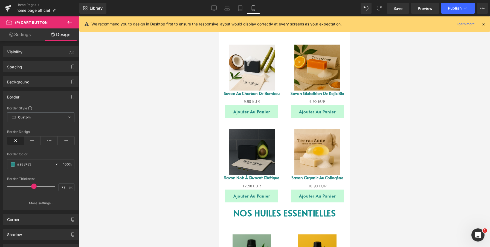
type input "72"
type input "84"
type input "83"
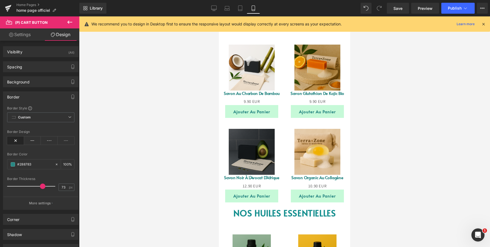
type input "83"
type input "86"
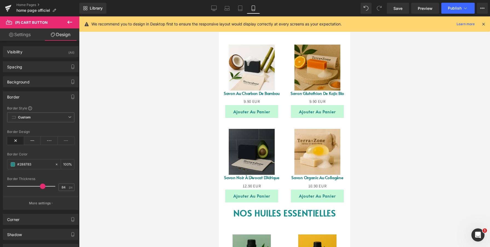
type input "86"
drag, startPoint x: 24, startPoint y: 186, endPoint x: 45, endPoint y: 186, distance: 20.8
click at [46, 186] on span at bounding box center [48, 186] width 5 height 5
type input "85"
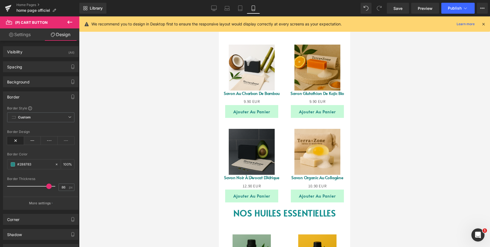
type input "85"
click at [45, 204] on p "More settings" at bounding box center [40, 203] width 22 height 5
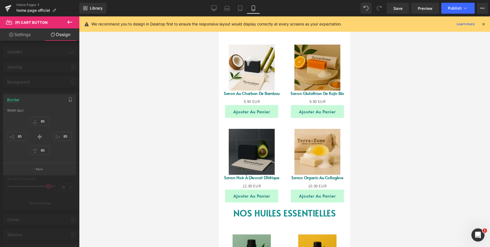
click at [53, 194] on div at bounding box center [39, 133] width 79 height 234
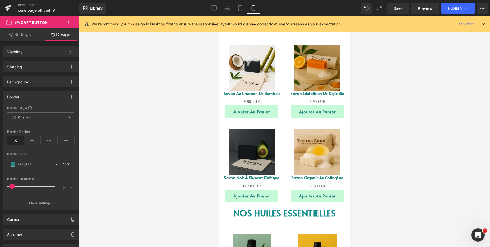
type input "0"
drag, startPoint x: 46, startPoint y: 188, endPoint x: 0, endPoint y: 186, distance: 46.3
click at [0, 186] on html "(P) Cart Button You are previewing how the will restyle your page. You can not …" at bounding box center [245, 123] width 490 height 247
click at [67, 23] on icon at bounding box center [70, 22] width 7 height 7
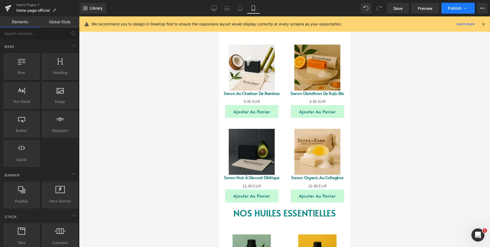
click at [457, 5] on button "Publish" at bounding box center [458, 8] width 33 height 11
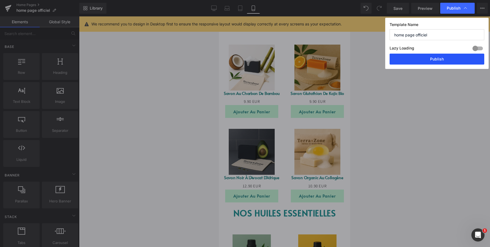
click at [423, 60] on button "Publish" at bounding box center [437, 59] width 95 height 11
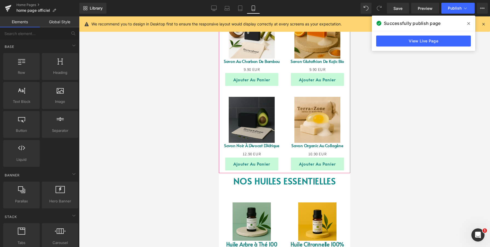
scroll to position [467, 0]
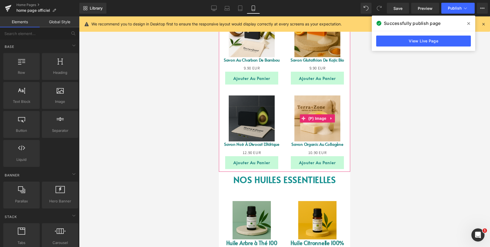
click at [309, 125] on img at bounding box center [318, 119] width 46 height 46
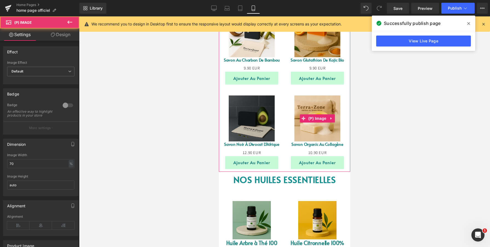
click at [306, 98] on img at bounding box center [318, 119] width 46 height 46
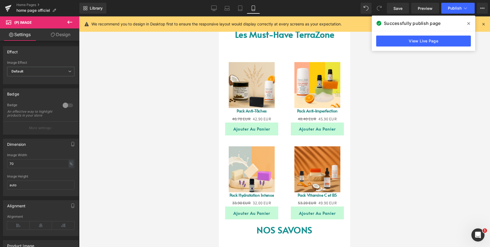
scroll to position [221, 0]
click at [217, 8] on link "Desktop" at bounding box center [213, 8] width 13 height 11
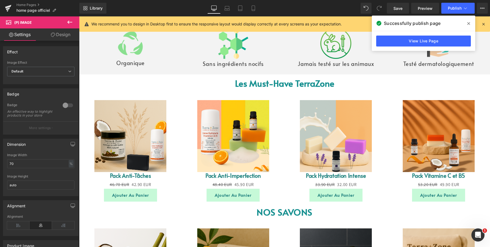
scroll to position [350, 0]
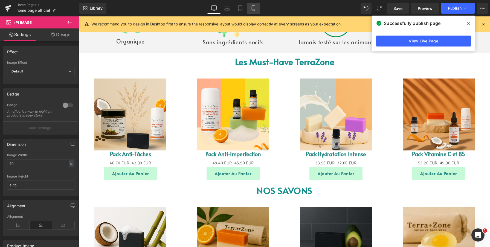
click at [251, 7] on icon at bounding box center [253, 7] width 5 height 5
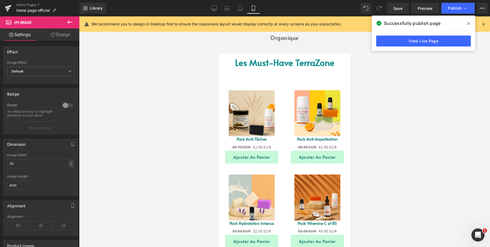
scroll to position [197, 0]
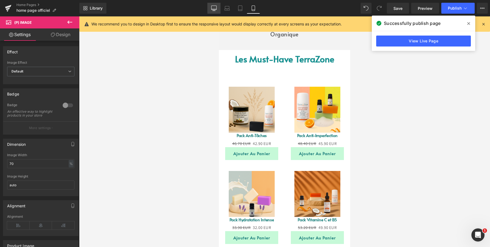
click at [212, 9] on icon at bounding box center [213, 9] width 5 height 0
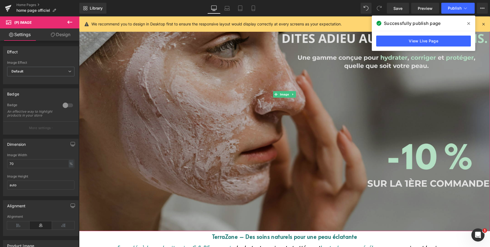
scroll to position [342, 0]
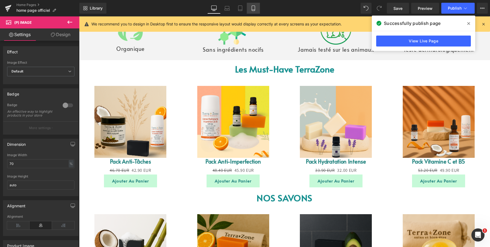
click at [253, 8] on icon at bounding box center [253, 7] width 5 height 5
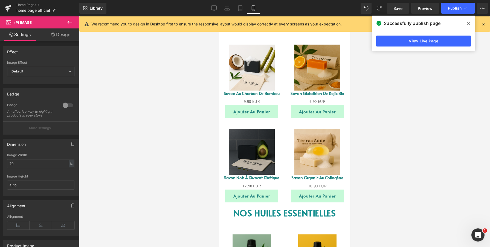
scroll to position [431, 0]
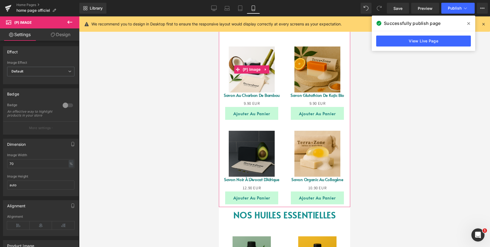
click at [283, 64] on link "Sale Off" at bounding box center [252, 70] width 66 height 46
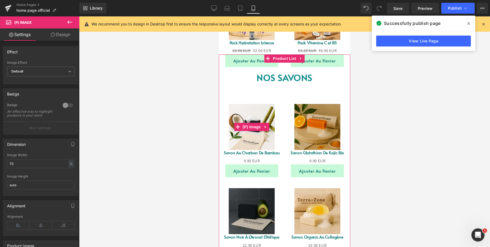
scroll to position [371, 0]
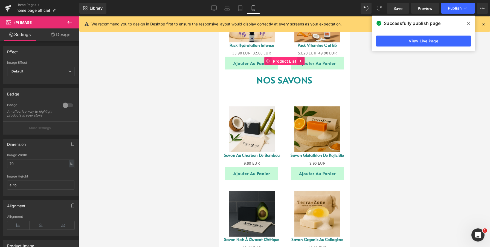
click at [284, 60] on span "Product List" at bounding box center [285, 61] width 26 height 8
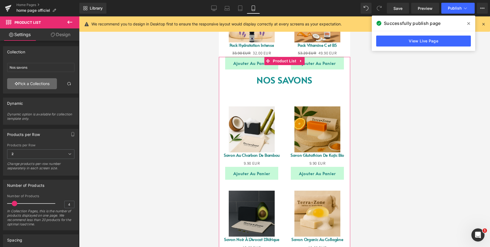
click at [43, 85] on link "Pick a Collections" at bounding box center [32, 83] width 50 height 11
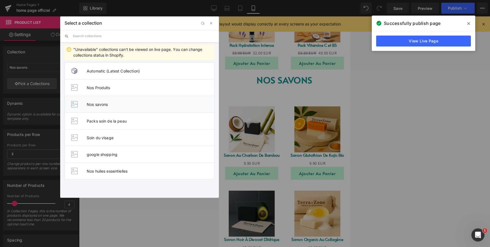
click at [113, 105] on span "Nos savons" at bounding box center [151, 104] width 128 height 5
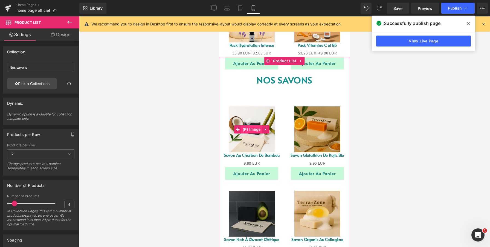
click at [252, 128] on span "(P) Image" at bounding box center [251, 129] width 21 height 8
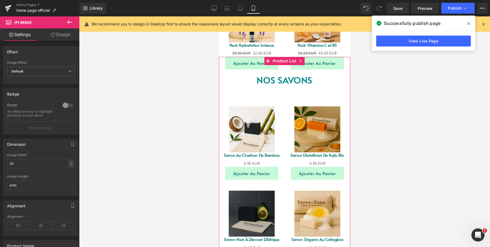
click at [295, 88] on div "Sale Off (P) Image Savon au Charbon de [GEOGRAPHIC_DATA] (P) Title 0 EUR 9.90 E…" at bounding box center [284, 177] width 131 height 180
click at [288, 63] on span "Product List" at bounding box center [285, 61] width 26 height 8
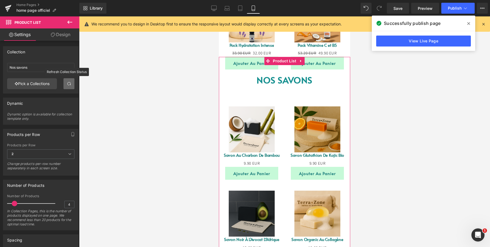
click at [68, 83] on span at bounding box center [69, 84] width 4 height 4
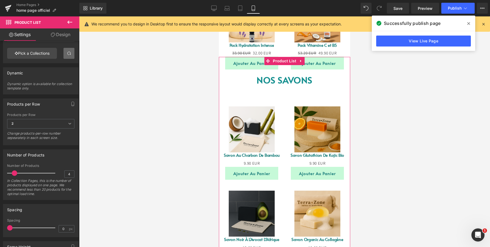
scroll to position [36, 0]
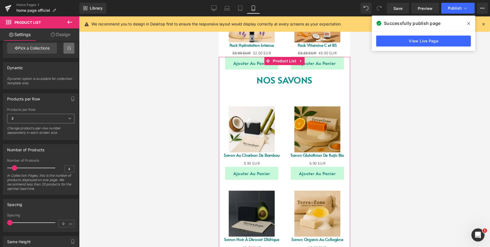
click at [48, 120] on span "2" at bounding box center [40, 119] width 67 height 10
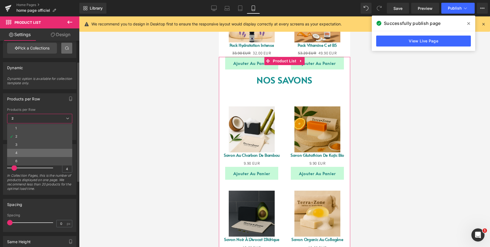
click at [32, 151] on li "4" at bounding box center [39, 153] width 65 height 8
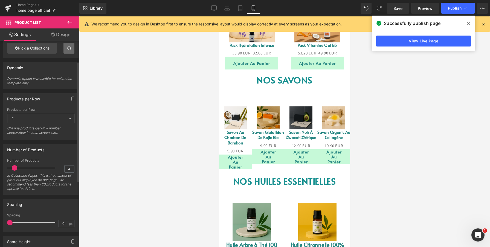
click at [27, 120] on span "4" at bounding box center [40, 119] width 67 height 10
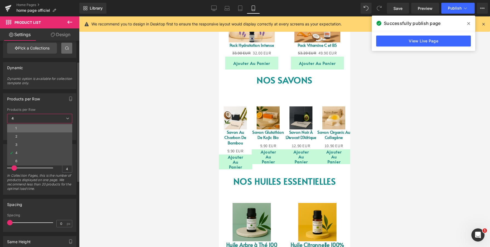
click at [25, 128] on li "1" at bounding box center [39, 128] width 65 height 8
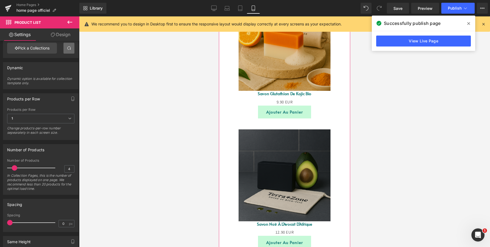
scroll to position [617, 0]
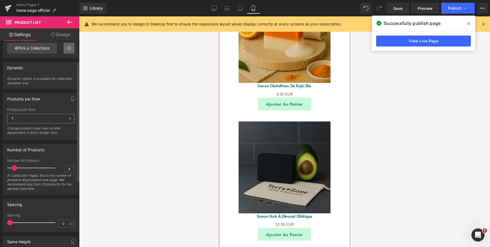
click at [34, 116] on span "1" at bounding box center [40, 119] width 67 height 10
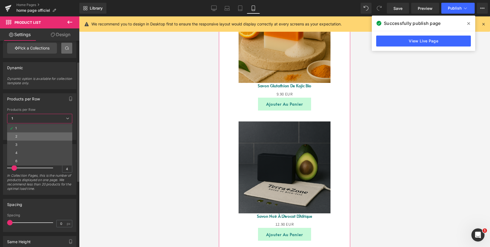
click at [26, 136] on li "2" at bounding box center [39, 136] width 65 height 8
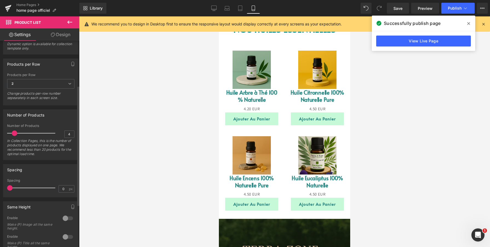
scroll to position [84, 0]
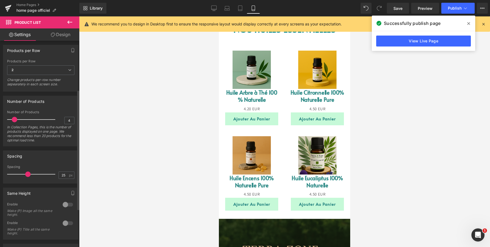
drag, startPoint x: 10, startPoint y: 174, endPoint x: 31, endPoint y: 175, distance: 21.7
click at [31, 175] on span at bounding box center [27, 174] width 5 height 5
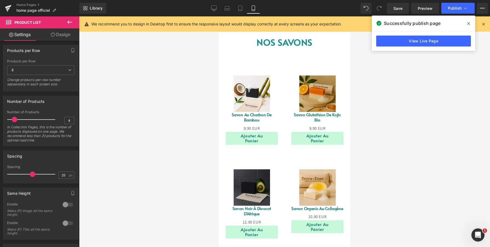
scroll to position [410, 0]
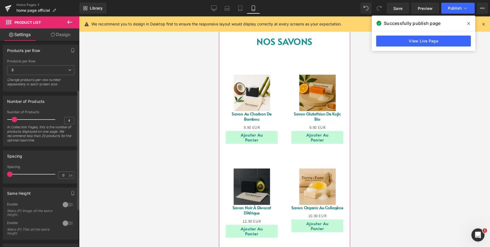
drag, startPoint x: 30, startPoint y: 174, endPoint x: 5, endPoint y: 174, distance: 25.2
click at [5, 174] on div "0px Spacing 0 px" at bounding box center [40, 174] width 75 height 18
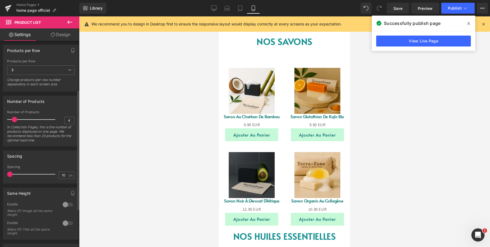
click at [19, 174] on div at bounding box center [32, 174] width 45 height 11
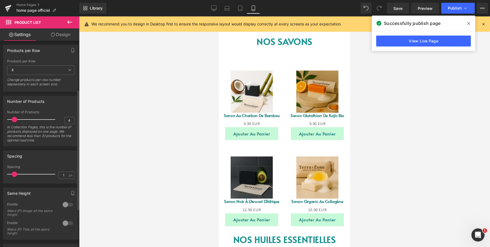
type input "0"
drag, startPoint x: 19, startPoint y: 175, endPoint x: 6, endPoint y: 175, distance: 13.4
click at [6, 175] on div "0px Spacing 0 px" at bounding box center [40, 174] width 75 height 18
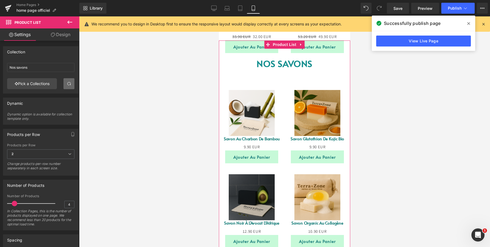
scroll to position [390, 0]
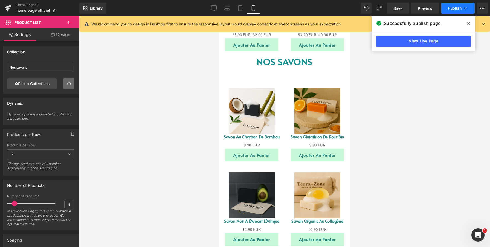
click at [450, 7] on span "Publish" at bounding box center [455, 8] width 14 height 4
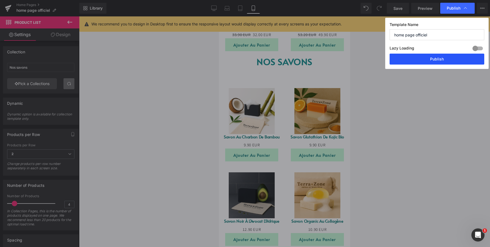
click at [423, 64] on button "Publish" at bounding box center [437, 59] width 95 height 11
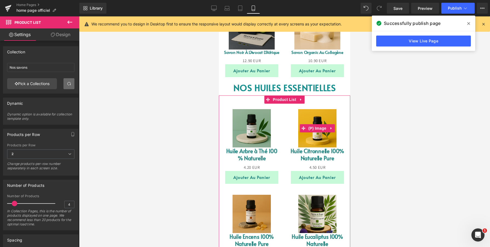
scroll to position [444, 0]
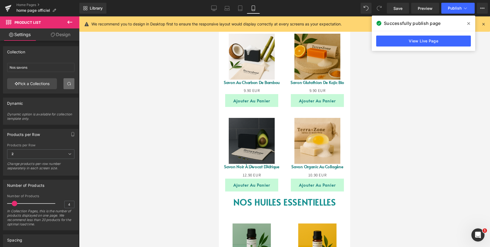
click at [456, 67] on div at bounding box center [284, 131] width 411 height 231
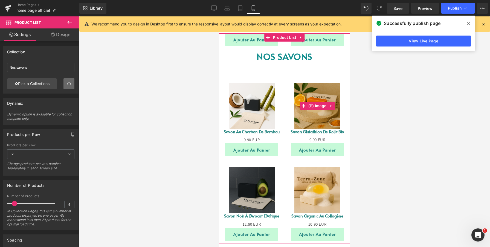
scroll to position [397, 0]
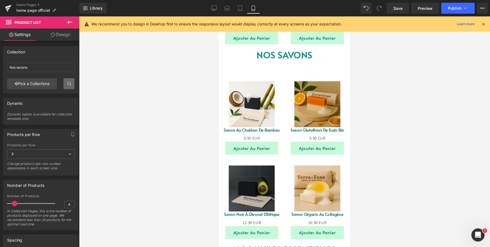
click at [69, 22] on icon at bounding box center [70, 22] width 7 height 7
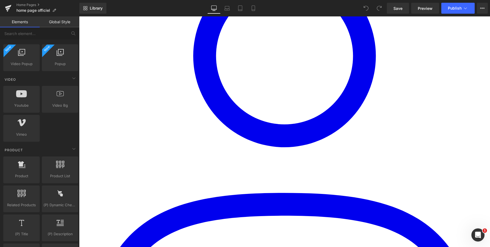
scroll to position [409, 0]
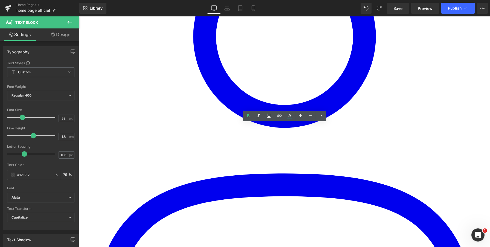
click at [79, 16] on span "Product List" at bounding box center [79, 16] width 0 height 0
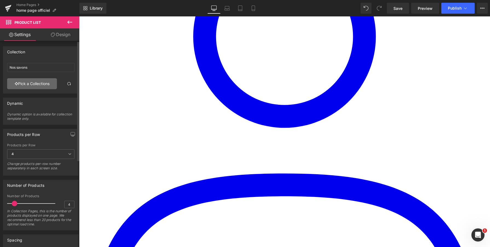
click at [47, 88] on link "Pick a Collections" at bounding box center [32, 83] width 50 height 11
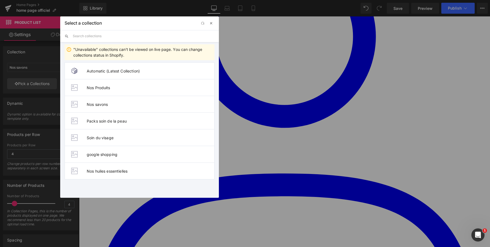
click at [212, 24] on span "button" at bounding box center [211, 23] width 4 height 4
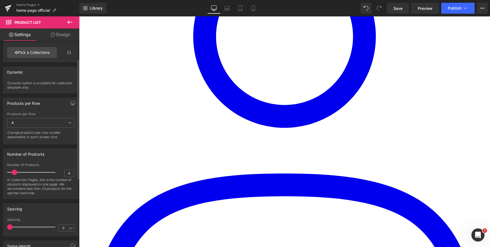
scroll to position [30, 0]
click at [16, 83] on div "Dynamic option is available for collection template only." at bounding box center [40, 89] width 67 height 12
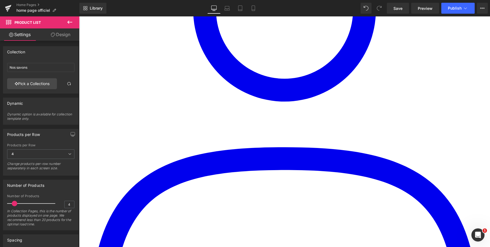
scroll to position [435, 0]
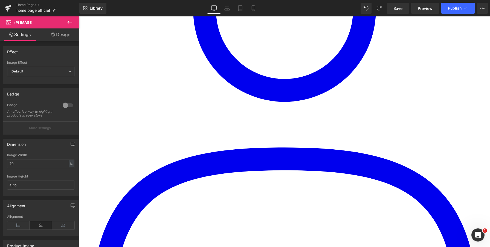
click at [79, 16] on icon at bounding box center [79, 16] width 0 height 0
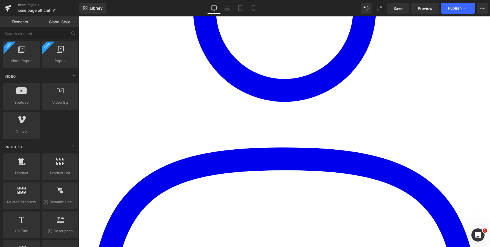
scroll to position [385, 0]
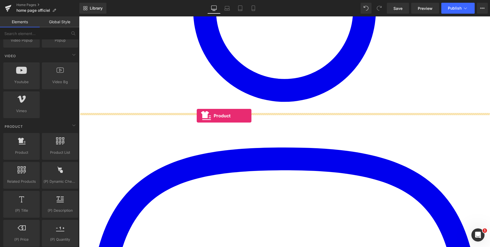
drag, startPoint x: 96, startPoint y: 155, endPoint x: 197, endPoint y: 116, distance: 108.0
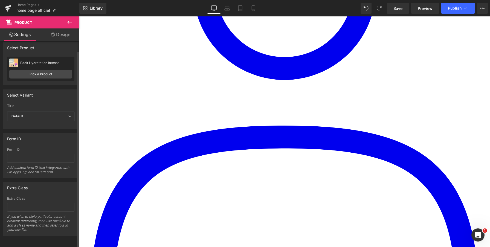
scroll to position [0, 0]
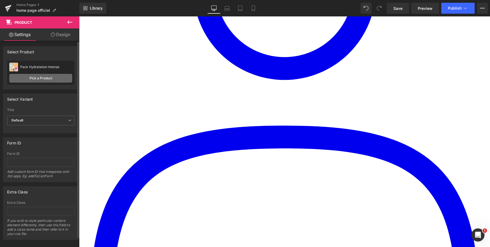
click at [44, 81] on link "Pick a Product" at bounding box center [40, 78] width 63 height 9
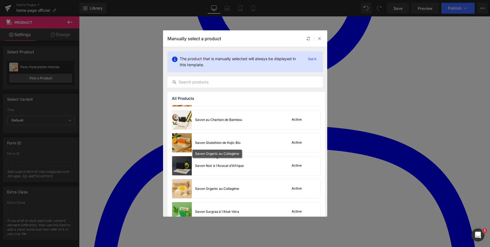
scroll to position [316, 0]
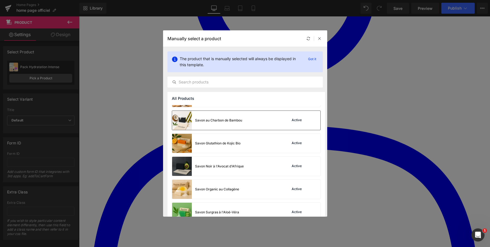
click at [211, 124] on div "Savon au Charbon de Bambou" at bounding box center [207, 120] width 70 height 19
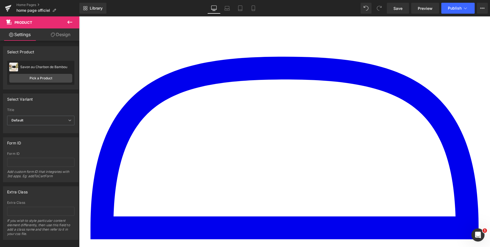
scroll to position [618, 0]
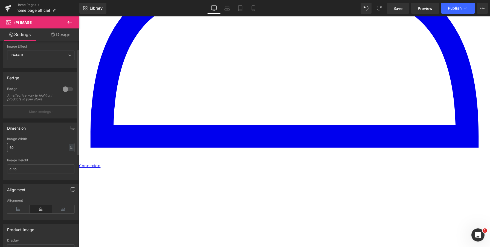
scroll to position [24, 0]
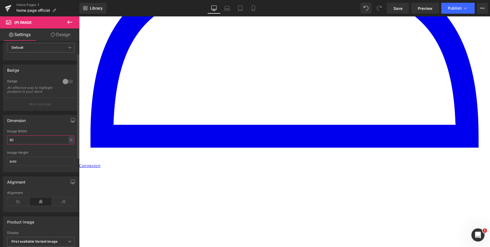
drag, startPoint x: 20, startPoint y: 145, endPoint x: 6, endPoint y: 146, distance: 13.5
click at [6, 146] on div "60% Image Width 60 % % px auto Image Height auto" at bounding box center [40, 150] width 75 height 43
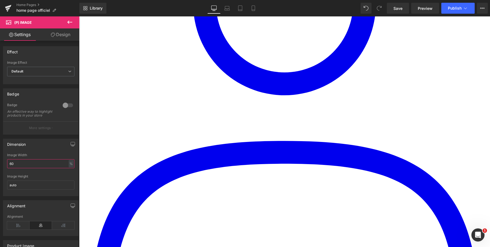
scroll to position [442, 0]
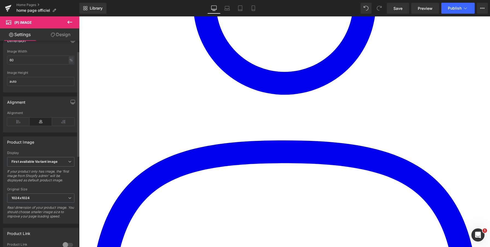
scroll to position [0, 0]
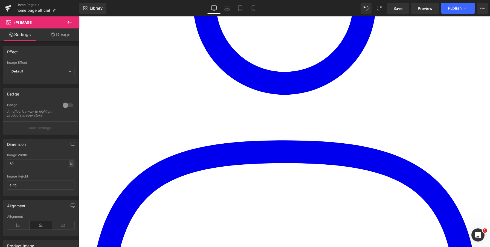
click at [79, 16] on icon at bounding box center [79, 16] width 0 height 0
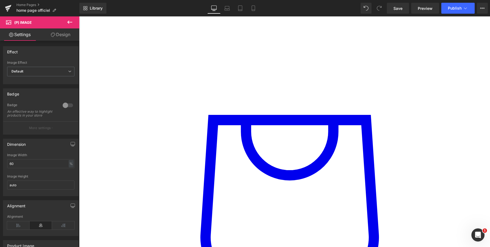
scroll to position [800, 0]
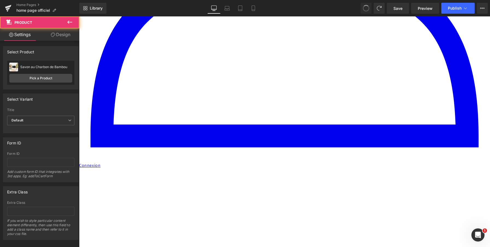
scroll to position [406, 0]
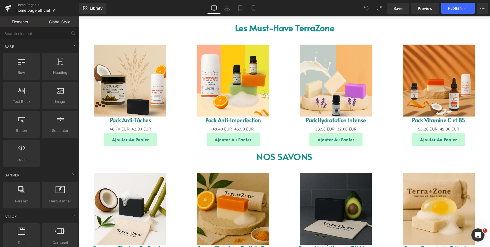
scroll to position [423, 0]
